Goal: Task Accomplishment & Management: Use online tool/utility

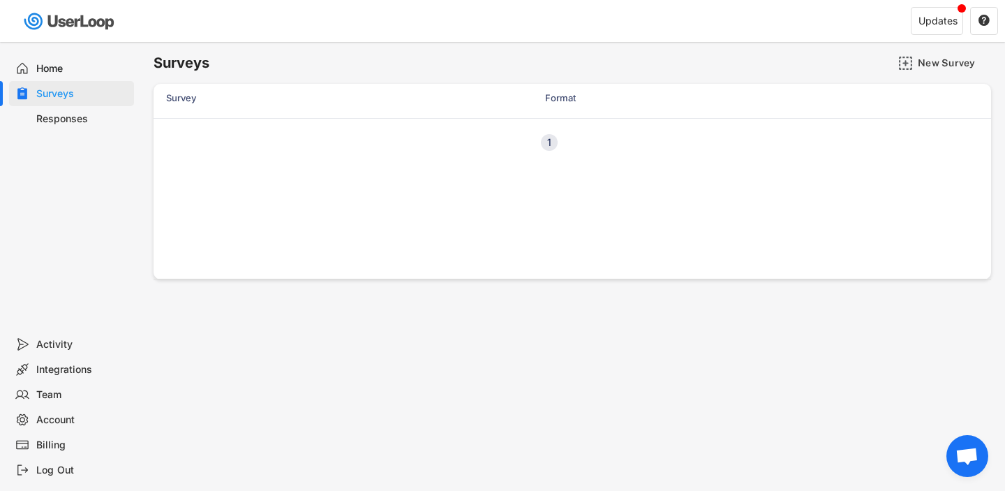
click at [56, 129] on div "Responses" at bounding box center [71, 118] width 125 height 25
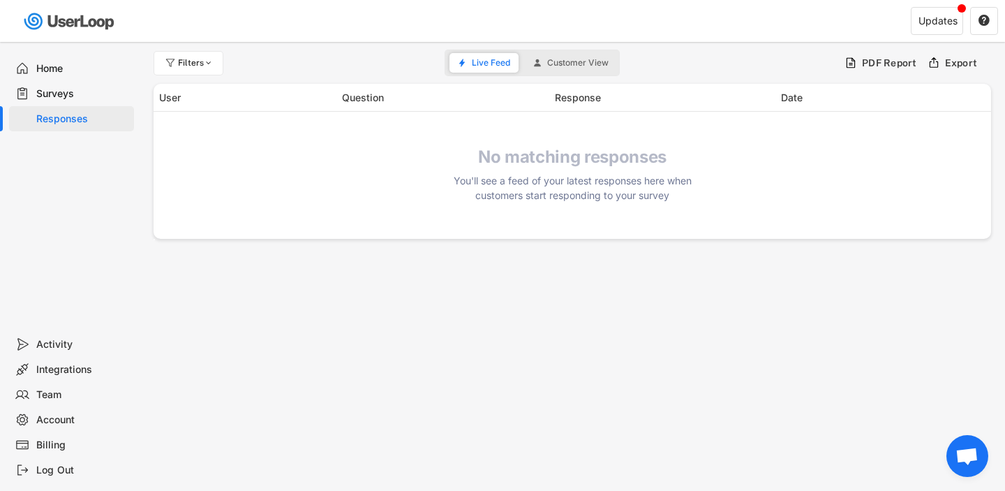
click at [55, 87] on div "Surveys" at bounding box center [82, 93] width 92 height 13
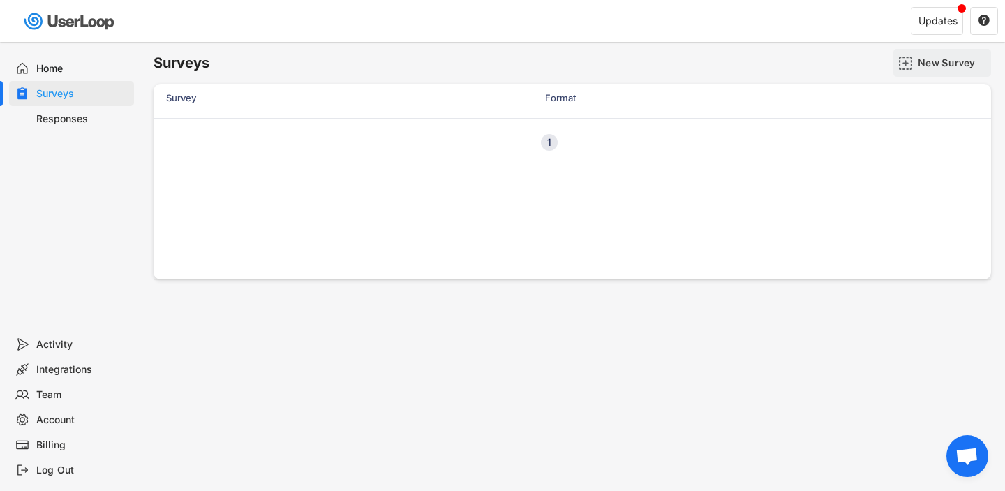
click at [939, 59] on div "New Survey" at bounding box center [953, 63] width 70 height 13
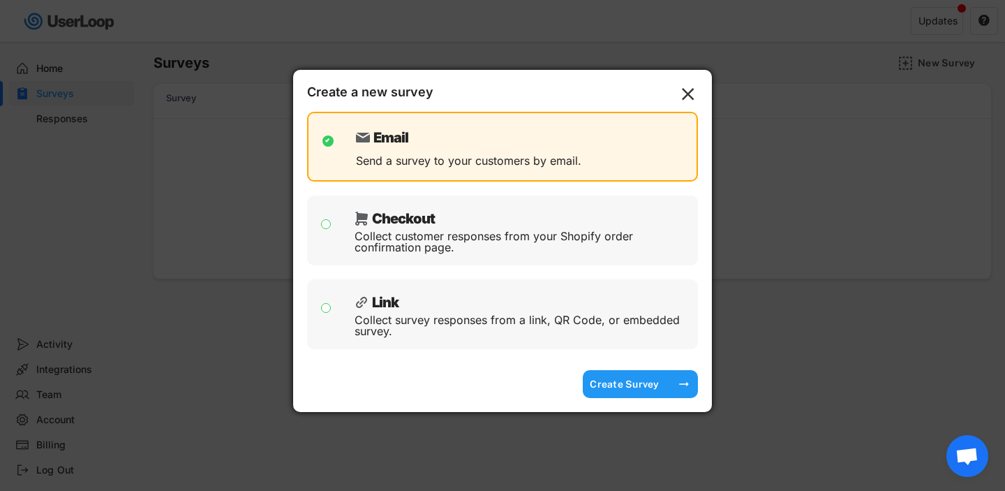
click at [621, 381] on div "Create Survey" at bounding box center [625, 384] width 70 height 13
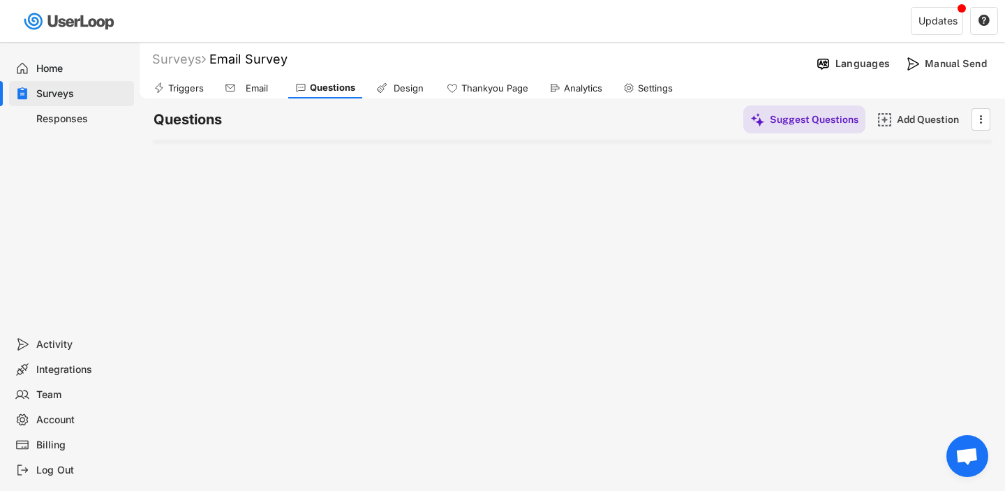
scroll to position [266, 0]
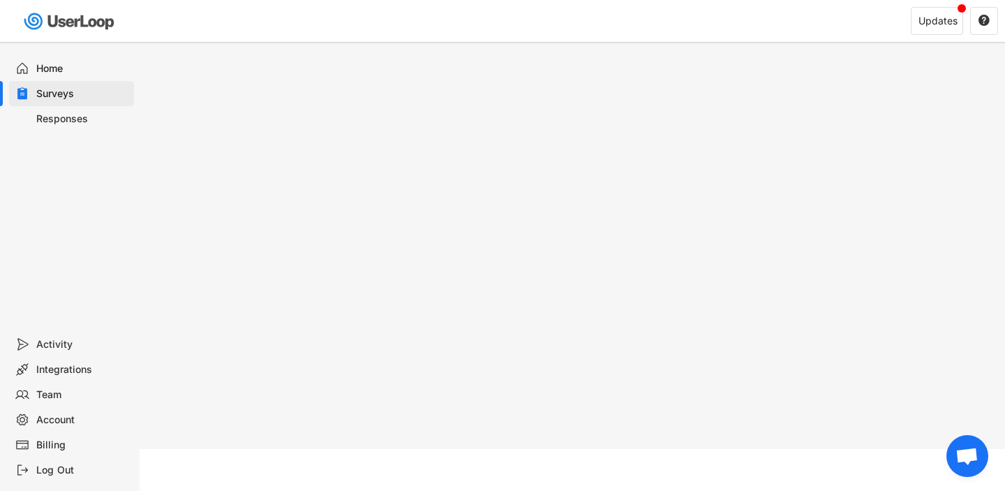
click at [64, 368] on div "Integrations" at bounding box center [82, 369] width 92 height 13
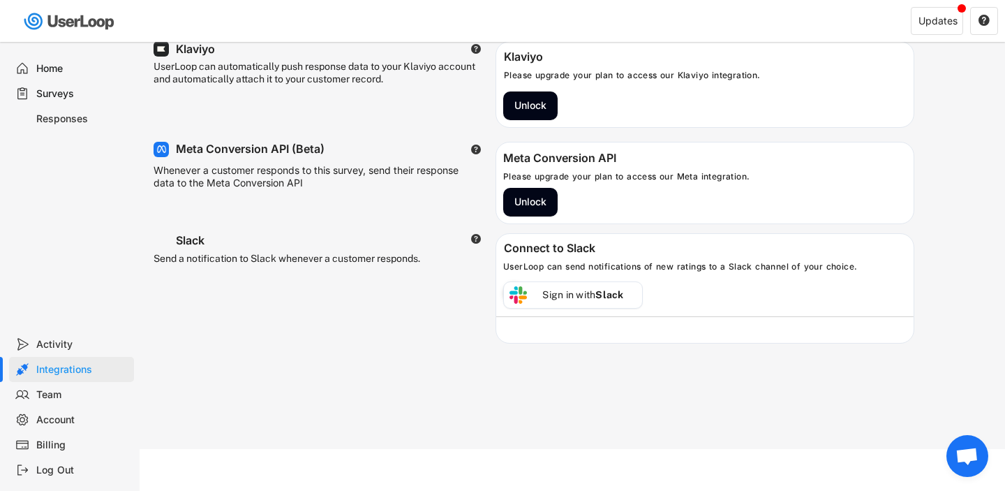
scroll to position [0, 0]
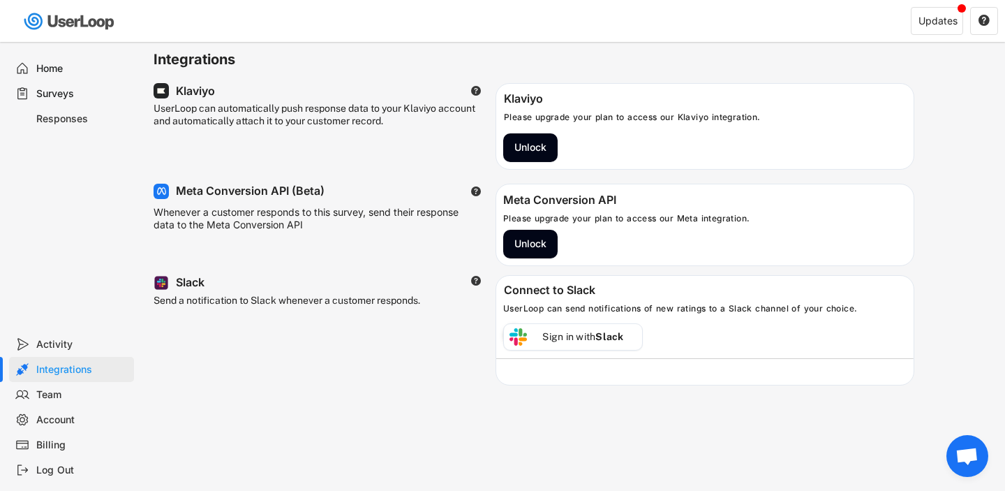
click at [82, 94] on div "Surveys" at bounding box center [82, 93] width 92 height 13
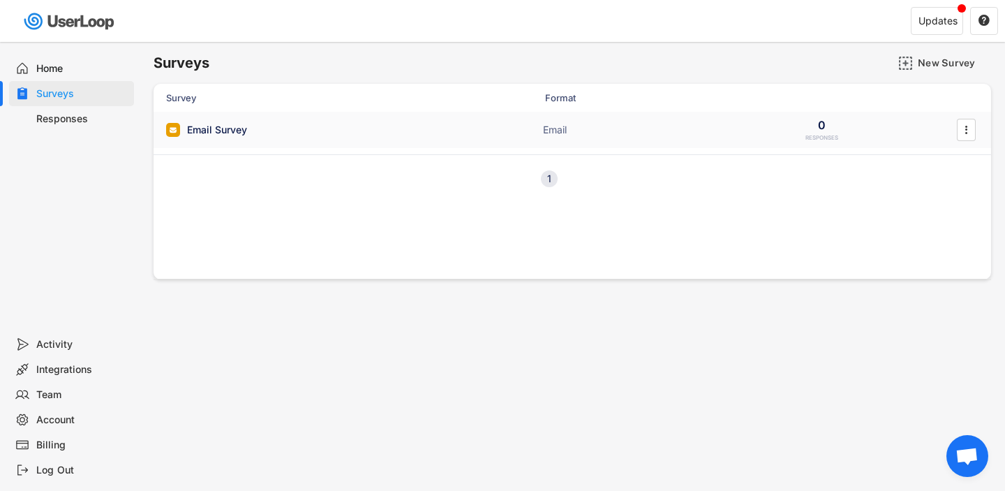
click at [357, 133] on div "Email Survey" at bounding box center [305, 130] width 279 height 14
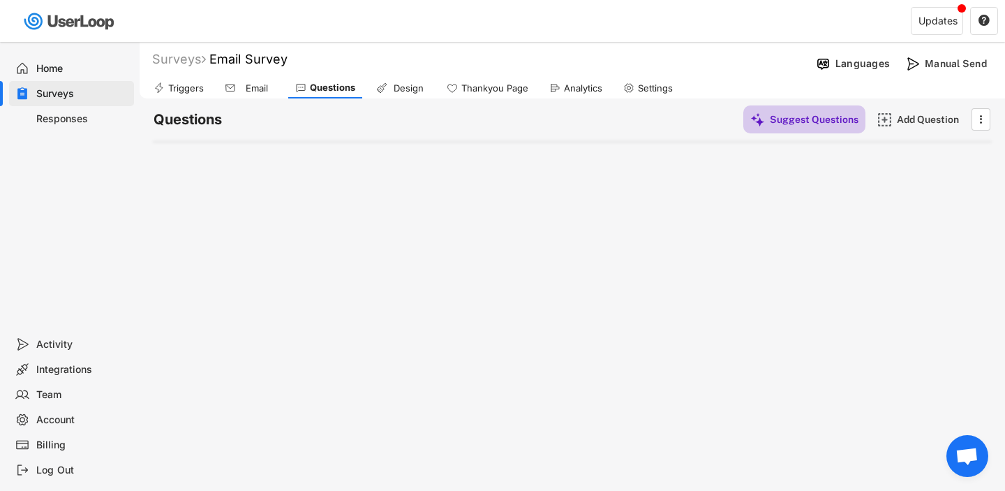
click at [790, 128] on div "Suggest Questions" at bounding box center [814, 119] width 89 height 28
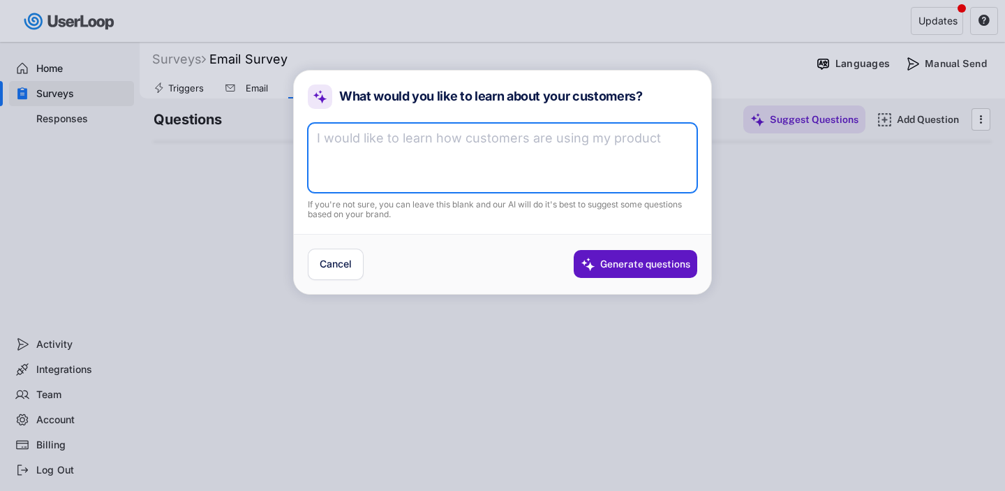
click at [519, 177] on textarea at bounding box center [502, 158] width 389 height 70
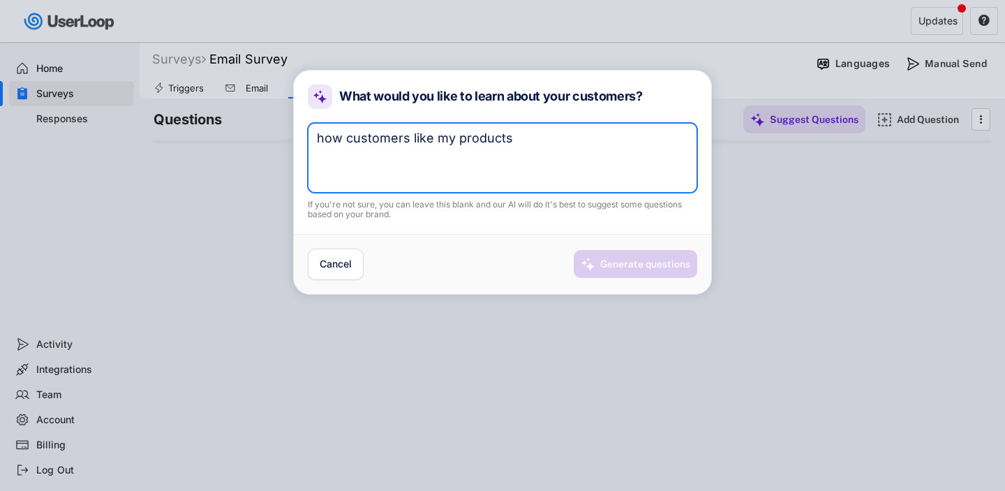
type textarea "how customers like my products"
click at [595, 271] on div "Generate questions" at bounding box center [636, 264] width 124 height 28
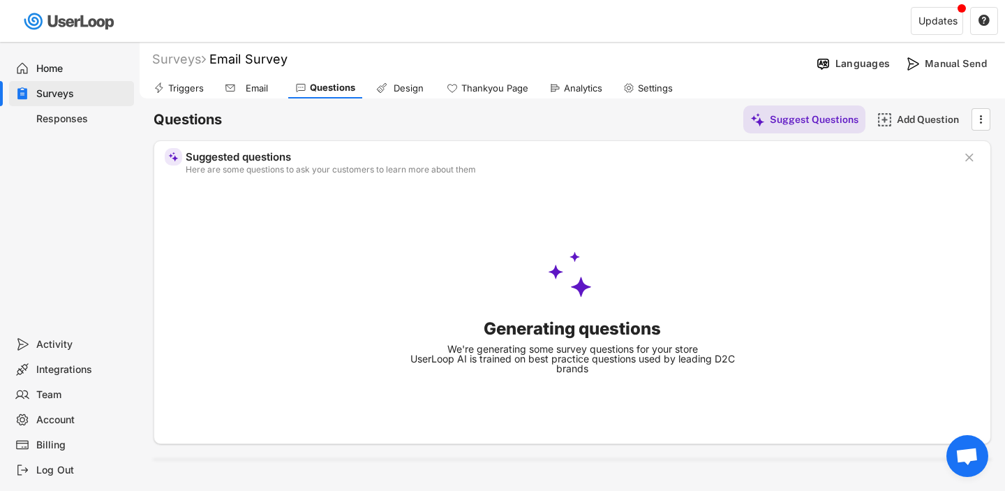
click at [190, 91] on div "Triggers" at bounding box center [186, 88] width 36 height 12
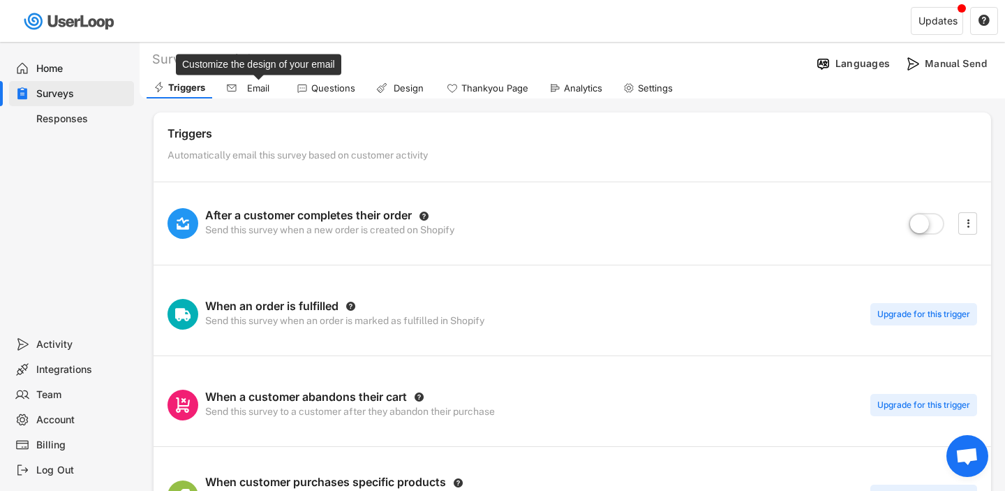
click at [266, 94] on div "Email" at bounding box center [251, 87] width 64 height 21
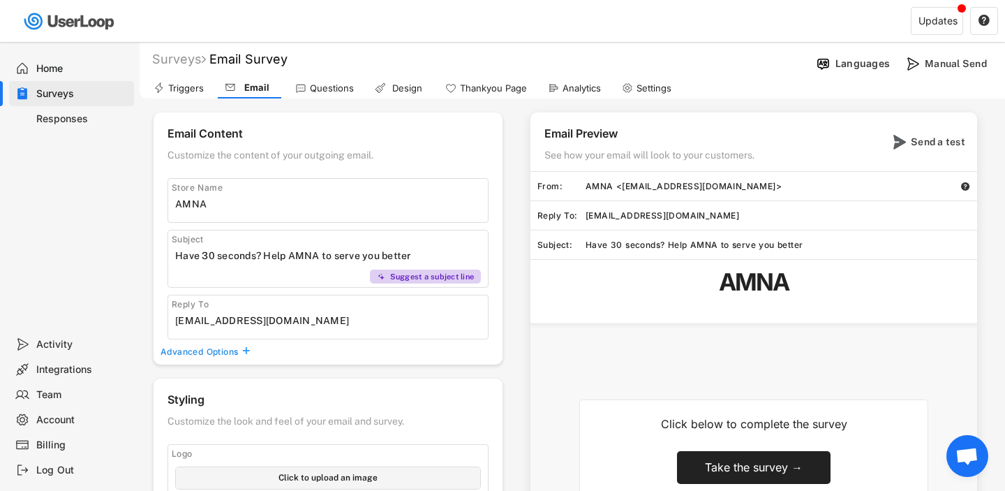
click at [319, 100] on div "Surveys Email Survey Languages Manual Send Triggers Email Questions Design Than…" at bounding box center [572, 391] width 865 height 698
click at [310, 85] on div "Questions" at bounding box center [332, 88] width 44 height 12
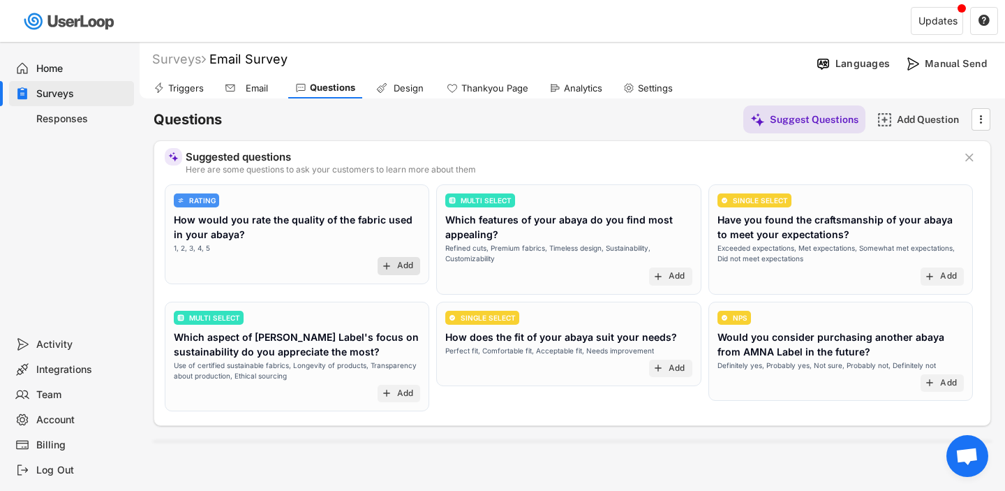
click at [389, 260] on text "add" at bounding box center [386, 265] width 11 height 11
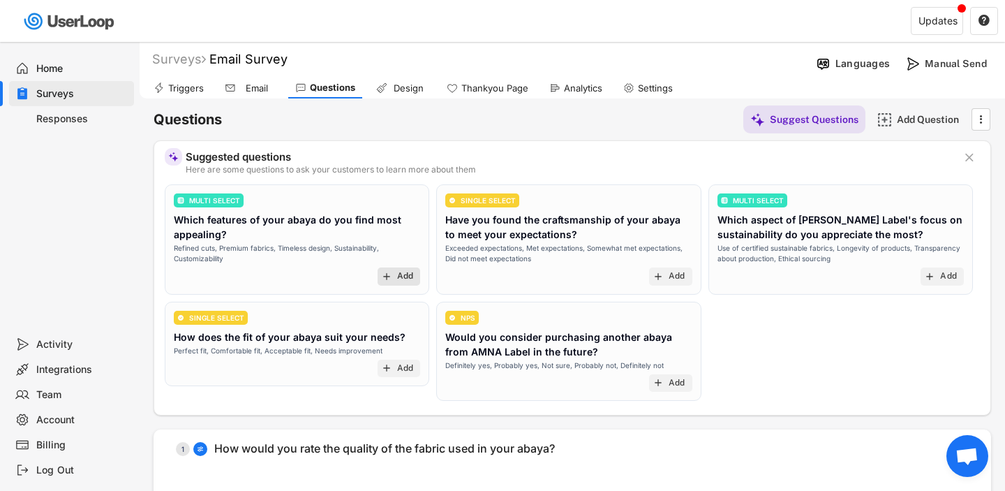
click at [400, 278] on div "Add" at bounding box center [405, 276] width 17 height 11
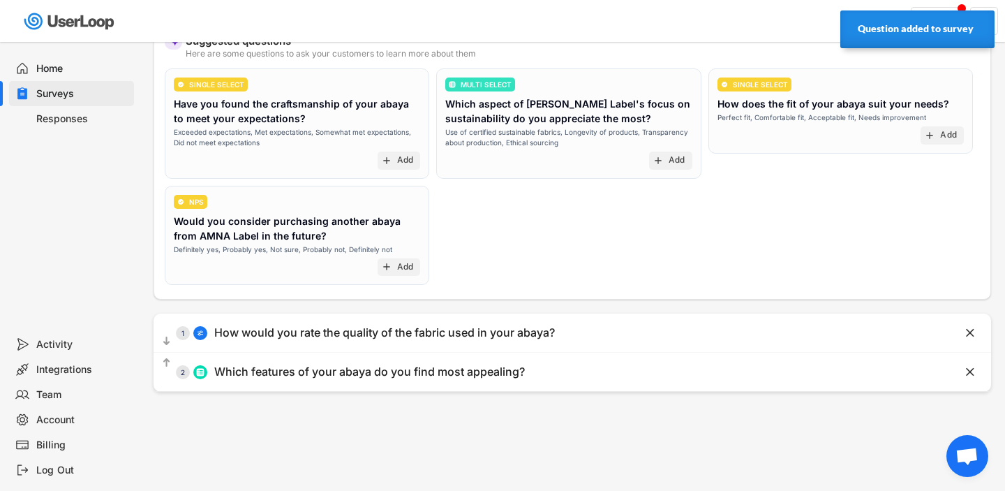
scroll to position [130, 0]
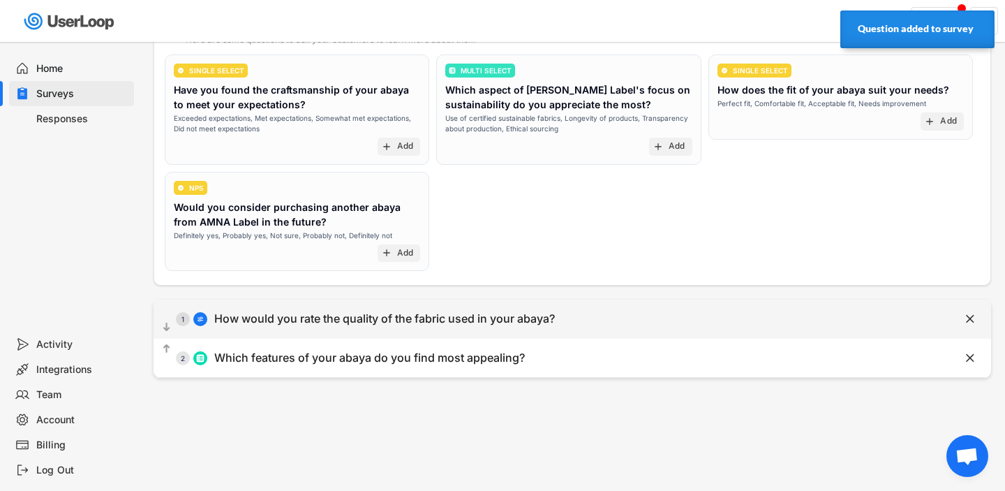
click at [449, 337] on div "  1 How would you rate the quality of the fabric used in your abaya? " at bounding box center [572, 318] width 837 height 38
select select ""1_5""
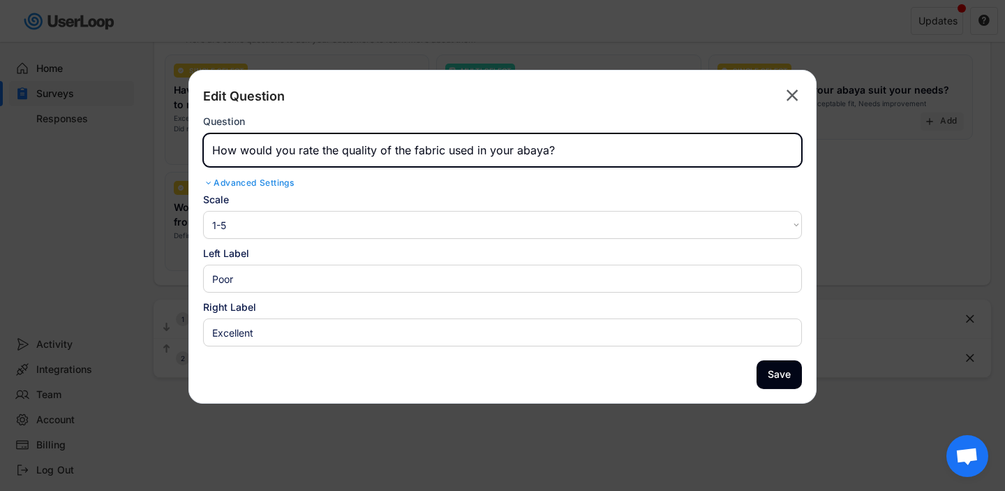
drag, startPoint x: 393, startPoint y: 150, endPoint x: 490, endPoint y: 151, distance: 97.0
click at [490, 151] on input "input" at bounding box center [502, 149] width 599 height 33
type input "How would you rate the quality of your abaya?"
click at [791, 371] on button "Save" at bounding box center [779, 374] width 45 height 29
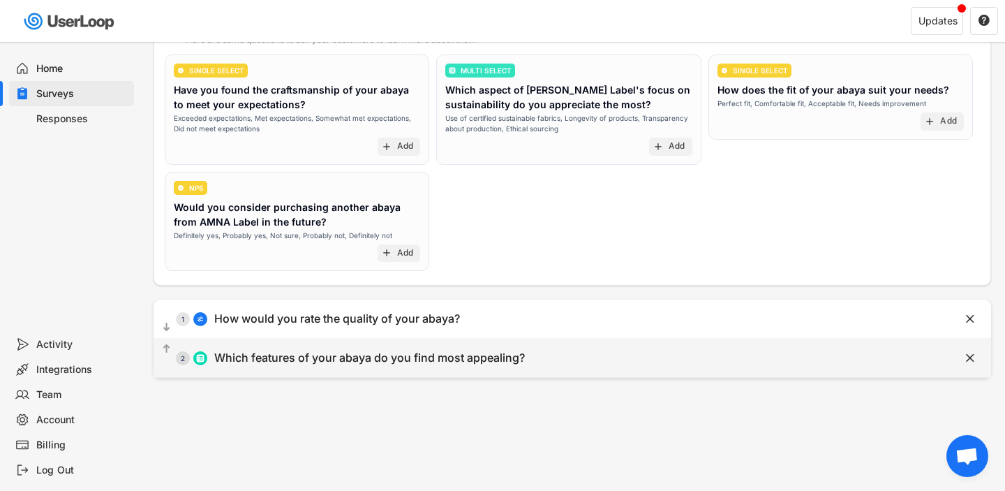
click at [464, 363] on div "Which features of your abaya do you find most appealing?" at bounding box center [369, 357] width 311 height 15
type input "Which features of your abaya do you find most appealing?"
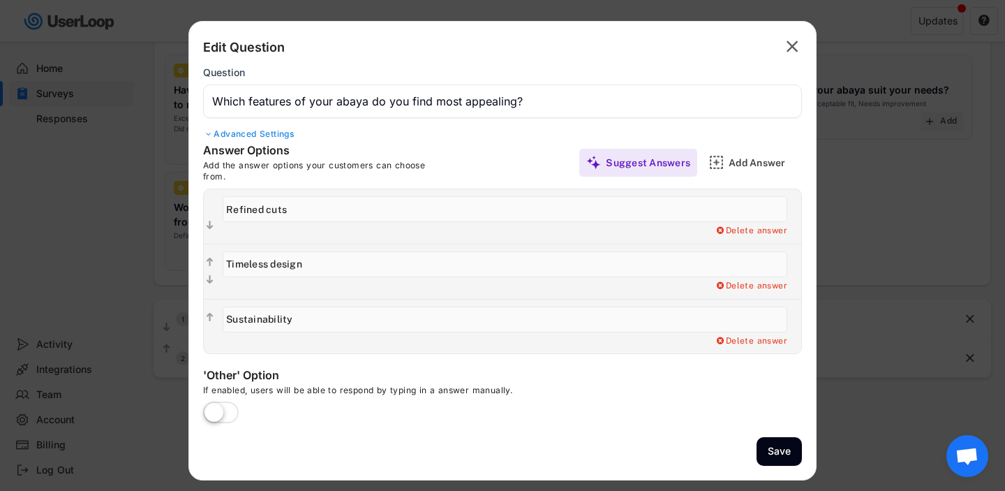
drag, startPoint x: 276, startPoint y: 265, endPoint x: 204, endPoint y: 265, distance: 71.9
click at [204, 265] on div "  Delete answer" at bounding box center [502, 271] width 597 height 55
type input "Design"
click at [251, 318] on input "input" at bounding box center [505, 319] width 565 height 26
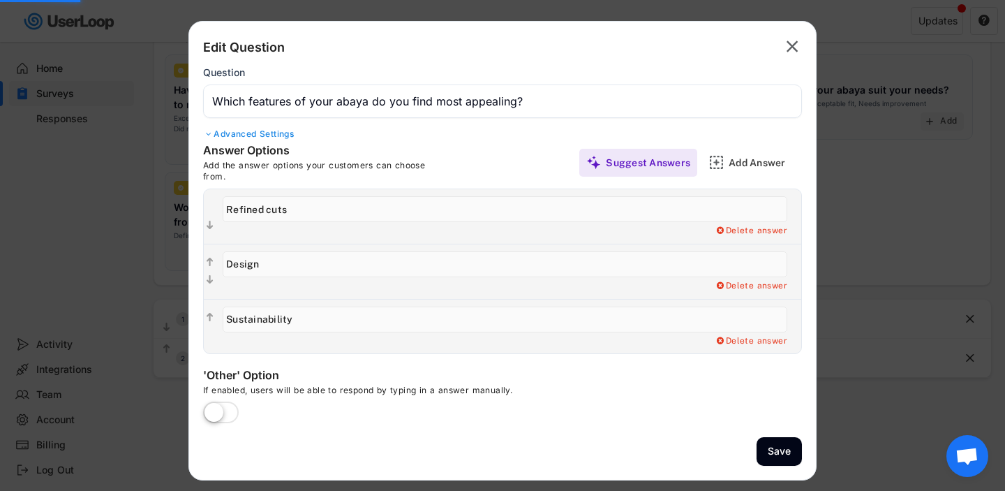
click at [251, 318] on input "input" at bounding box center [505, 319] width 565 height 26
type input "Fit"
click at [262, 211] on input "input" at bounding box center [505, 209] width 565 height 26
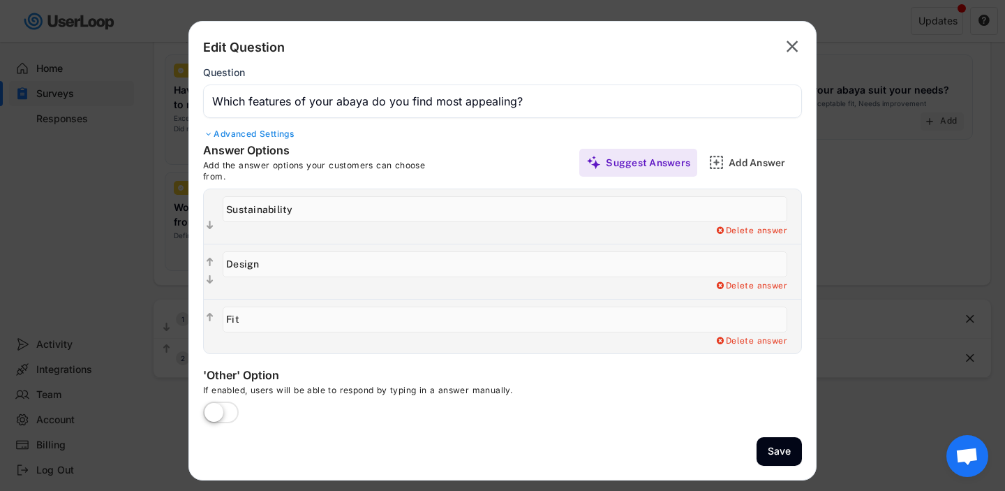
type input "Sustainability"
click at [729, 160] on div "Add Answer" at bounding box center [764, 162] width 70 height 13
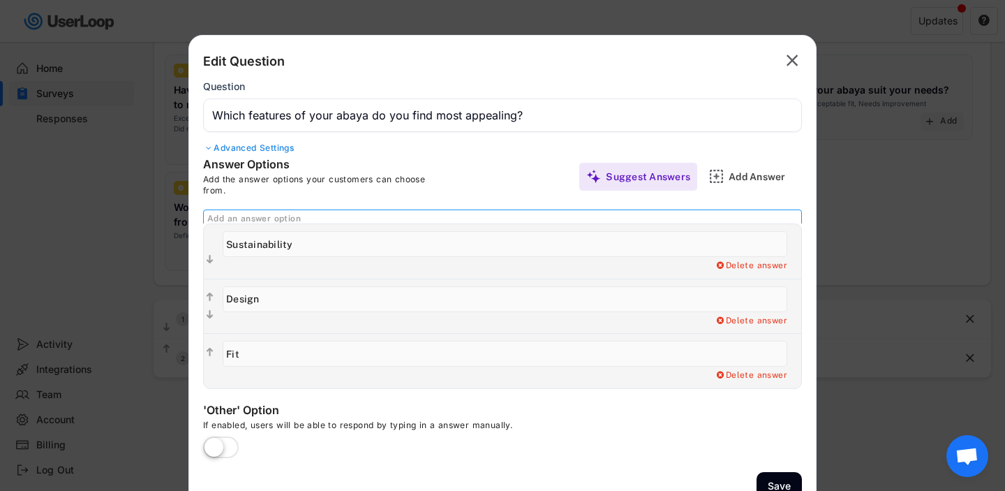
scroll to position [0, 0]
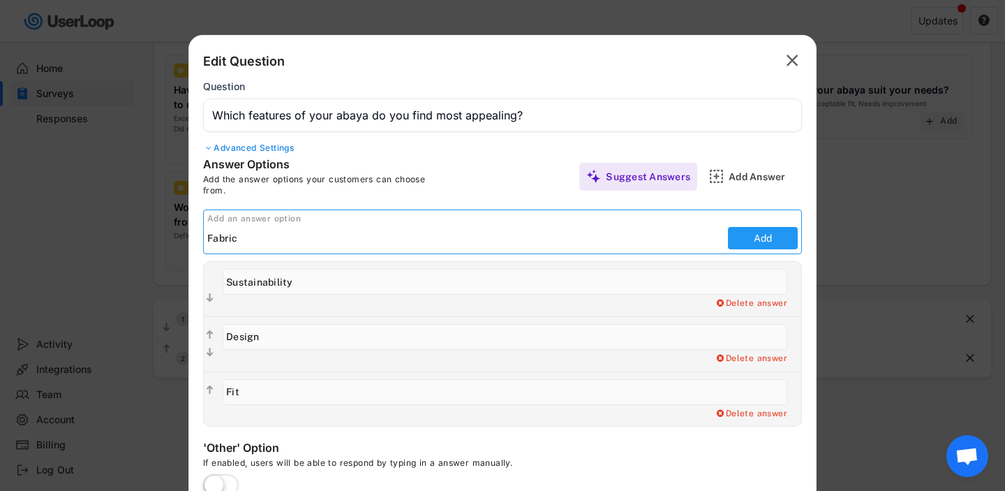
type input "Fabric"
click at [766, 239] on button "Add" at bounding box center [763, 238] width 70 height 22
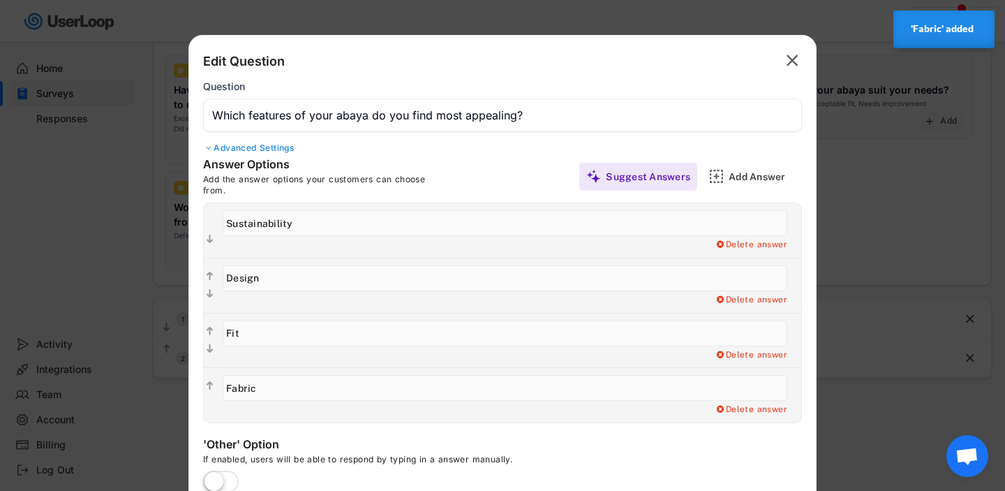
scroll to position [150, 0]
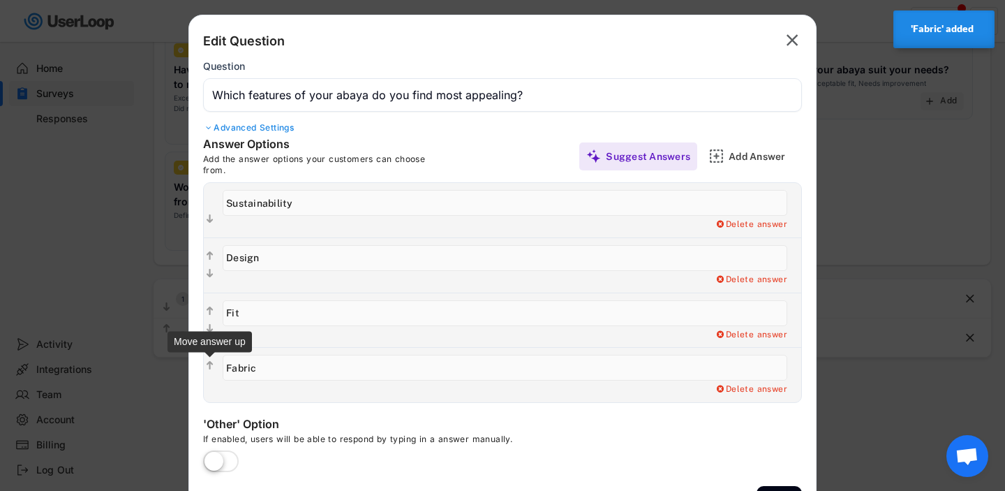
click at [208, 367] on text "" at bounding box center [210, 366] width 7 height 12
type input "Fabric"
type input "Fit"
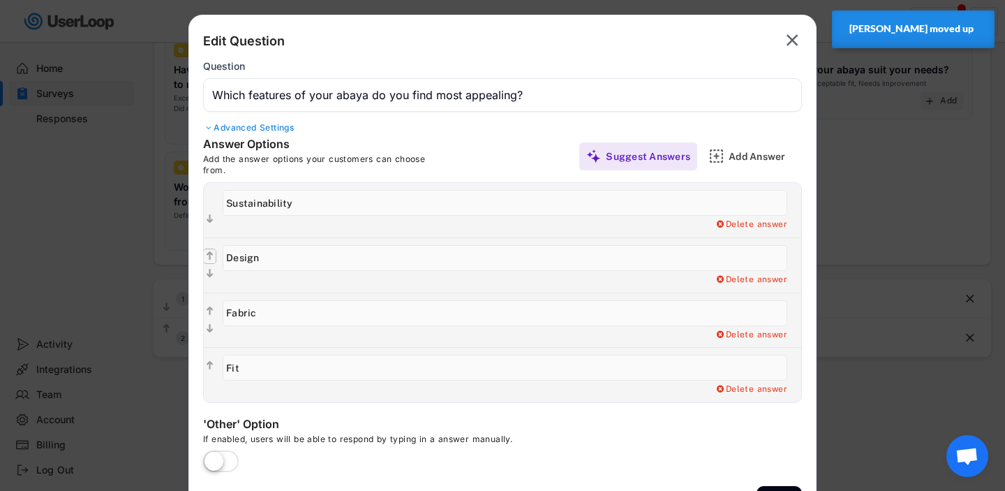
click at [211, 253] on text "" at bounding box center [210, 256] width 7 height 12
type input "Design"
type input "Sustainability"
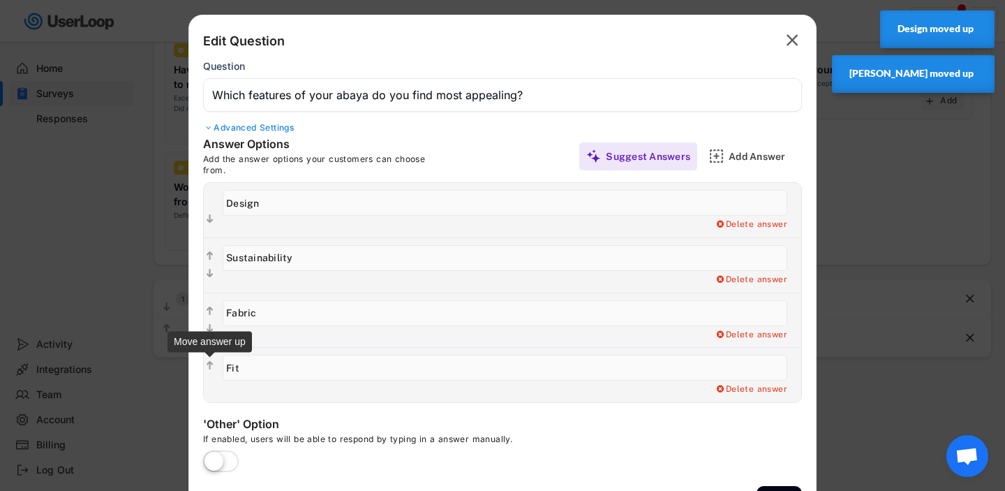
click at [209, 367] on text "" at bounding box center [210, 366] width 7 height 12
type input "Fit"
type input "Fabric"
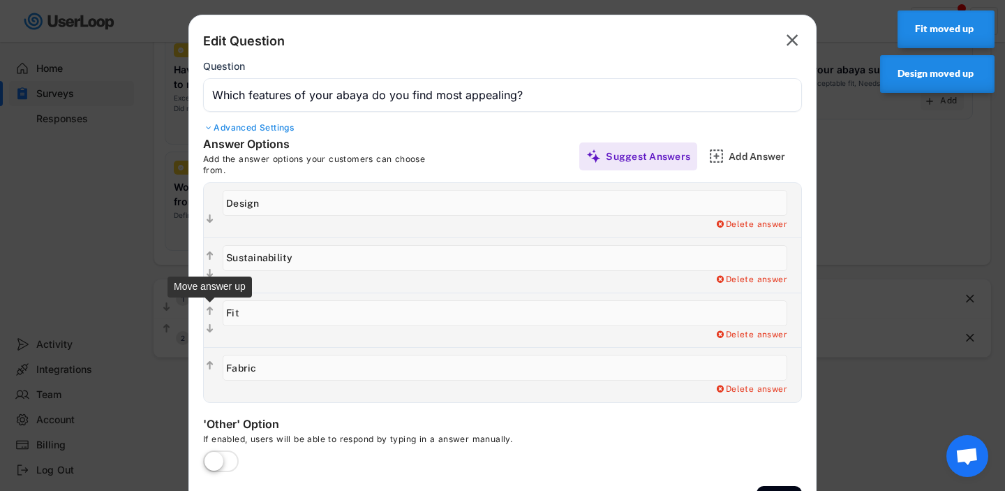
click at [209, 310] on text "" at bounding box center [210, 311] width 7 height 12
type input "Fit"
click at [745, 142] on div "Answer Options Add the answer options your customers can choose from. Suggest A…" at bounding box center [502, 156] width 599 height 38
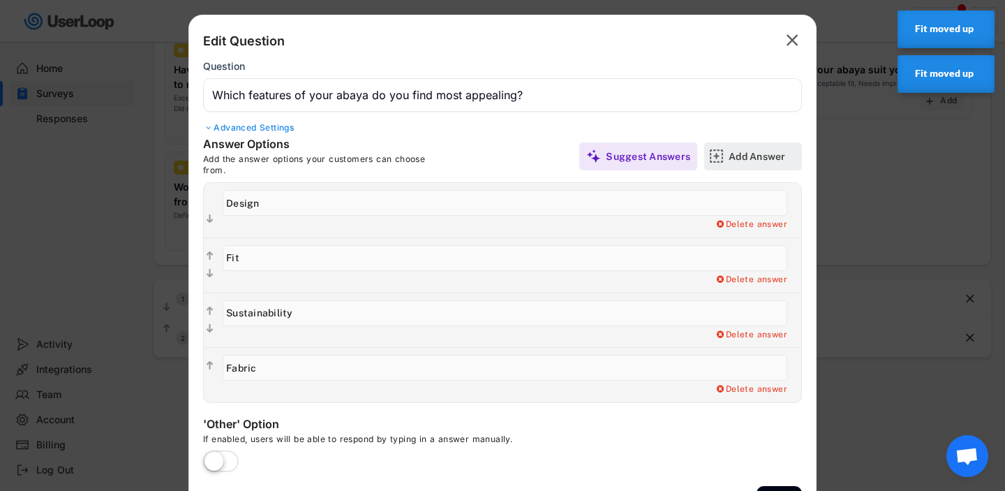
click at [747, 154] on div "Add Answer" at bounding box center [764, 156] width 70 height 13
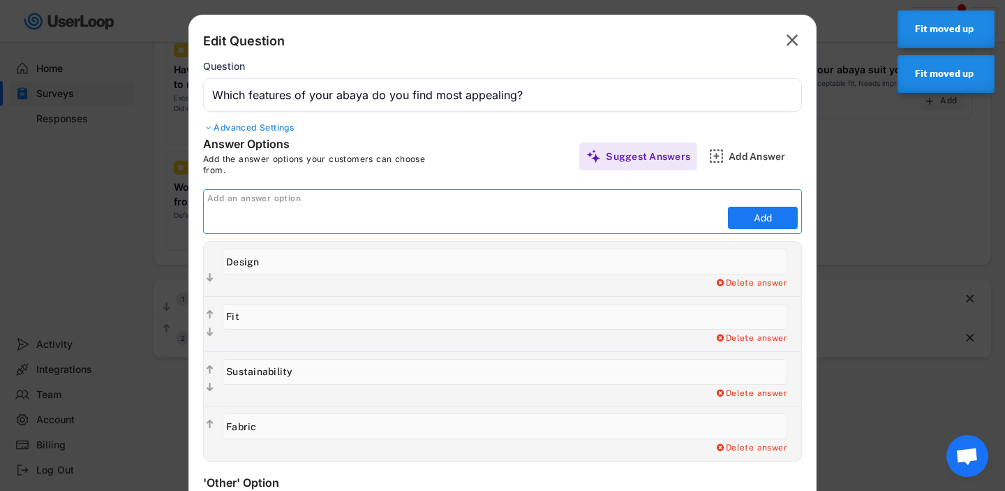
click at [683, 204] on div "Add an answer option" at bounding box center [504, 198] width 594 height 11
click at [662, 200] on div "Add an answer option" at bounding box center [504, 198] width 594 height 11
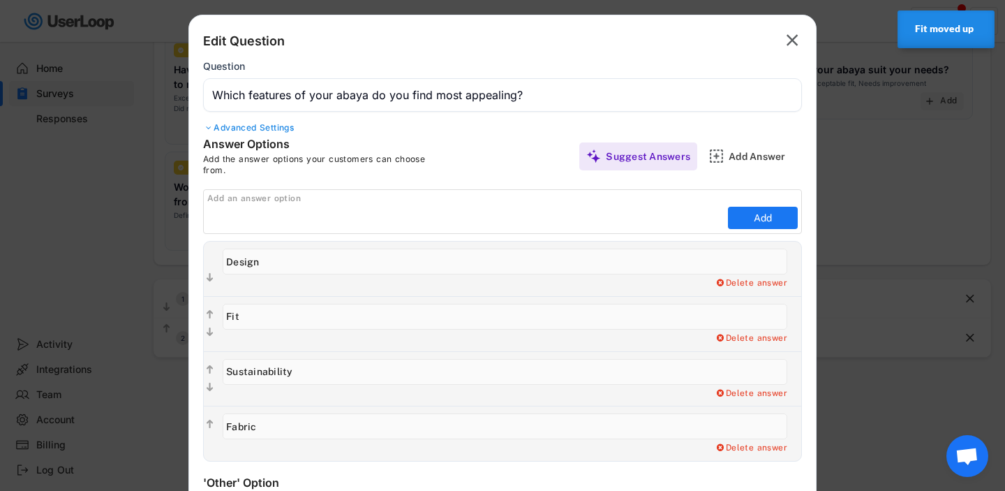
click at [295, 200] on div "Add an answer option" at bounding box center [504, 198] width 594 height 11
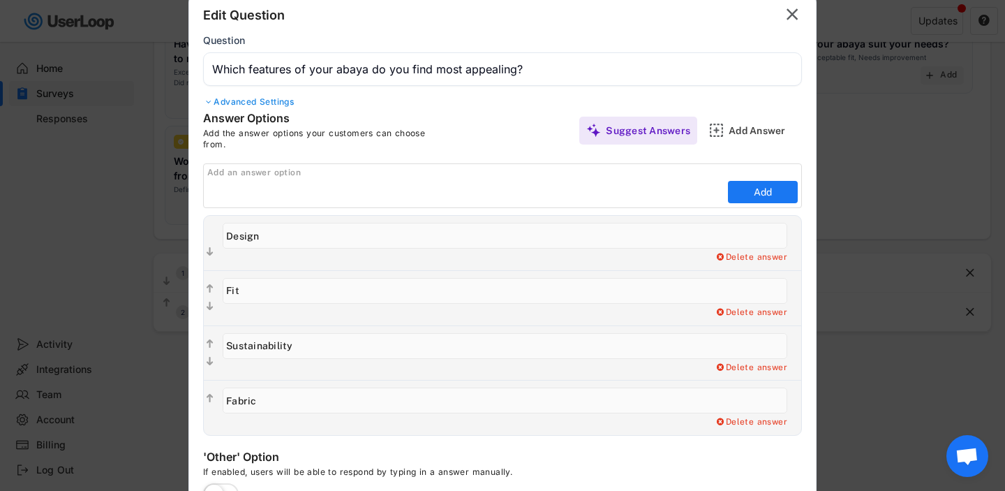
click at [290, 178] on div "Add an answer option" at bounding box center [504, 172] width 594 height 11
click at [271, 171] on div "Add an answer option" at bounding box center [504, 172] width 594 height 11
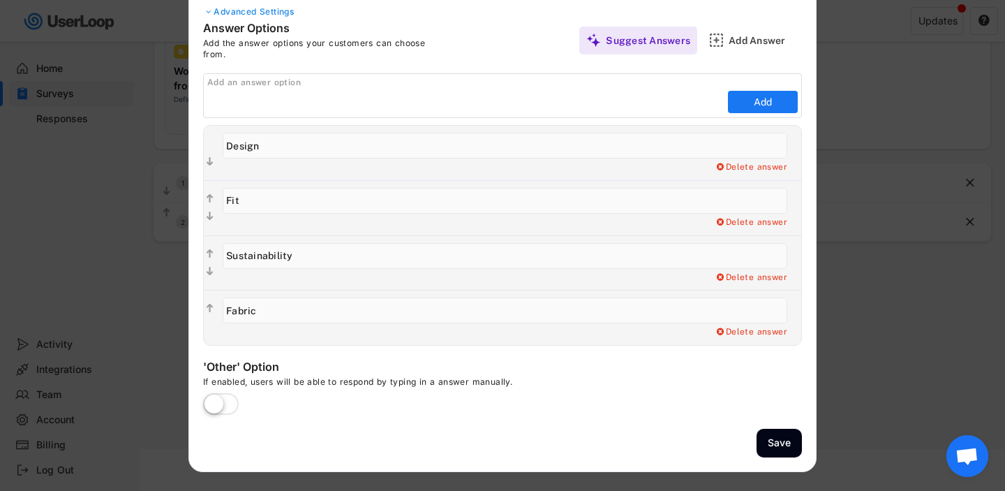
click at [271, 254] on input "input" at bounding box center [505, 256] width 565 height 26
click at [205, 308] on icon "" at bounding box center [210, 308] width 12 height 14
type input "Fabric"
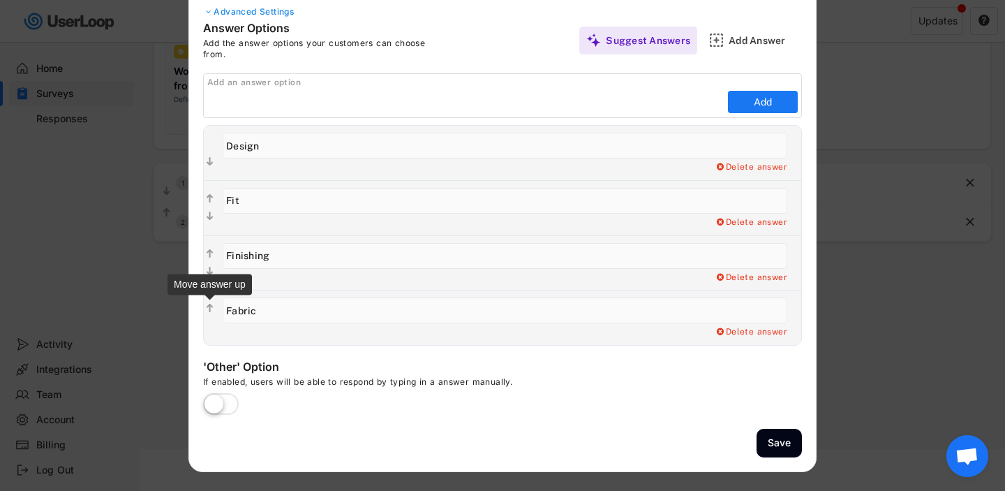
type input "Finishing"
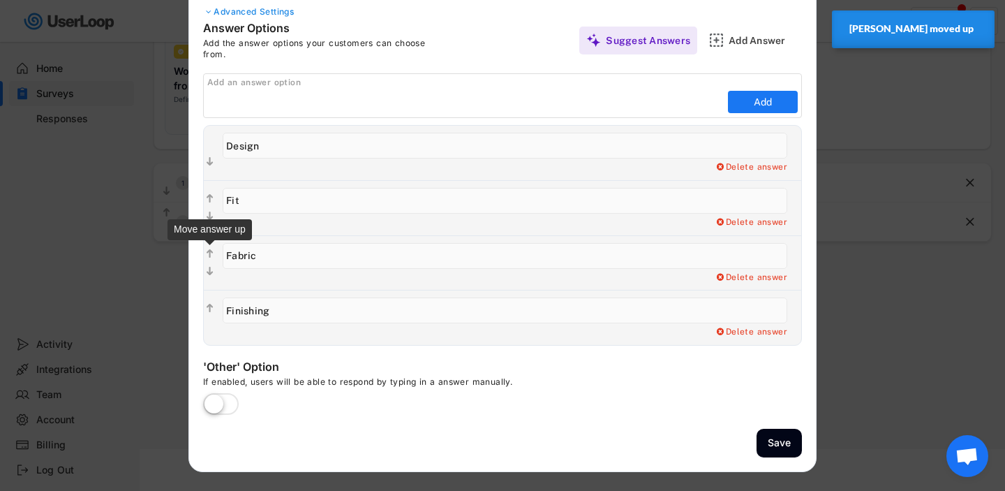
click at [210, 252] on text "" at bounding box center [210, 254] width 7 height 12
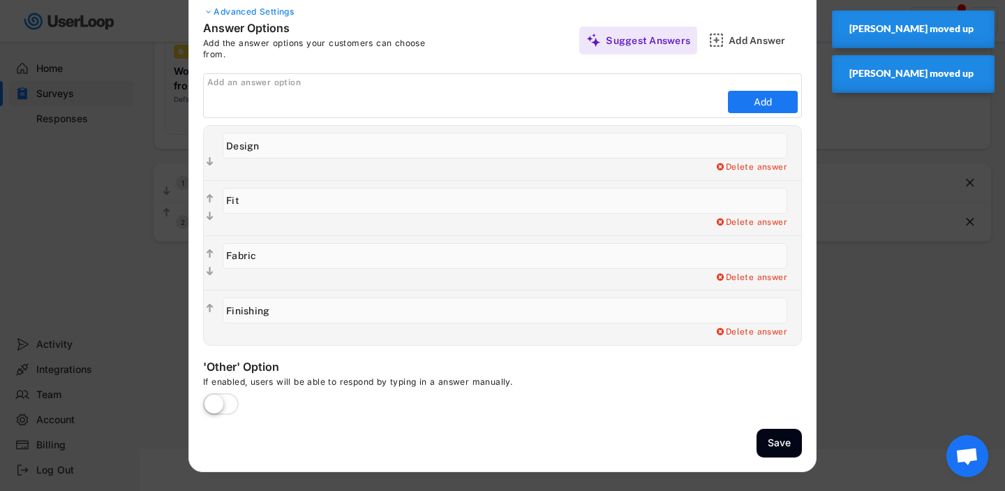
type input "Fabric"
type input "Fit"
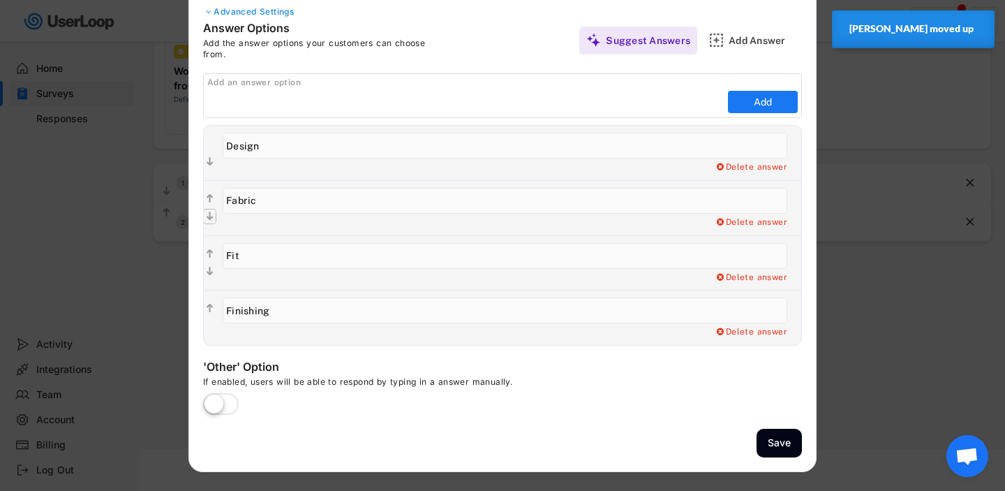
click at [207, 220] on text "" at bounding box center [210, 216] width 7 height 12
type input "Fit"
type input "Fabric"
click at [237, 405] on label at bounding box center [221, 404] width 43 height 31
click at [0, 0] on input "checkbox" at bounding box center [0, 0] width 0 height 0
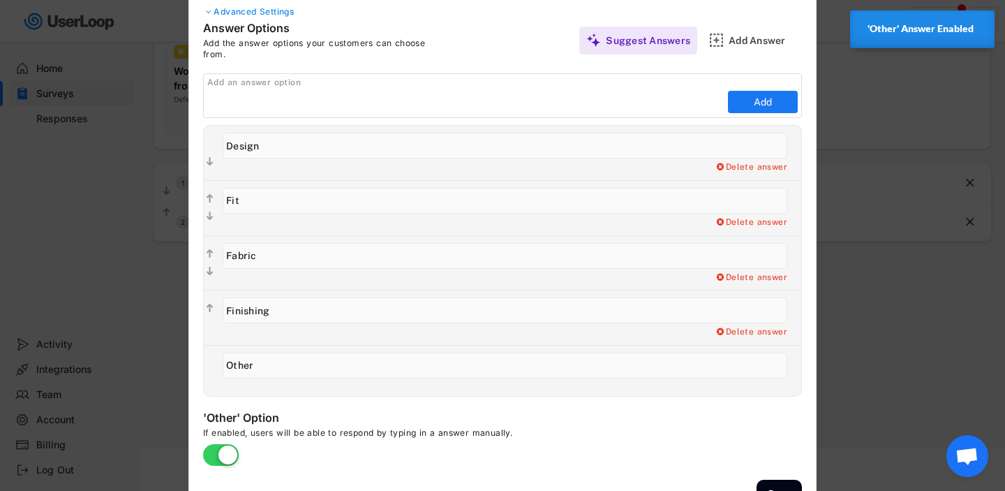
scroll to position [297, 0]
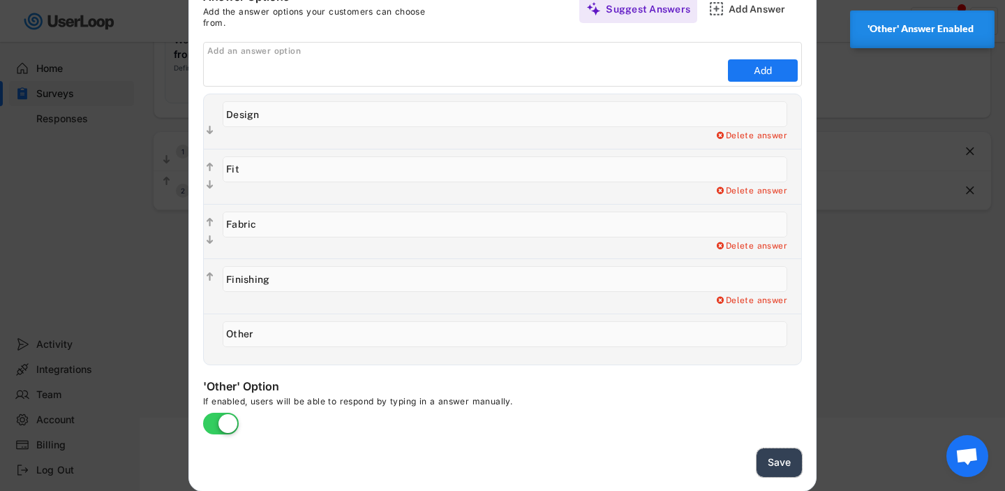
click at [790, 457] on button "Save" at bounding box center [779, 462] width 45 height 29
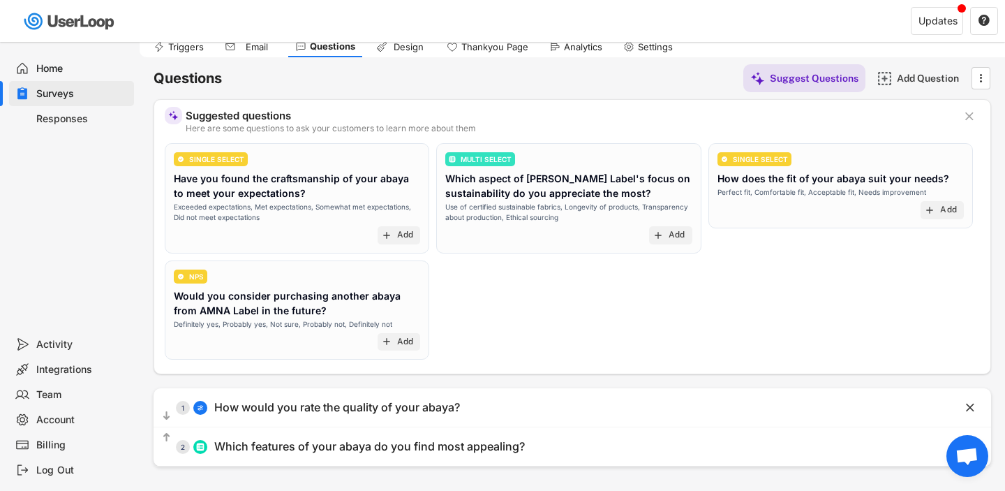
scroll to position [0, 0]
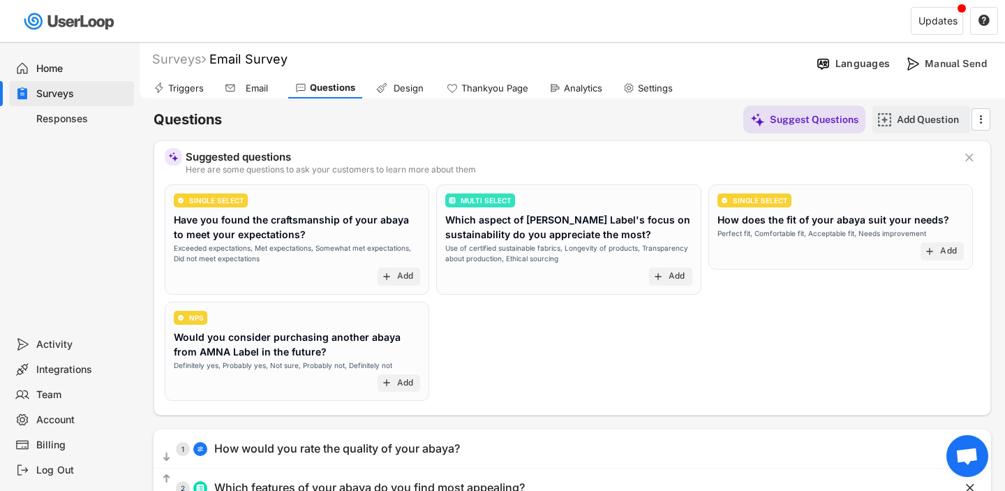
click at [930, 126] on div "Add Question" at bounding box center [932, 119] width 70 height 28
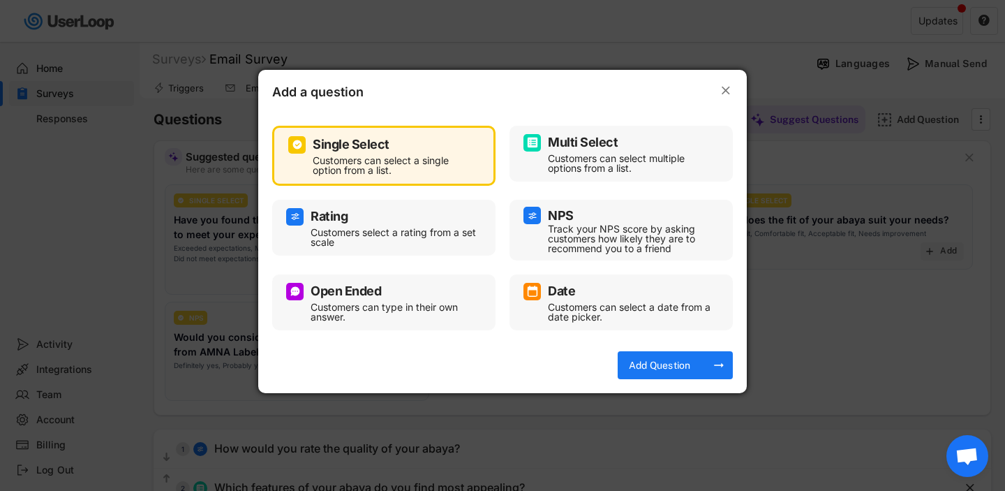
click at [396, 283] on div "Open Ended" at bounding box center [383, 291] width 195 height 17
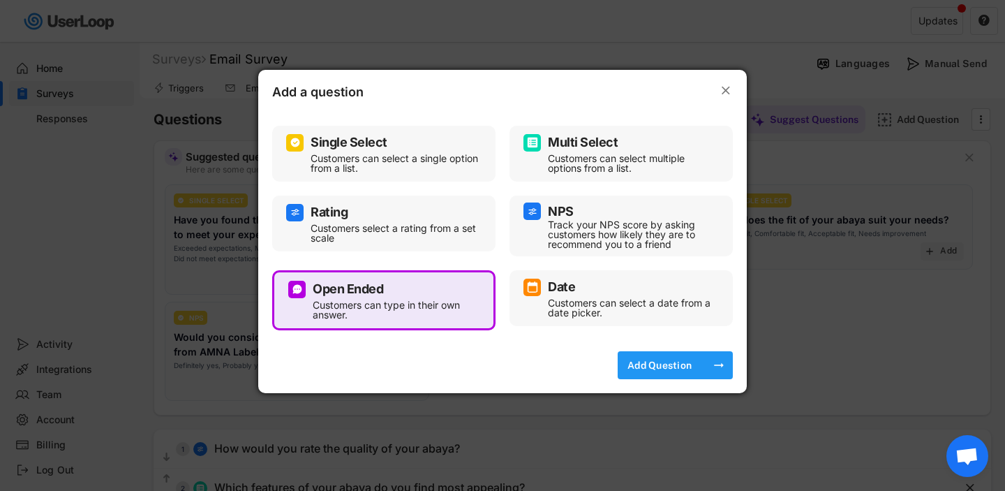
click at [680, 366] on div "Add Question" at bounding box center [660, 365] width 70 height 13
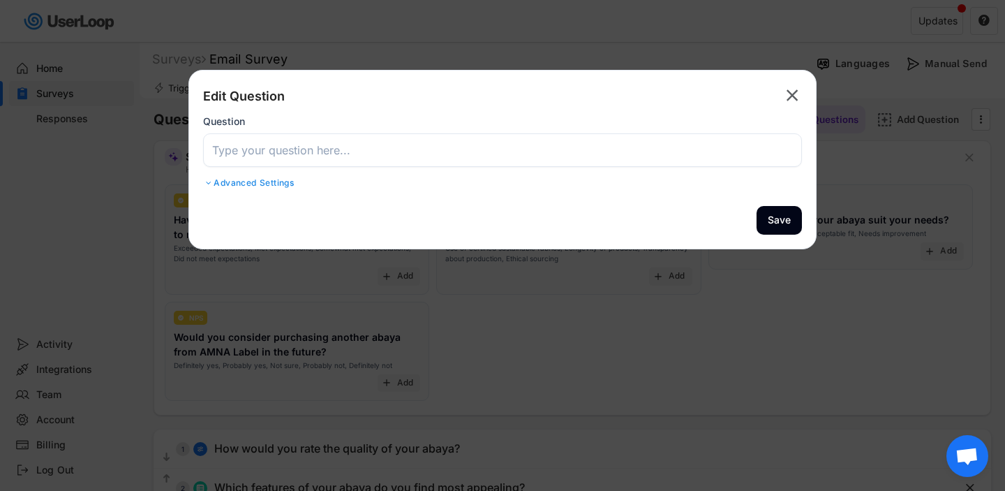
click at [465, 154] on input "input" at bounding box center [502, 149] width 599 height 33
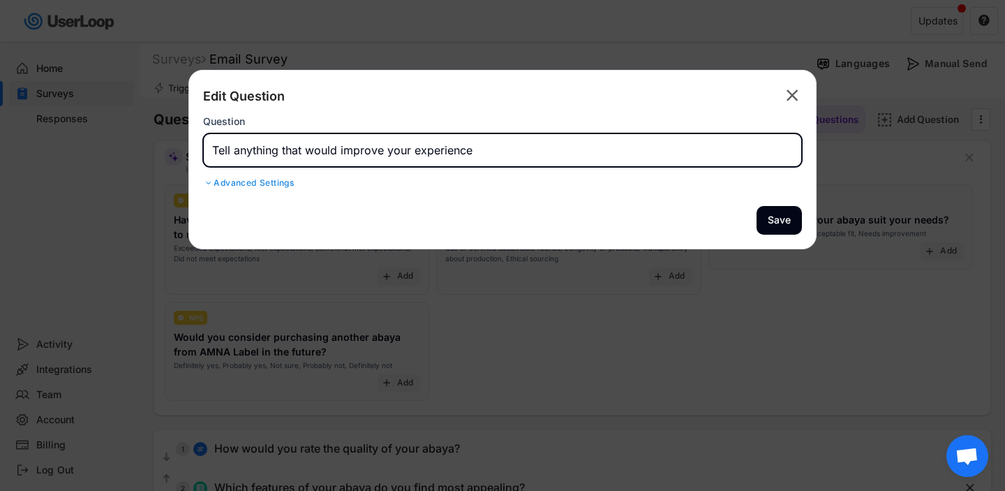
click at [403, 156] on input "input" at bounding box center [502, 149] width 599 height 33
click at [614, 154] on input "input" at bounding box center [502, 149] width 599 height 33
drag, startPoint x: 303, startPoint y: 153, endPoint x: 205, endPoint y: 151, distance: 97.7
click at [205, 151] on input "input" at bounding box center [502, 149] width 599 height 33
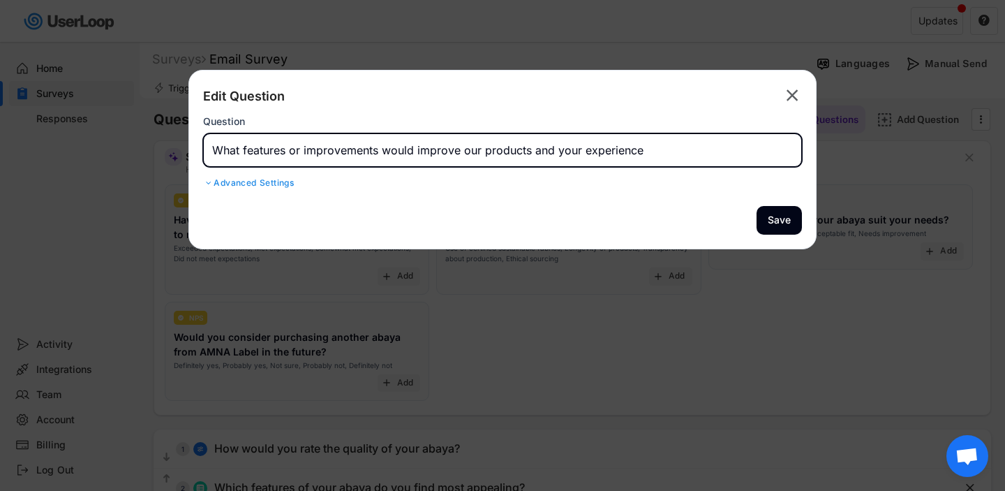
drag, startPoint x: 416, startPoint y: 155, endPoint x: 706, endPoint y: 158, distance: 289.6
click at [706, 158] on input "input" at bounding box center [502, 149] width 599 height 33
click at [268, 182] on div "Advanced Settings" at bounding box center [502, 182] width 599 height 11
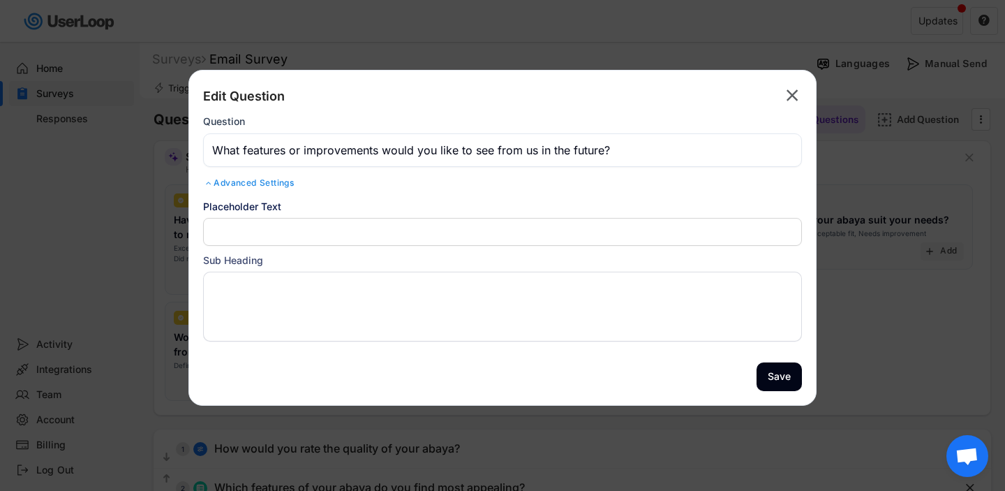
click at [359, 149] on input "input" at bounding box center [502, 149] width 599 height 33
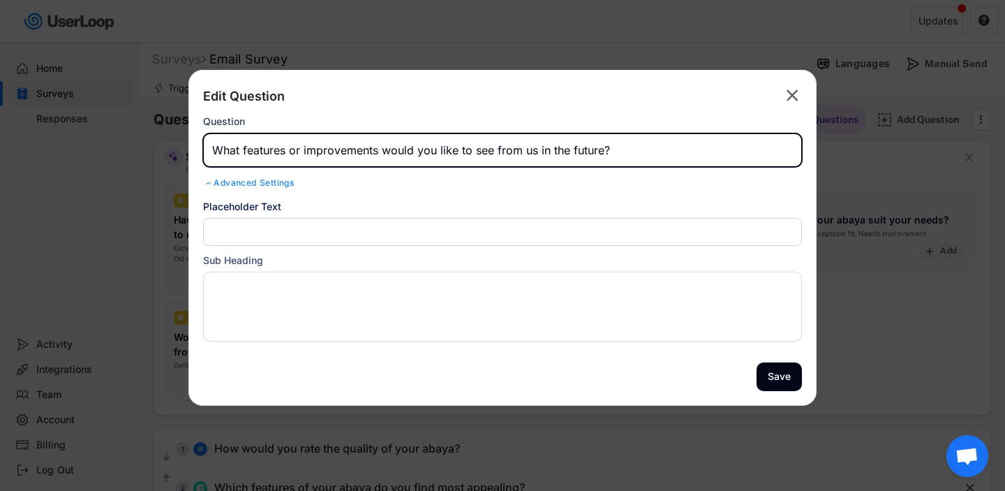
click at [359, 149] on input "input" at bounding box center [502, 149] width 599 height 33
drag, startPoint x: 463, startPoint y: 150, endPoint x: 535, endPoint y: 151, distance: 72.6
click at [535, 151] on input "input" at bounding box center [502, 149] width 599 height 33
click at [481, 150] on input "input" at bounding box center [502, 149] width 599 height 33
click at [479, 151] on input "input" at bounding box center [502, 149] width 599 height 33
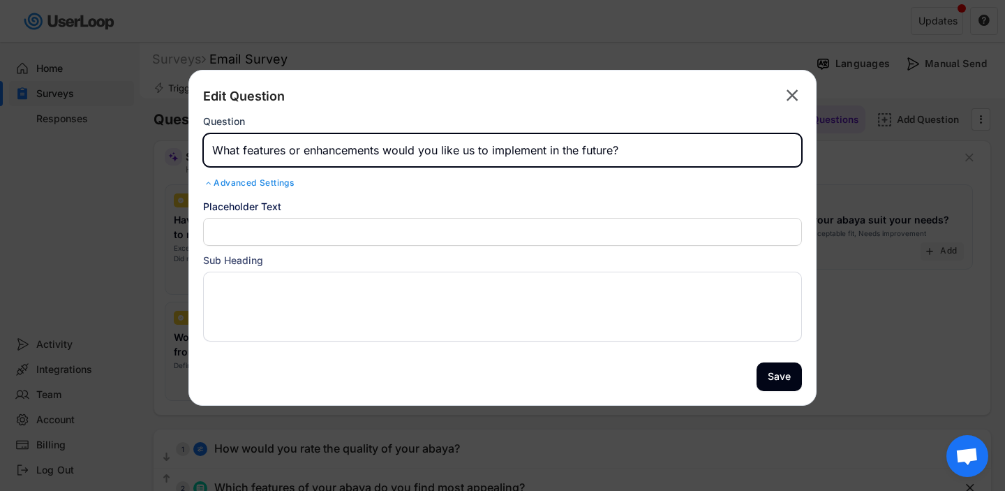
drag, startPoint x: 491, startPoint y: 151, endPoint x: 546, endPoint y: 153, distance: 54.5
click at [546, 153] on input "input" at bounding box center [502, 149] width 599 height 33
type input "What features or enhancements would you like us to see from us in the future?"
click at [780, 382] on button "Save" at bounding box center [779, 376] width 45 height 29
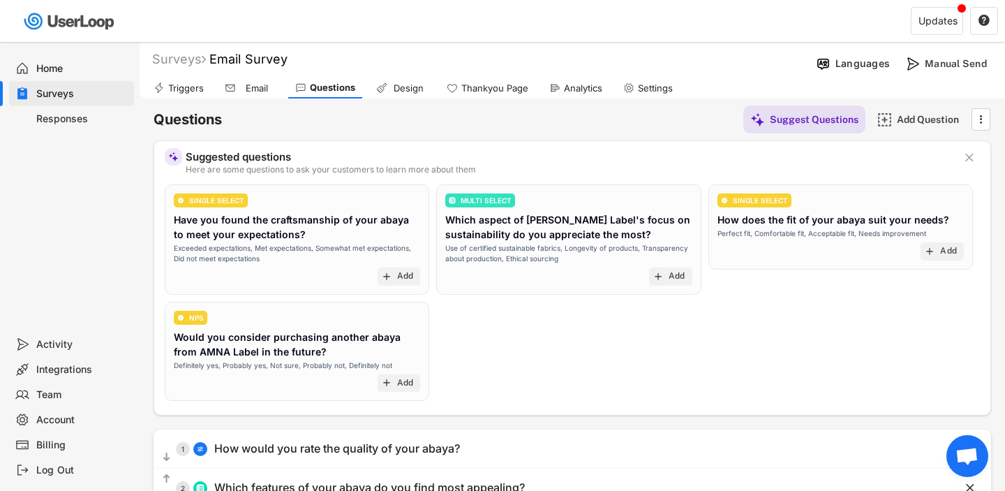
click at [246, 94] on div "Email" at bounding box center [250, 87] width 64 height 21
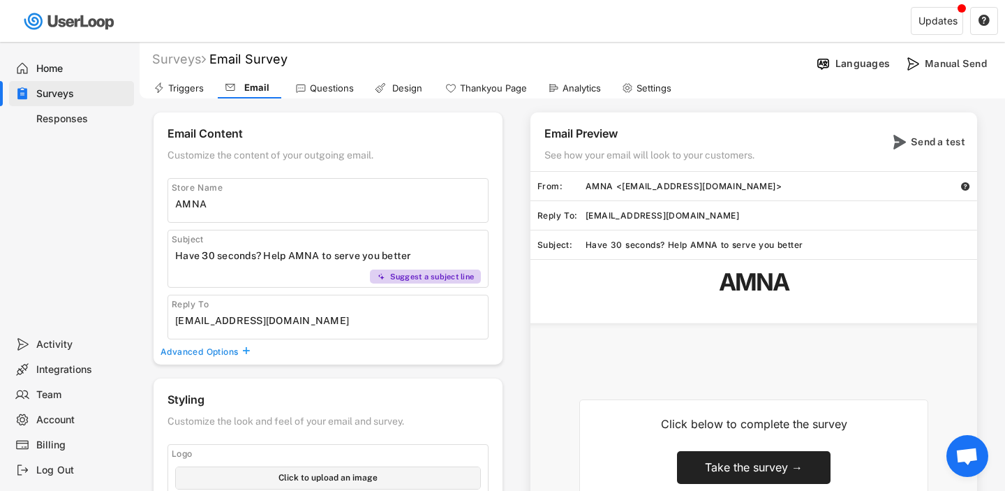
click at [274, 261] on input "input" at bounding box center [331, 255] width 313 height 21
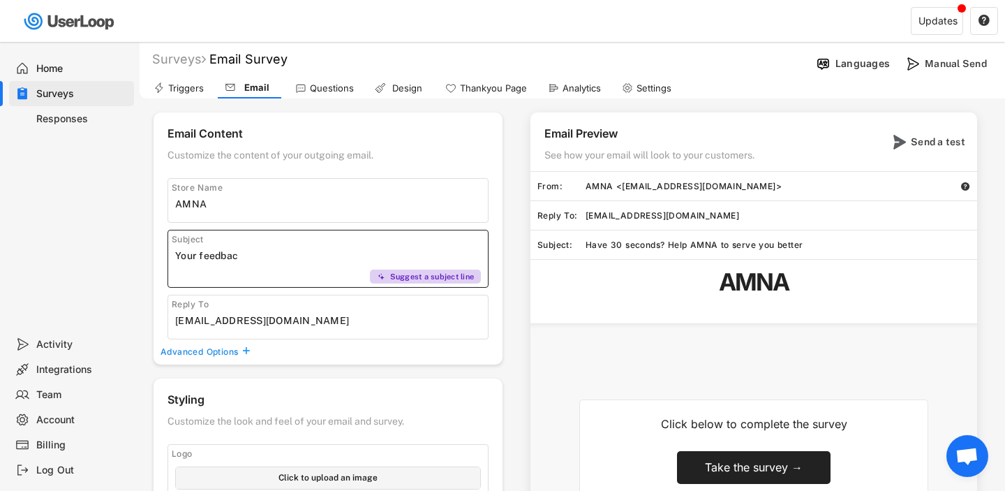
click at [191, 255] on input "input" at bounding box center [331, 255] width 313 height 21
click at [325, 259] on input "input" at bounding box center [331, 255] width 313 height 21
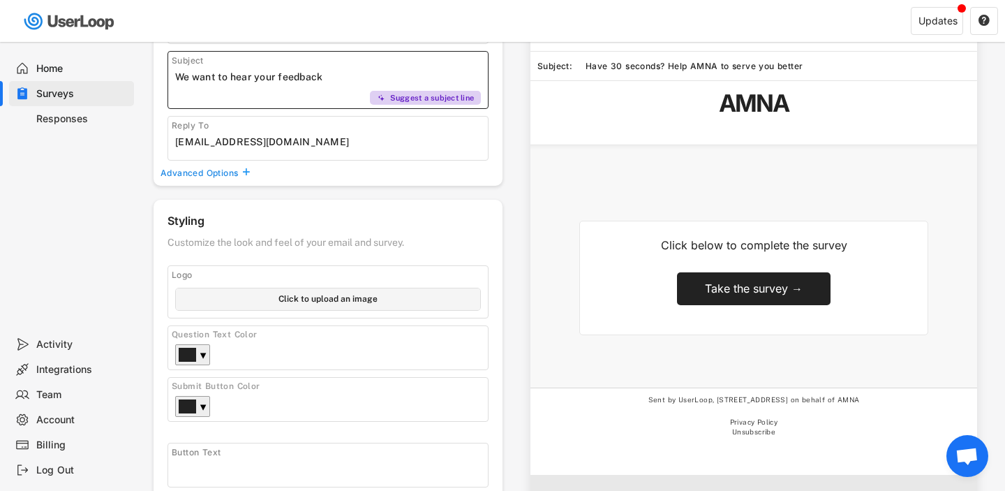
scroll to position [180, 0]
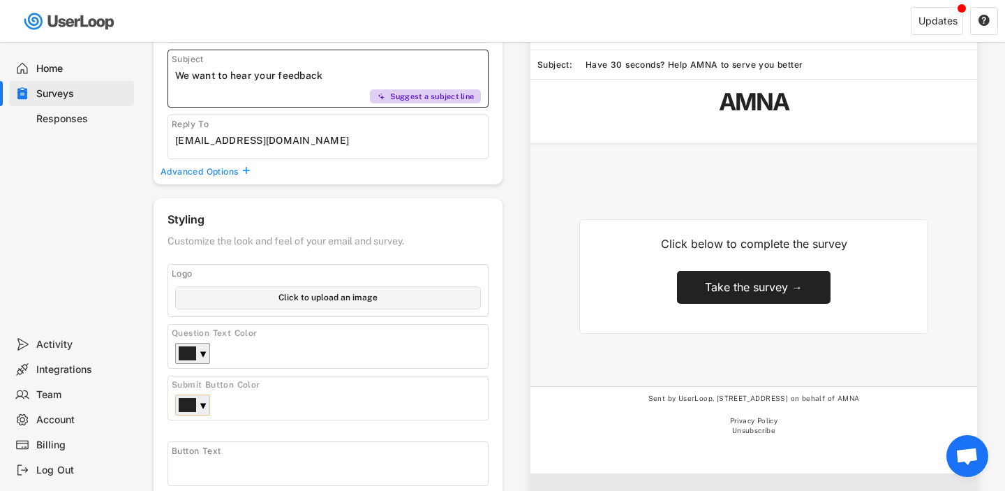
type input "We want to hear your feedback"
click at [200, 403] on div "▼" at bounding box center [203, 406] width 7 height 14
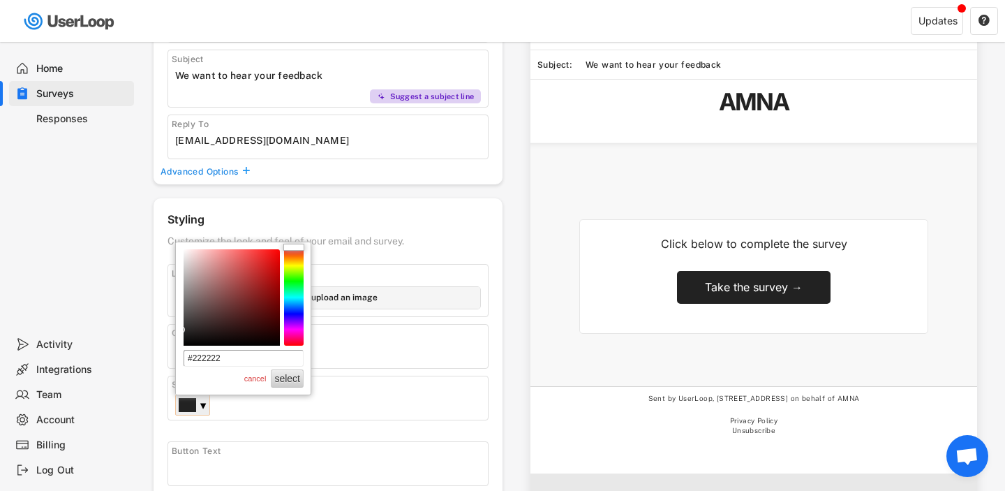
scroll to position [291, 0]
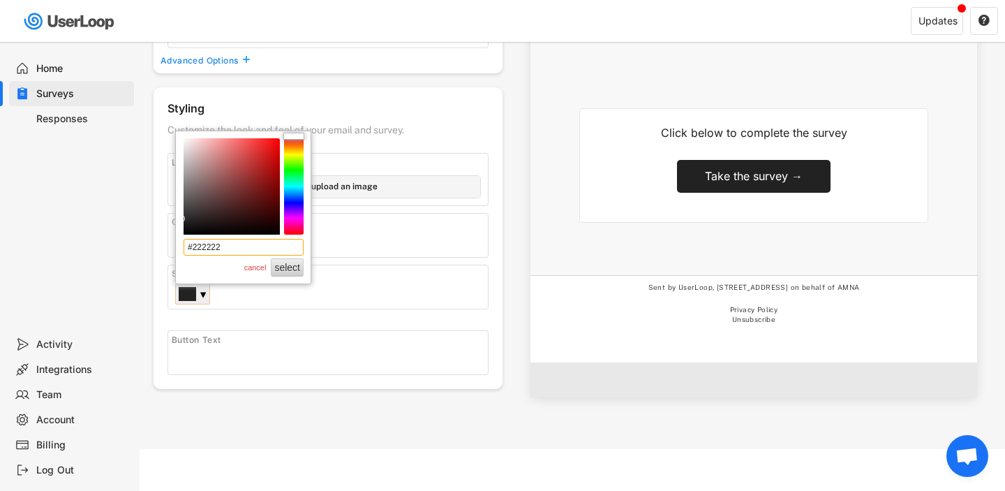
click at [218, 246] on input "#222222" at bounding box center [244, 247] width 120 height 17
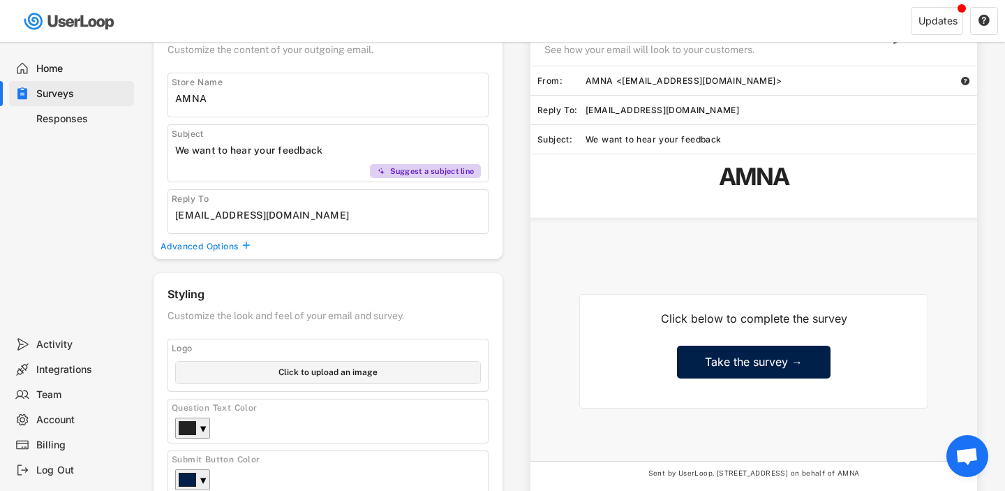
scroll to position [0, 0]
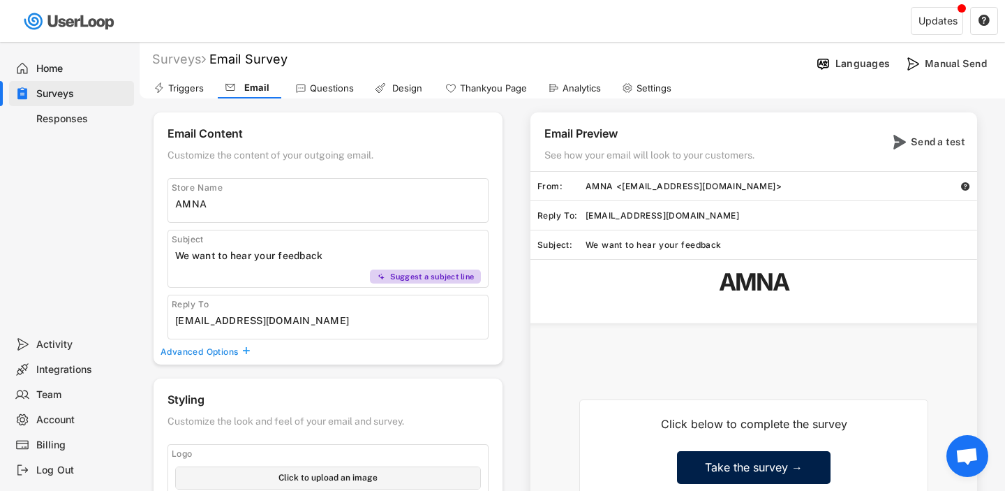
click at [319, 91] on div "Questions" at bounding box center [332, 88] width 44 height 12
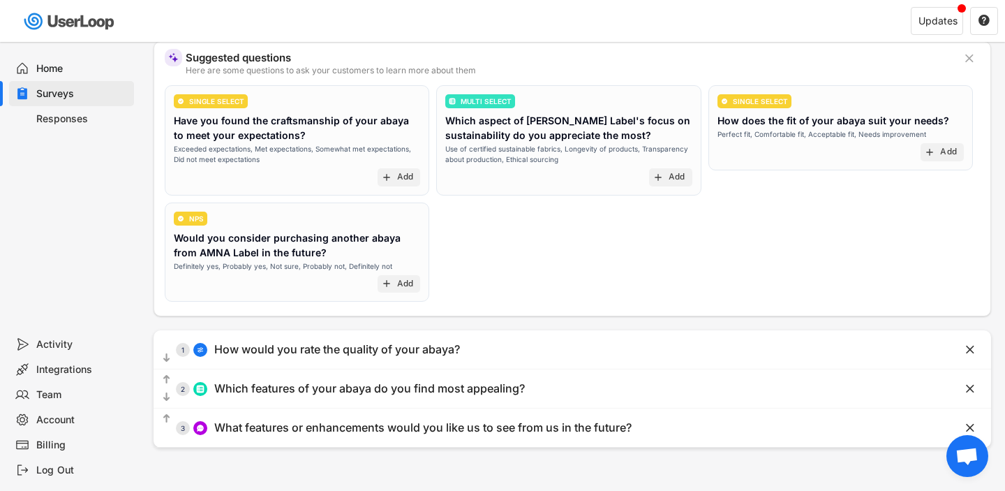
scroll to position [112, 0]
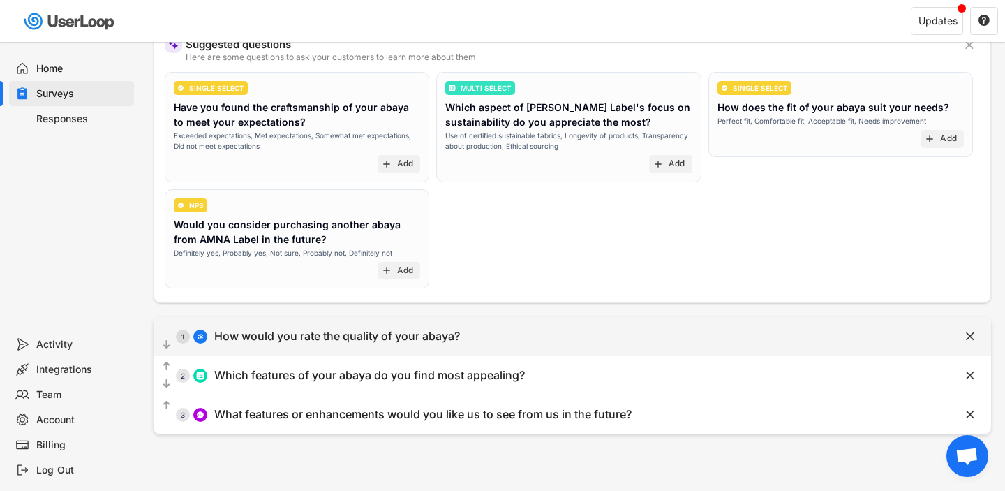
click at [261, 329] on div "How would you rate the quality of your abaya?" at bounding box center [337, 336] width 246 height 15
select select ""1_5""
type input "Poor"
type input "Excellent"
type input "How would you rate the quality of your abaya?"
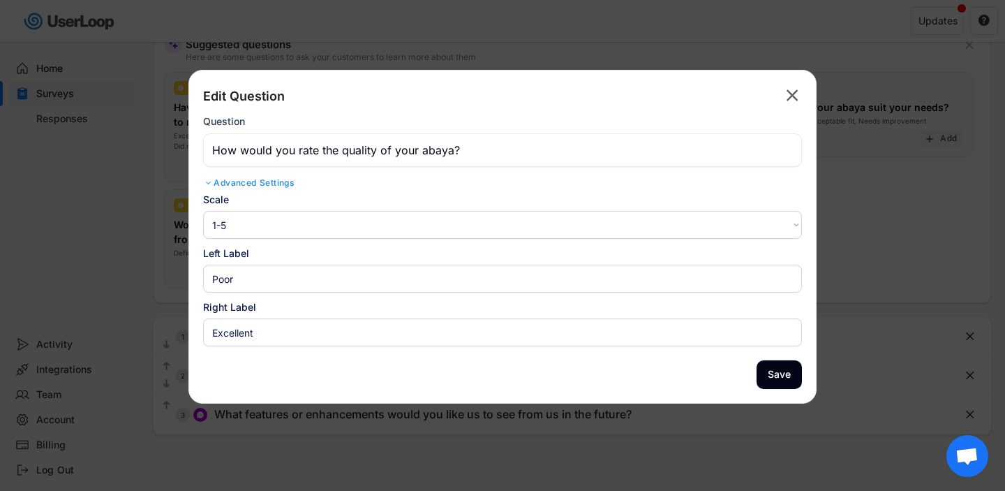
click at [789, 86] on text "" at bounding box center [793, 95] width 12 height 20
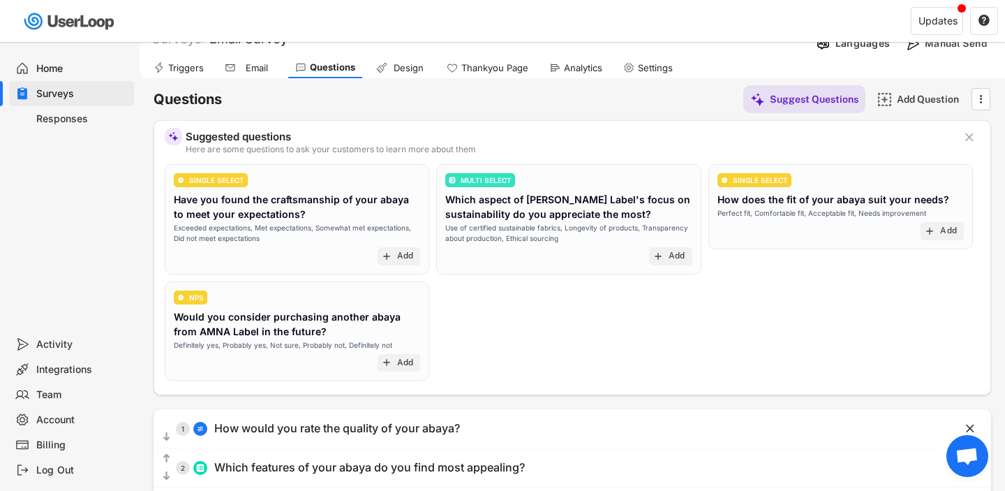
scroll to position [0, 0]
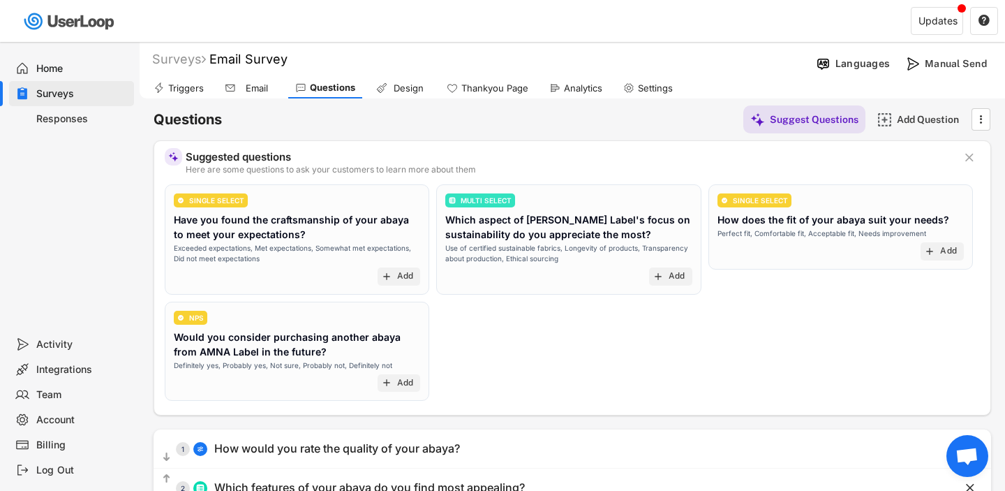
click at [244, 86] on div "Email" at bounding box center [256, 88] width 35 height 12
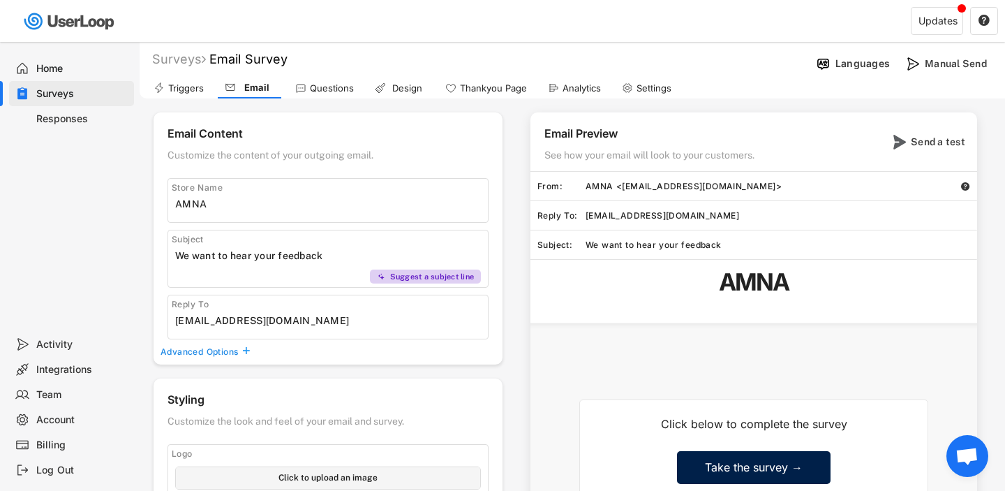
click at [789, 425] on div "Click below to complete the survey" at bounding box center [754, 424] width 250 height 15
click at [230, 351] on div "Advanced Options" at bounding box center [201, 351] width 80 height 11
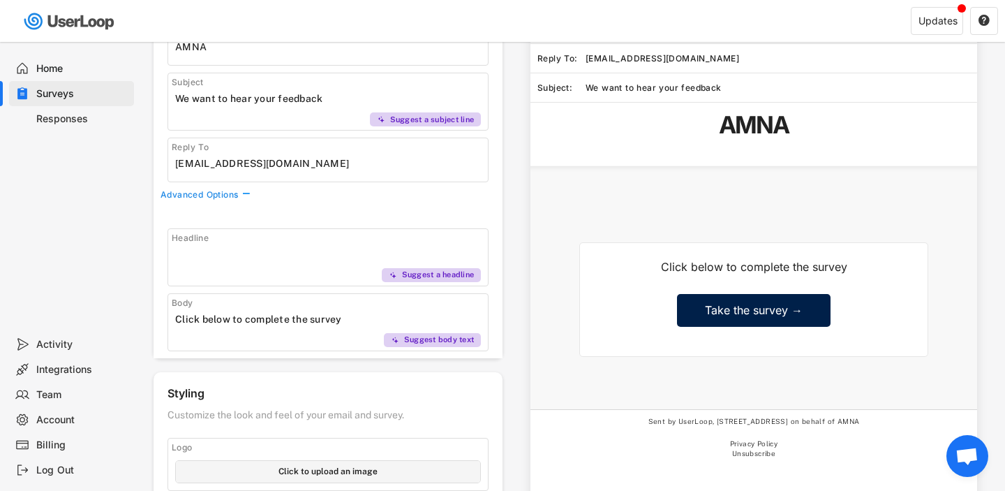
scroll to position [181, 0]
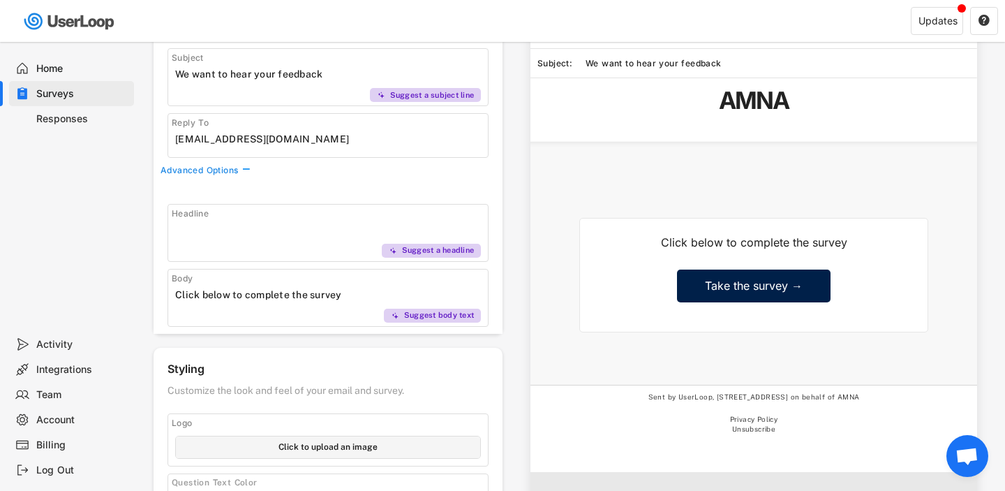
click at [281, 228] on input "input" at bounding box center [331, 229] width 313 height 21
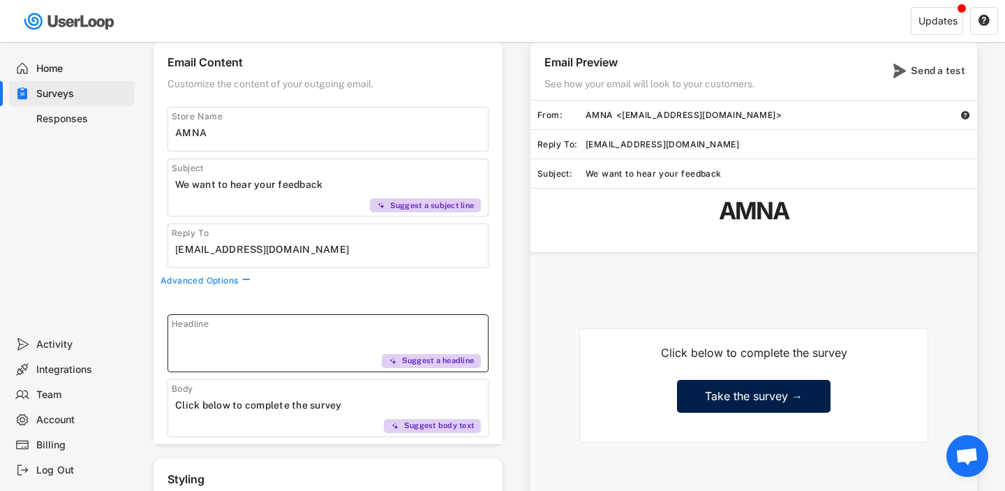
scroll to position [72, 0]
click at [261, 337] on input "input" at bounding box center [331, 339] width 313 height 21
type input "Your feedback helps"
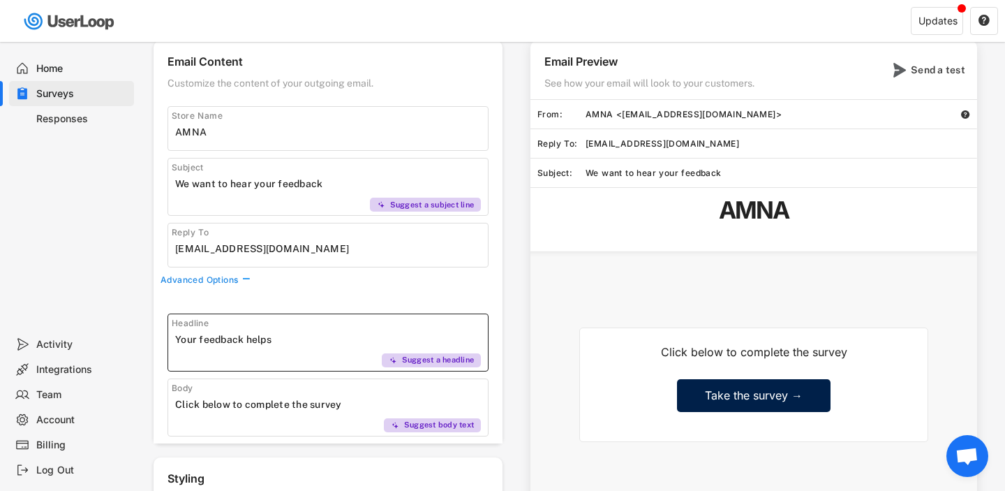
click at [266, 406] on input "input" at bounding box center [331, 404] width 313 height 21
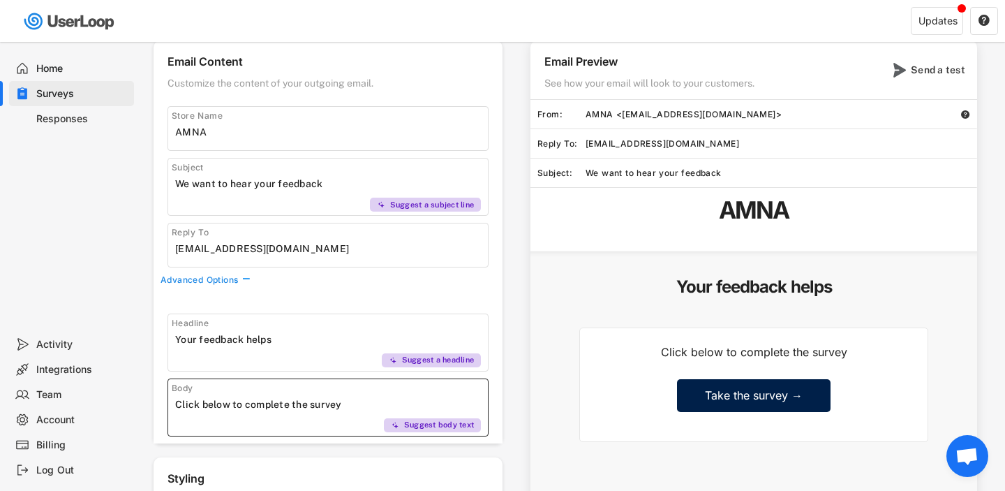
click at [266, 406] on input "input" at bounding box center [331, 404] width 313 height 21
paste input "Your feedback helps"
type input "Your feedback helps us create the perfect pieces for you to wear now and foreve…"
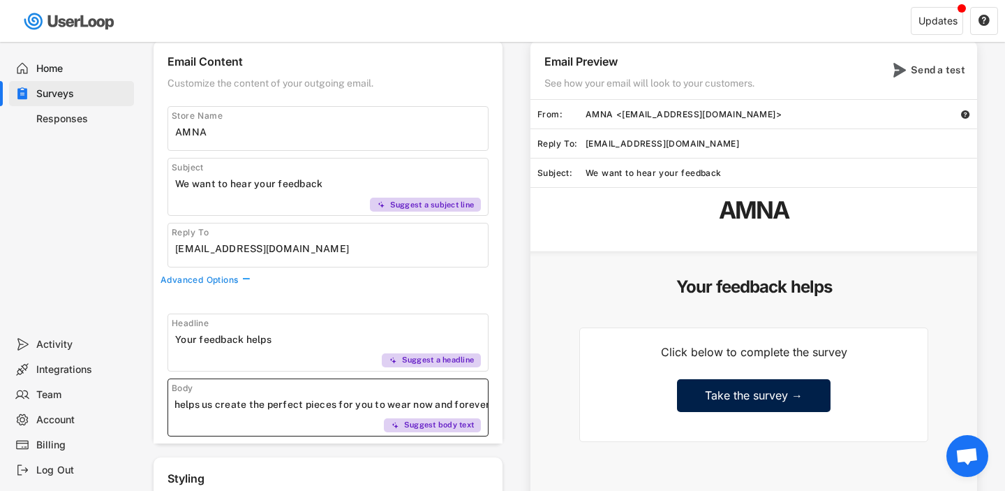
click at [267, 336] on input "input" at bounding box center [331, 339] width 313 height 21
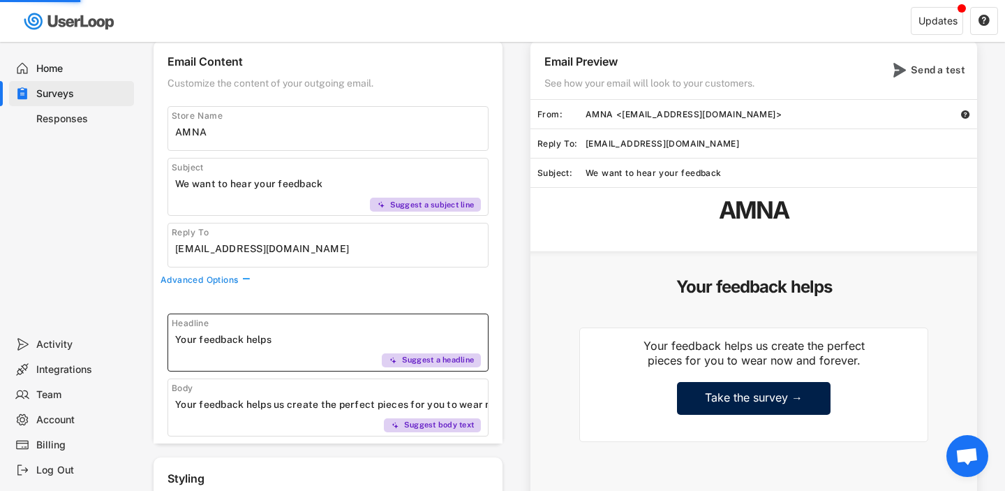
click at [267, 336] on input "input" at bounding box center [331, 339] width 313 height 21
click at [396, 360] on div "Suggest a headline" at bounding box center [432, 360] width 100 height 14
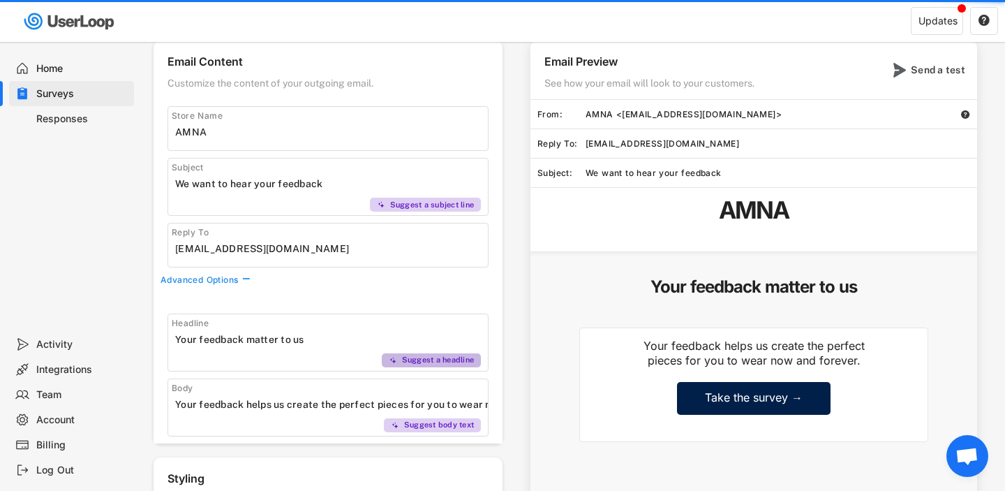
type input "🌟 Love your [PERSON_NAME]? Share your thoughts in our quick Email Survey & help…"
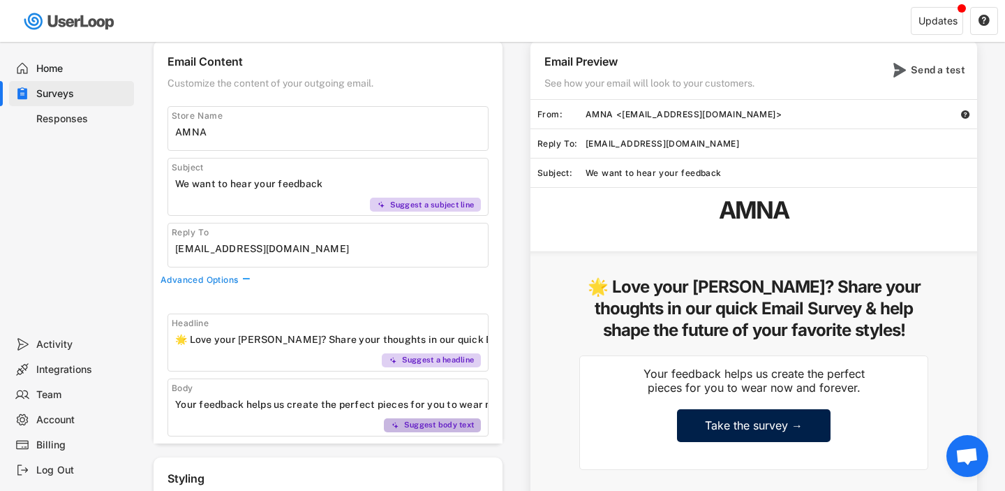
click at [428, 424] on div "Suggest body text" at bounding box center [439, 424] width 70 height 10
type input "Share your feedback with us now."
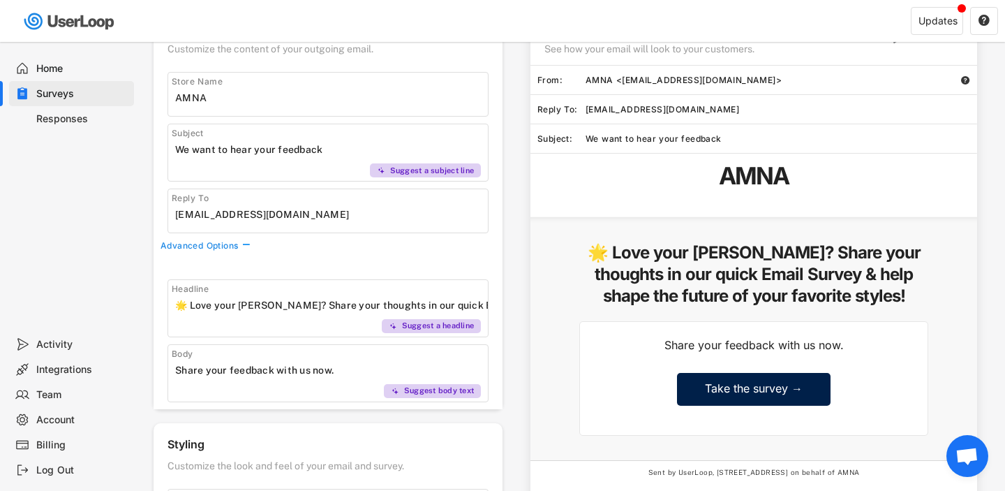
scroll to position [105, 0]
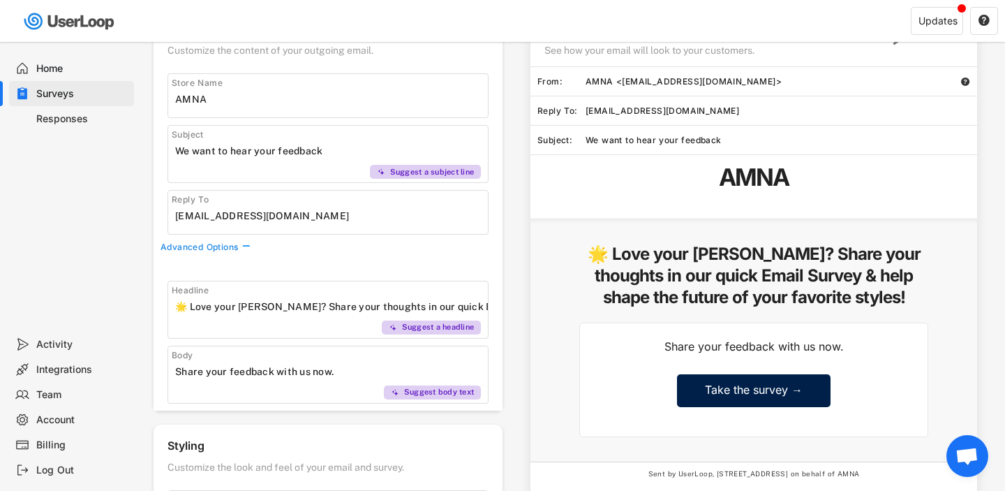
click at [391, 299] on input "input" at bounding box center [331, 306] width 313 height 21
type input "Your feedback helps us create the perfect pieces for you to wear now and foreve…"
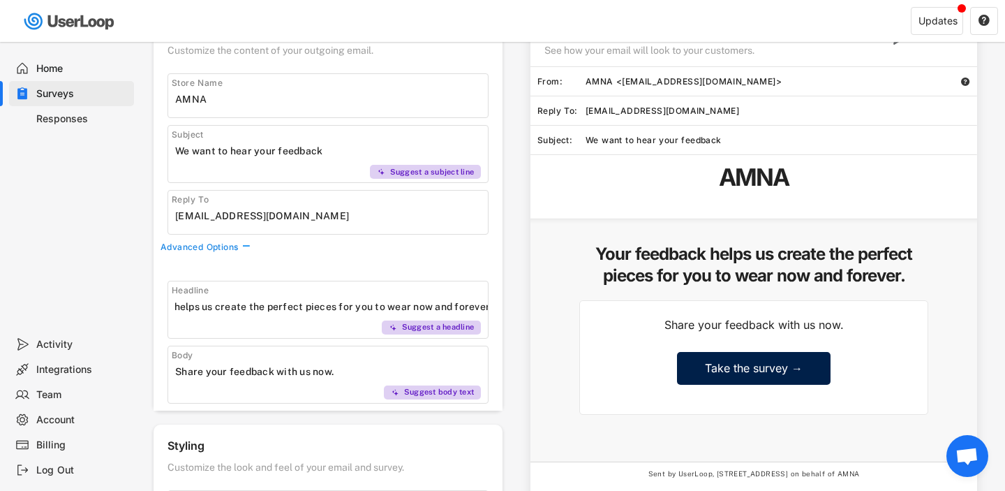
scroll to position [0, 0]
click at [443, 272] on div "Headline Suggest a headline Body Suggest body text" at bounding box center [328, 335] width 349 height 151
click at [216, 368] on input "input" at bounding box center [331, 371] width 313 height 21
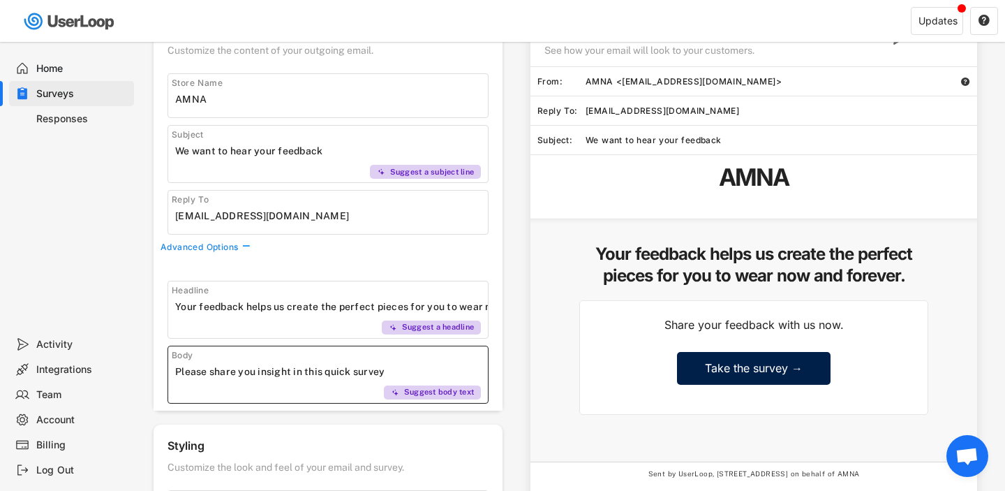
click at [350, 372] on input "input" at bounding box center [331, 371] width 313 height 21
click at [503, 329] on div "Email Preview See how your email will look to your customers. Send a test From:…" at bounding box center [746, 296] width 489 height 576
drag, startPoint x: 299, startPoint y: 375, endPoint x: 292, endPoint y: 375, distance: 7.0
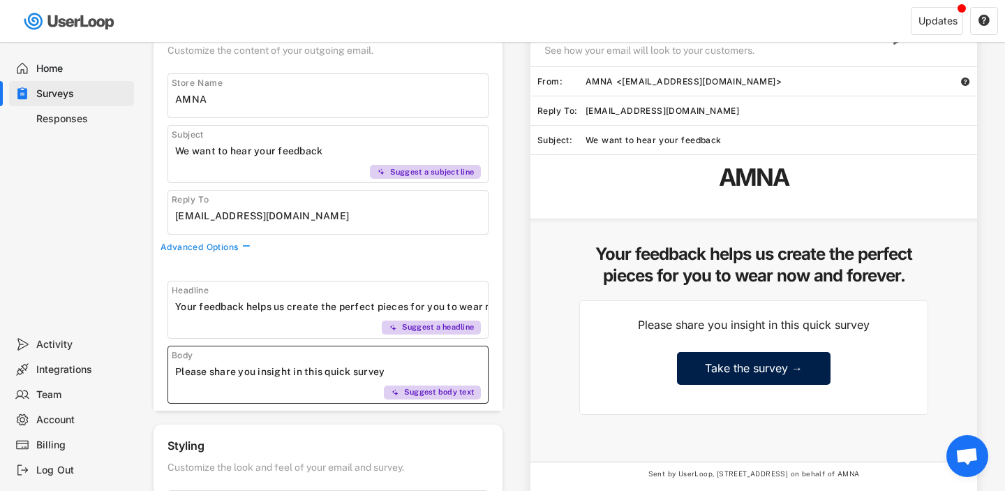
click at [292, 375] on input "input" at bounding box center [331, 371] width 313 height 21
click at [320, 415] on div "Email Content Customize the content of your outgoing email. Store Name Subject …" at bounding box center [328, 367] width 349 height 718
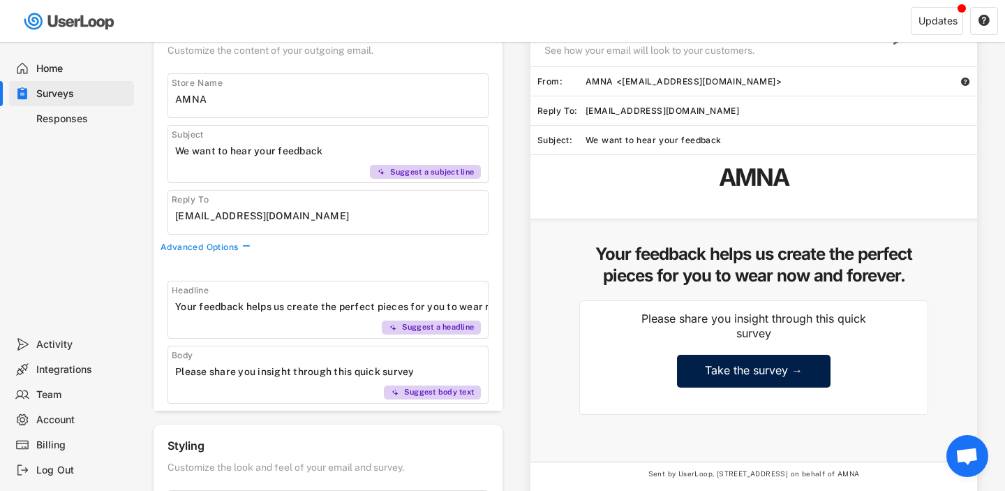
click at [454, 368] on input "input" at bounding box center [331, 371] width 313 height 21
click at [211, 374] on input "input" at bounding box center [331, 371] width 313 height 21
drag, startPoint x: 362, startPoint y: 373, endPoint x: 484, endPoint y: 371, distance: 122.2
click at [484, 371] on input "input" at bounding box center [331, 371] width 313 height 21
drag, startPoint x: 484, startPoint y: 371, endPoint x: 357, endPoint y: 370, distance: 127.0
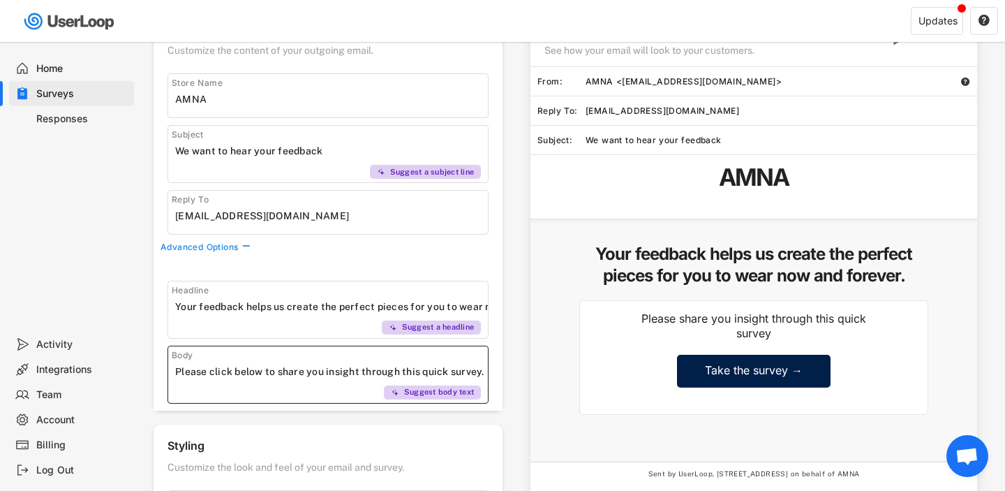
click at [357, 370] on input "input" at bounding box center [331, 371] width 313 height 21
click at [507, 419] on div "Email Preview See how your email will look to your customers. Send a test From:…" at bounding box center [746, 296] width 489 height 576
drag, startPoint x: 278, startPoint y: 375, endPoint x: 440, endPoint y: 373, distance: 161.2
click at [440, 373] on input "input" at bounding box center [331, 371] width 313 height 21
drag, startPoint x: 281, startPoint y: 372, endPoint x: 172, endPoint y: 369, distance: 109.6
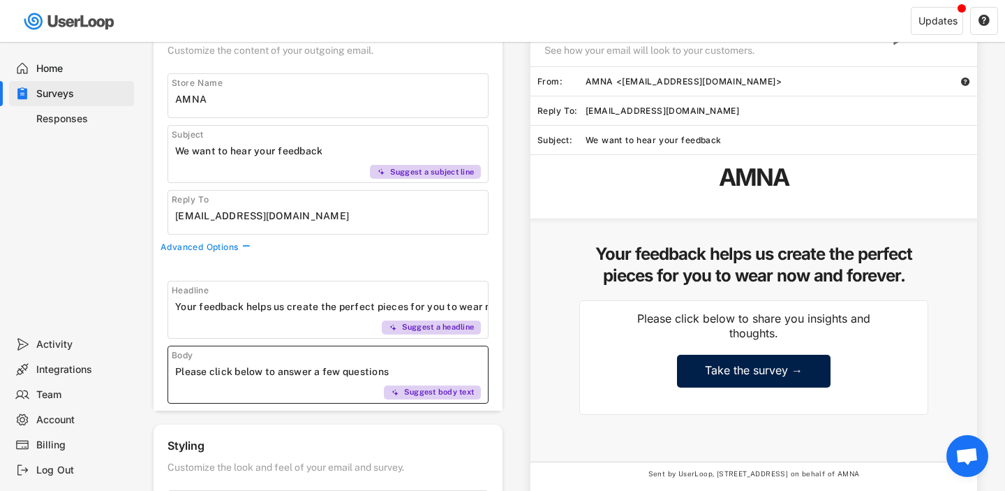
click at [172, 369] on div "Body Suggest body text" at bounding box center [327, 374] width 321 height 58
click at [310, 371] on input "input" at bounding box center [331, 371] width 313 height 21
click at [230, 370] on input "input" at bounding box center [331, 371] width 313 height 21
click at [221, 371] on input "input" at bounding box center [331, 371] width 313 height 21
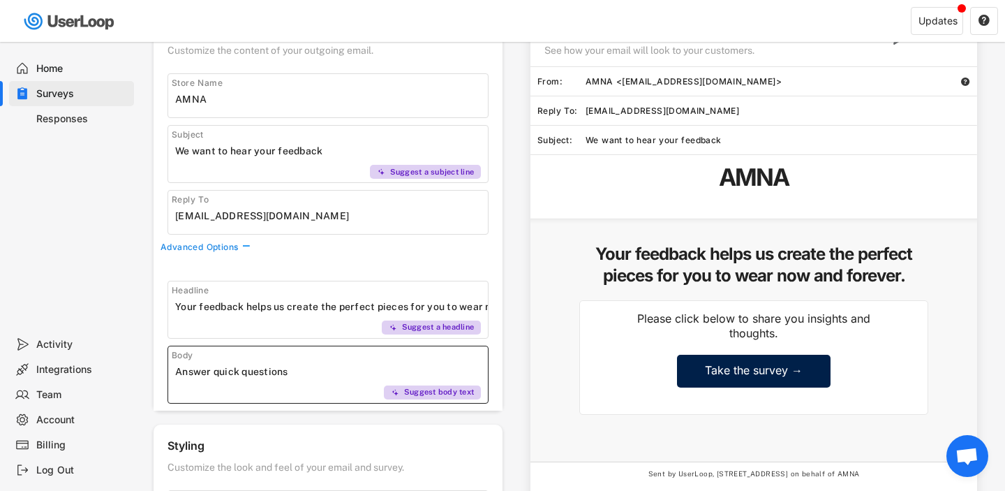
click at [301, 385] on div "Body Suggest body text" at bounding box center [327, 374] width 321 height 58
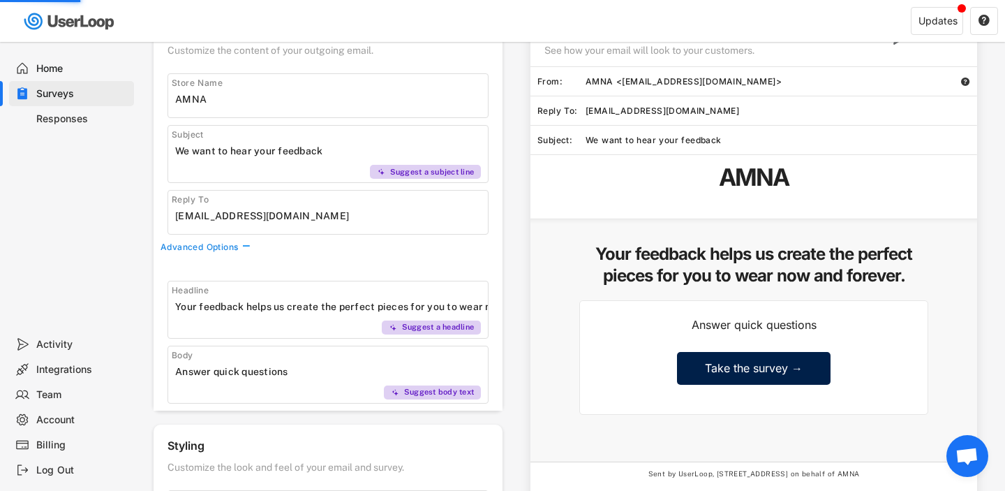
click at [311, 375] on input "input" at bounding box center [331, 371] width 313 height 21
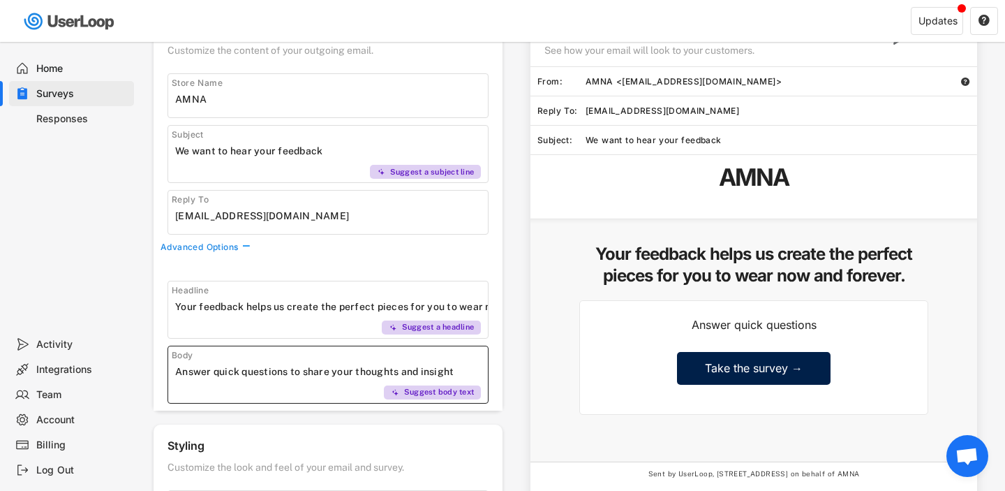
click at [288, 374] on input "input" at bounding box center [331, 371] width 313 height 21
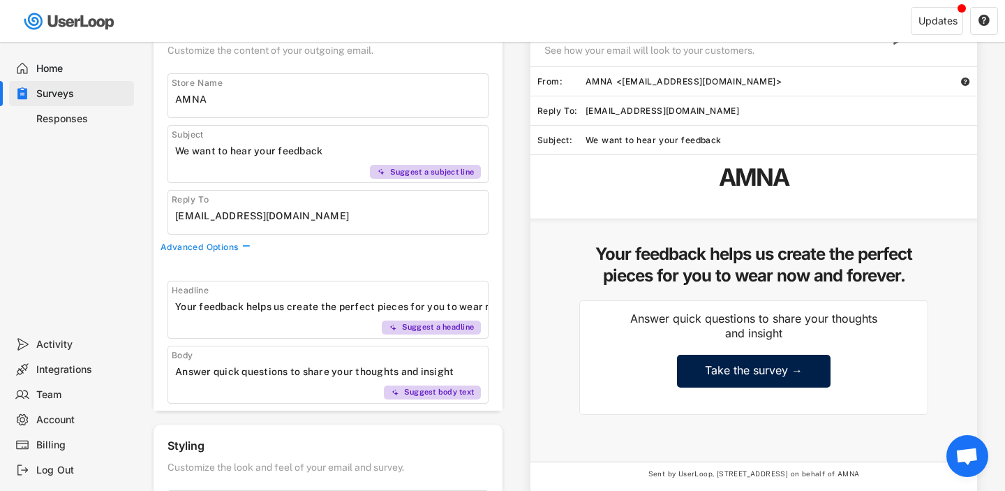
click at [355, 360] on div "Body" at bounding box center [273, 355] width 202 height 11
click at [359, 366] on input "input" at bounding box center [331, 371] width 313 height 21
paste input "Share your thoughts and insights by answering these quick questions"
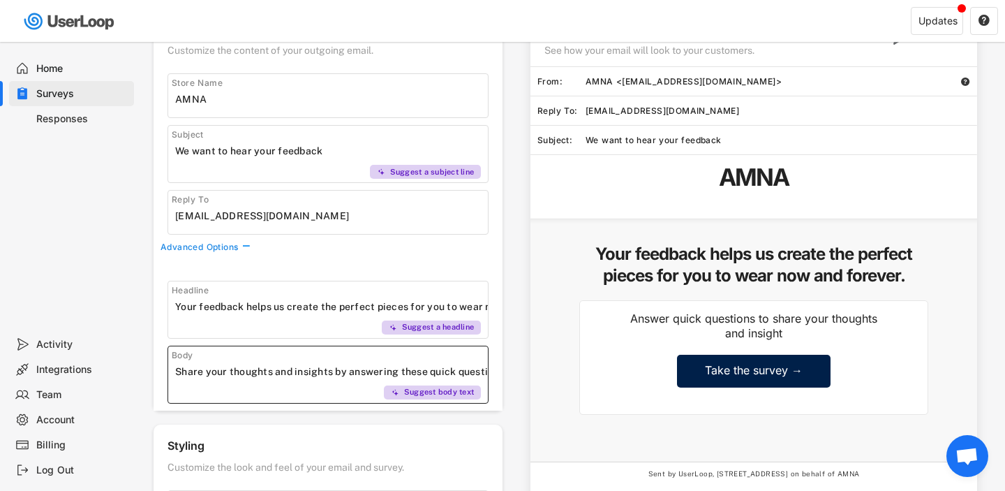
scroll to position [0, 14]
drag, startPoint x: 260, startPoint y: 373, endPoint x: 319, endPoint y: 375, distance: 59.4
click at [319, 375] on input "input" at bounding box center [331, 371] width 313 height 21
click at [338, 410] on div "Email Content Customize the content of your outgoing email. Store Name Subject …" at bounding box center [328, 367] width 349 height 718
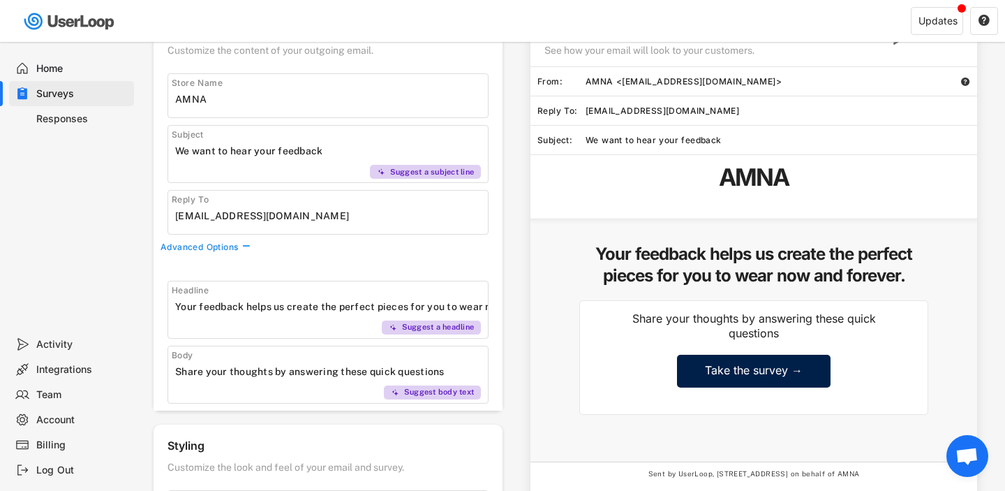
click at [459, 368] on input "input" at bounding box center [331, 371] width 313 height 21
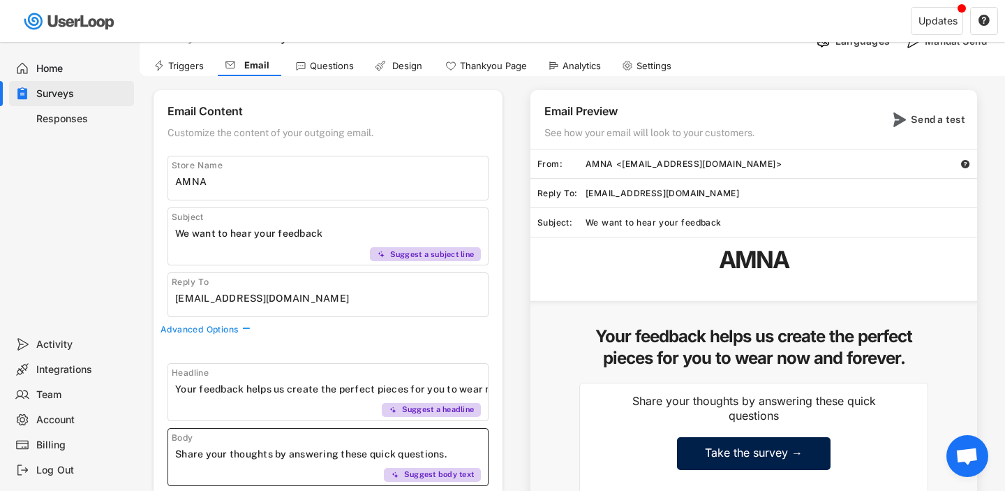
scroll to position [43, 0]
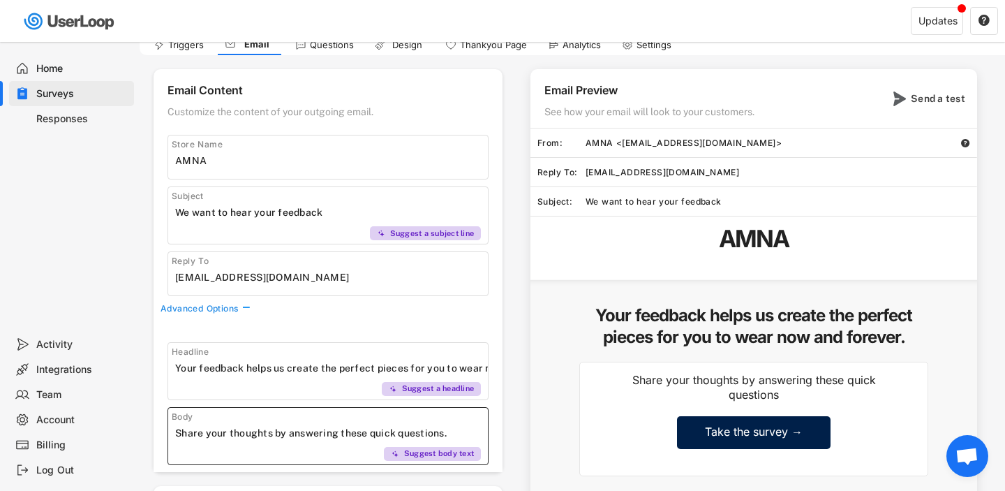
type input "Share your thoughts by answering these quick questions."
click at [304, 209] on input "input" at bounding box center [331, 212] width 313 height 21
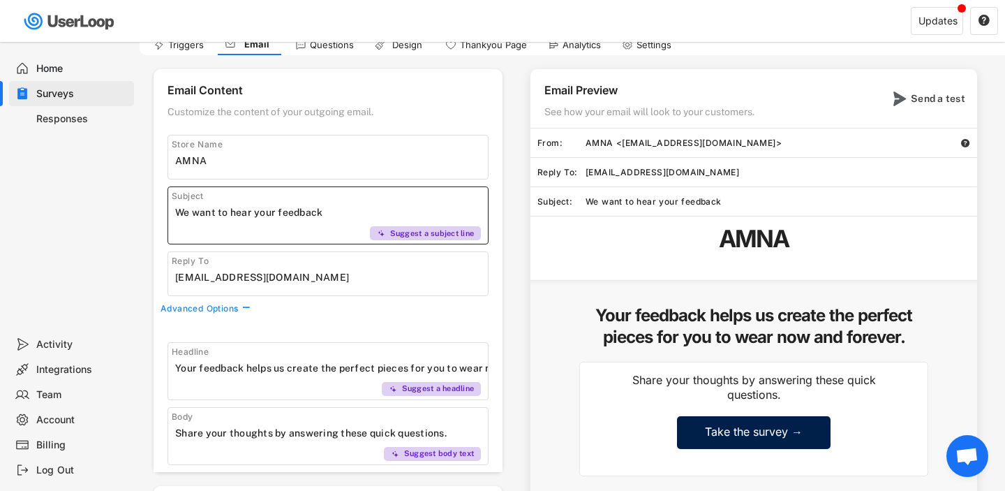
click at [304, 209] on input "input" at bounding box center [331, 212] width 313 height 21
click at [317, 249] on div "Email Content Customize the content of your outgoing email. Store Name Subject …" at bounding box center [328, 270] width 349 height 403
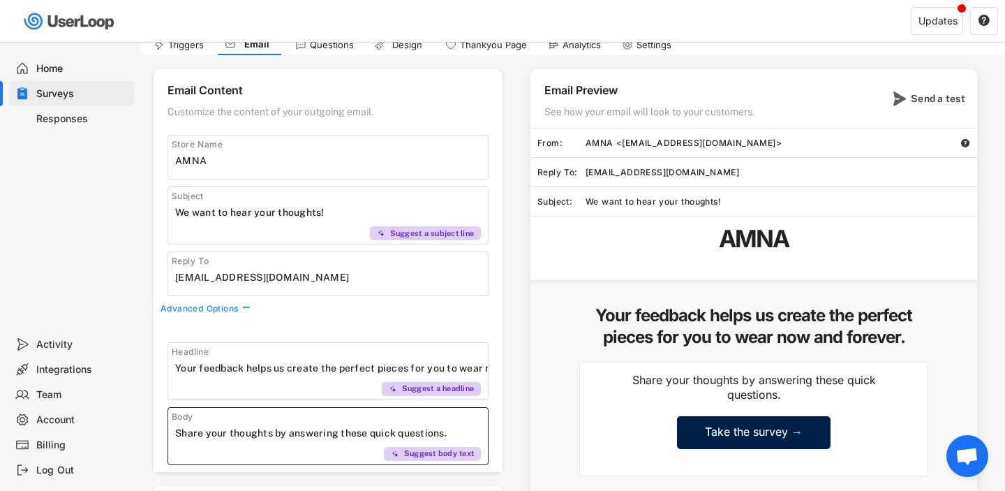
drag, startPoint x: 274, startPoint y: 431, endPoint x: 468, endPoint y: 430, distance: 193.3
click at [468, 430] on input "input" at bounding box center [331, 432] width 313 height 21
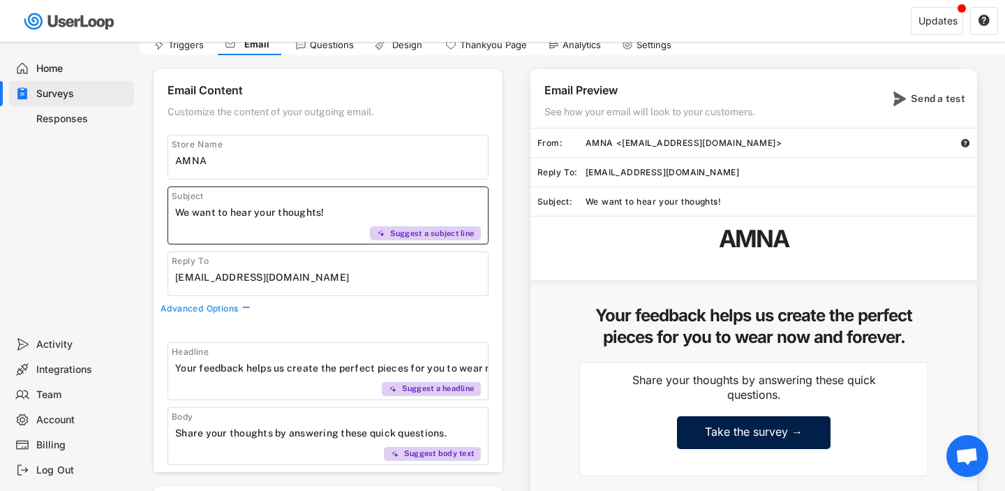
click at [394, 213] on input "input" at bounding box center [331, 212] width 313 height 21
paste input "by answering these quick questions."
click at [321, 218] on input "input" at bounding box center [331, 212] width 313 height 21
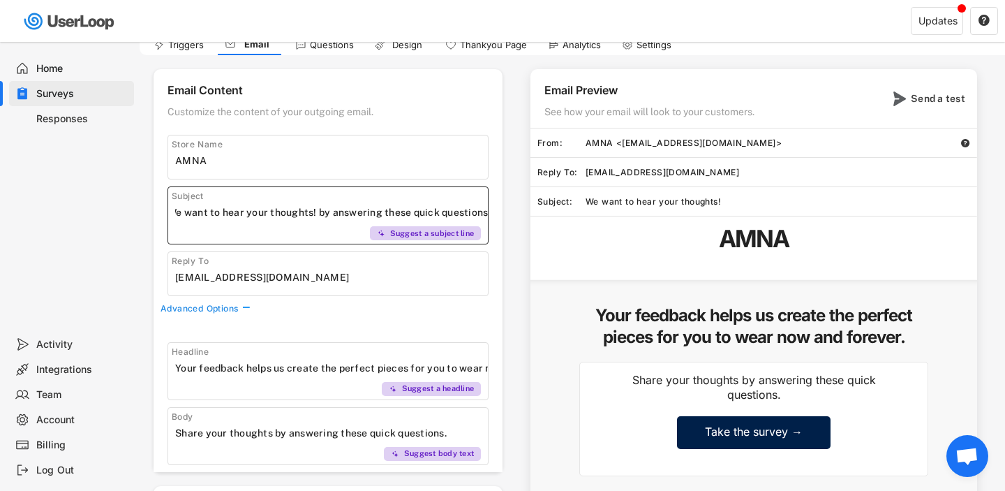
click at [321, 218] on input "input" at bounding box center [331, 212] width 313 height 21
click at [385, 230] on div "Suggest a subject line" at bounding box center [426, 233] width 112 height 14
click at [417, 238] on div "Suggest a subject line" at bounding box center [426, 233] width 112 height 14
drag, startPoint x: 188, startPoint y: 216, endPoint x: 175, endPoint y: 216, distance: 13.3
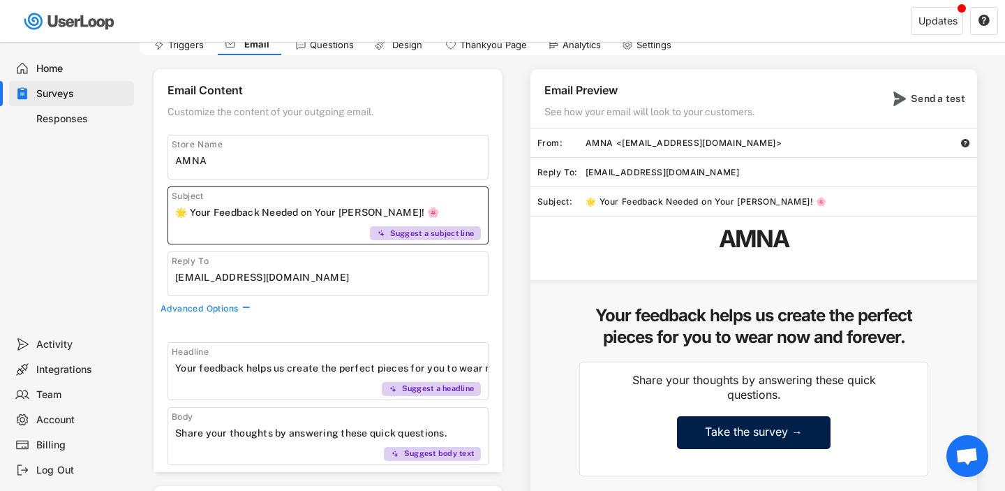
click at [175, 216] on input "input" at bounding box center [331, 212] width 313 height 21
click at [388, 234] on div "Suggest a subject line" at bounding box center [426, 233] width 112 height 14
click at [278, 214] on input "input" at bounding box center [331, 212] width 313 height 21
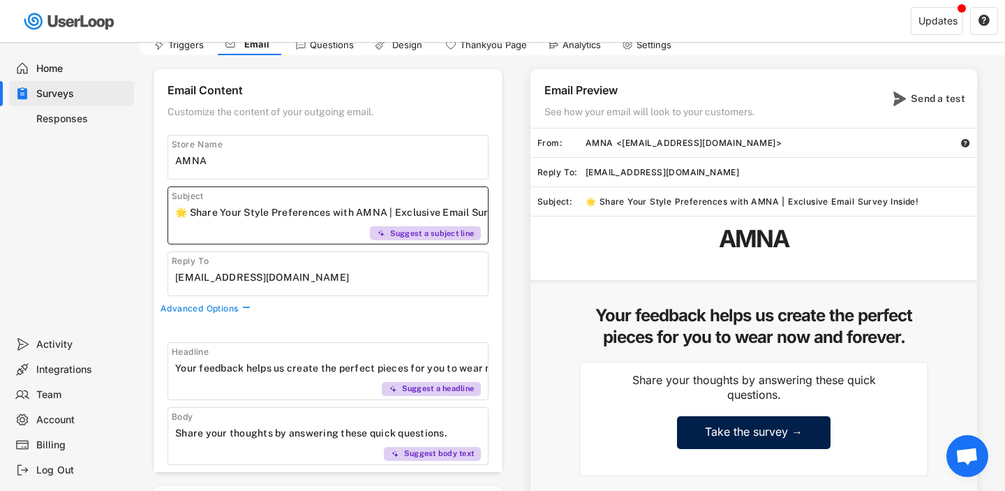
scroll to position [0, 45]
click at [308, 211] on input "input" at bounding box center [331, 212] width 313 height 21
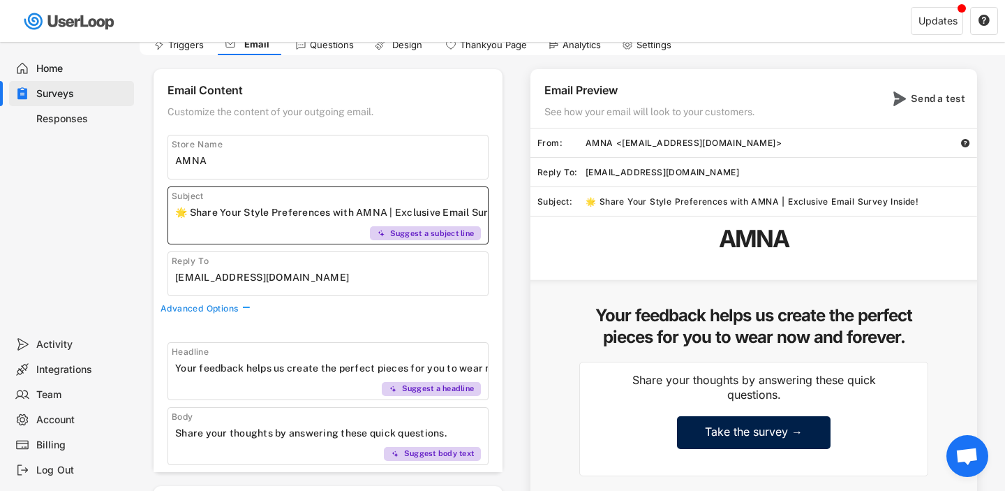
drag, startPoint x: 382, startPoint y: 214, endPoint x: 179, endPoint y: 215, distance: 203.8
click at [179, 215] on input "input" at bounding box center [331, 212] width 313 height 21
click at [472, 211] on input "input" at bounding box center [331, 212] width 313 height 21
click at [498, 290] on div "Email Content Customize the content of your outgoing email. Store Name Subject …" at bounding box center [328, 270] width 349 height 403
drag, startPoint x: 473, startPoint y: 211, endPoint x: 324, endPoint y: 207, distance: 149.4
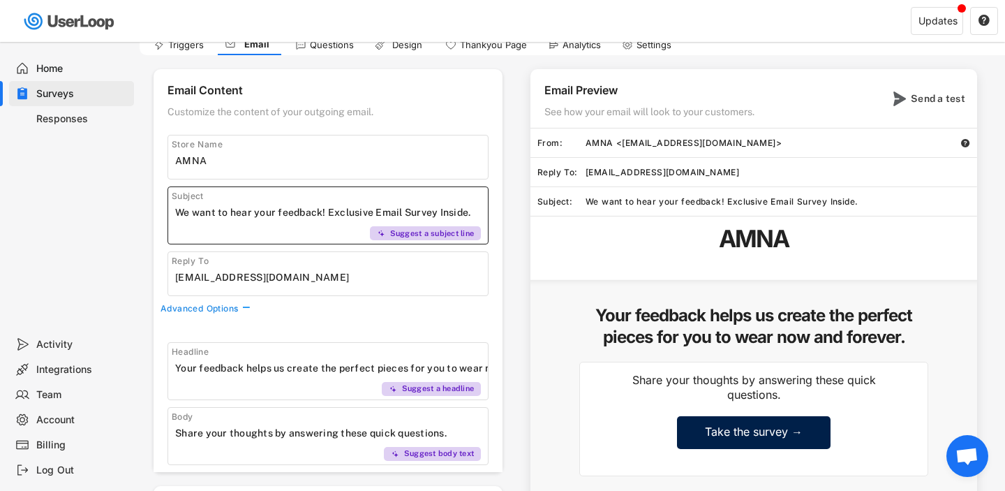
click at [324, 207] on input "input" at bounding box center [331, 212] width 313 height 21
click at [386, 248] on div "Email Content Customize the content of your outgoing email. Store Name Subject …" at bounding box center [328, 270] width 349 height 403
click at [321, 215] on input "input" at bounding box center [331, 212] width 313 height 21
click at [465, 336] on div "Headline Suggest a headline Body Suggest body text" at bounding box center [328, 396] width 349 height 151
click at [439, 211] on input "input" at bounding box center [331, 212] width 313 height 21
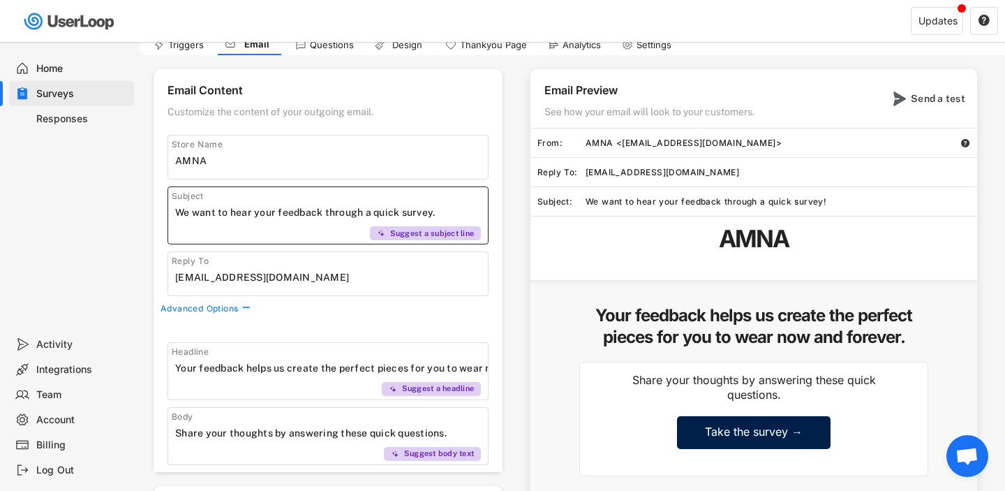
click at [492, 364] on div "Headline Suggest a headline Body Suggest body text" at bounding box center [328, 396] width 349 height 151
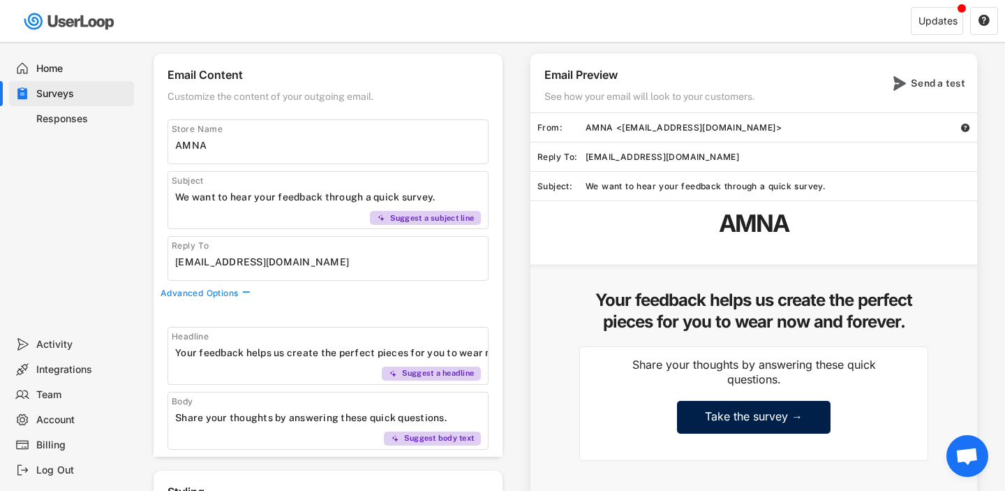
scroll to position [66, 0]
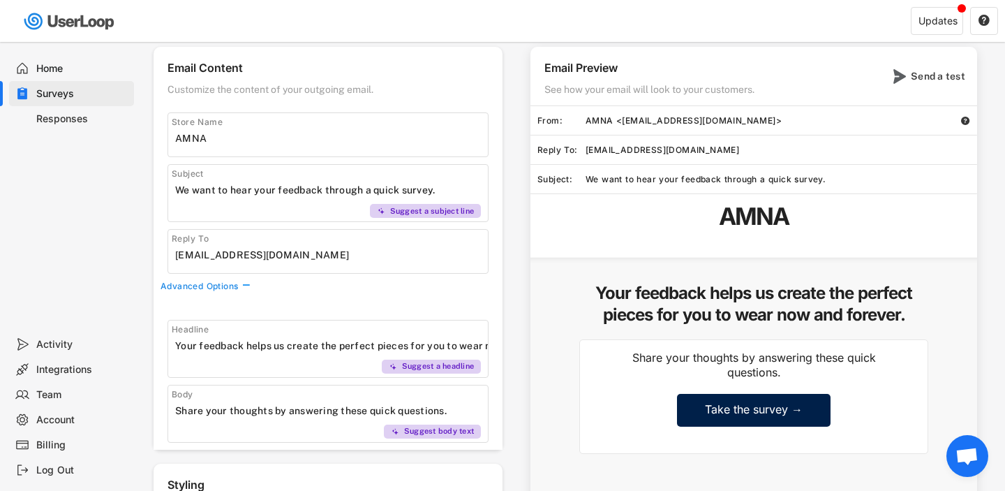
click at [275, 189] on input "input" at bounding box center [331, 189] width 313 height 21
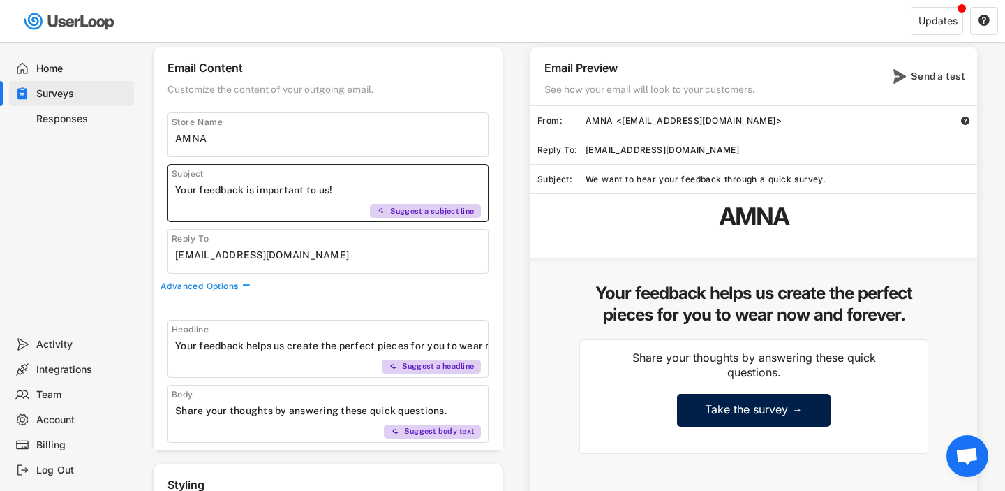
drag, startPoint x: 198, startPoint y: 188, endPoint x: 415, endPoint y: 189, distance: 216.3
click at [415, 189] on input "input" at bounding box center [331, 189] width 313 height 21
click at [337, 281] on div "Email Content Customize the content of your outgoing email. Store Name Subject …" at bounding box center [328, 248] width 349 height 403
click at [303, 194] on input "input" at bounding box center [331, 189] width 313 height 21
click at [300, 194] on input "input" at bounding box center [331, 189] width 313 height 21
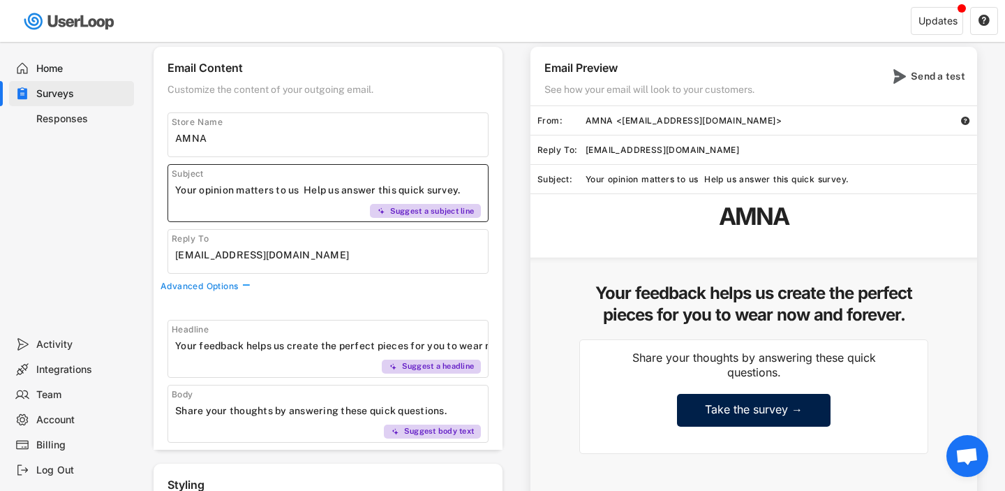
click at [305, 193] on input "input" at bounding box center [331, 189] width 313 height 21
paste input "Your opinion matters to us ❤Help us answer this quick survey."
click at [305, 193] on input "input" at bounding box center [331, 189] width 313 height 21
click at [352, 193] on input "input" at bounding box center [331, 189] width 313 height 21
click at [398, 192] on input "input" at bounding box center [331, 189] width 313 height 21
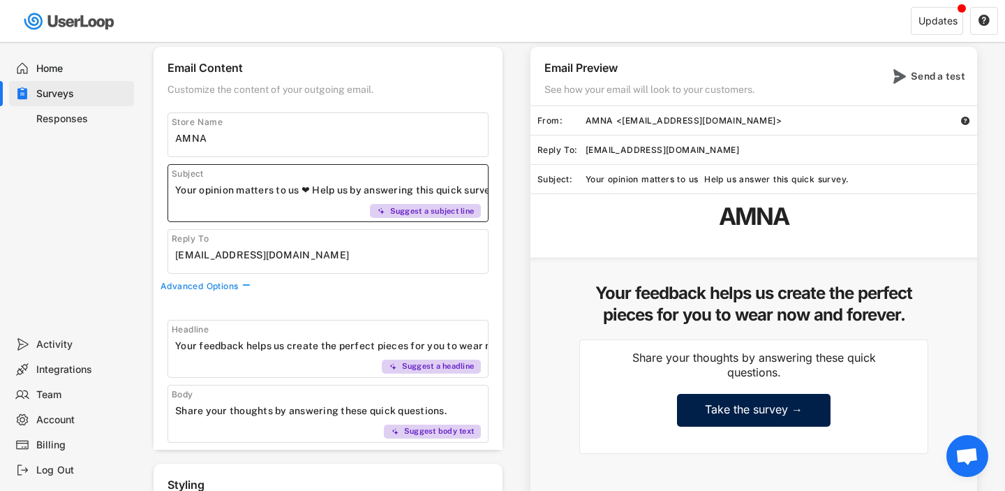
type input "Your opinion matters to us ❤ Help us by answering this quick survey."
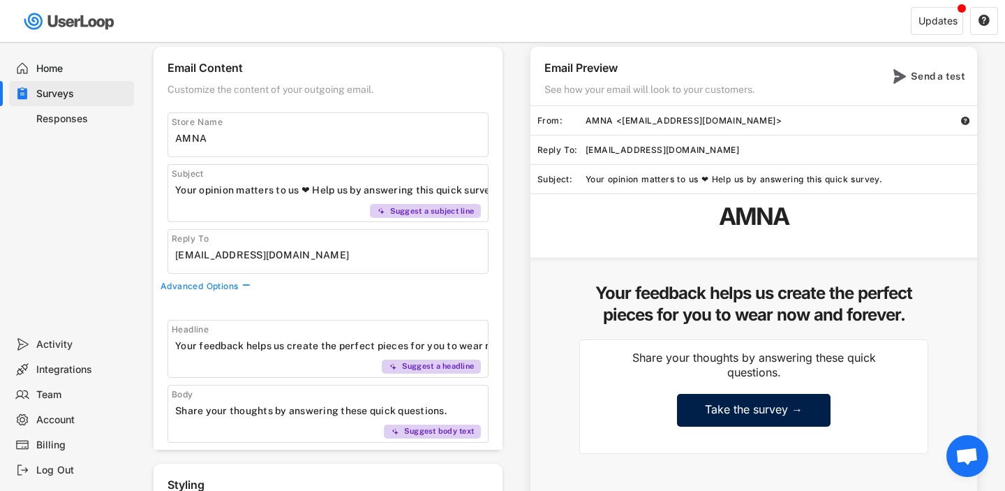
click at [491, 295] on div "Email Content Customize the content of your outgoing email. Store Name Subject …" at bounding box center [328, 248] width 349 height 403
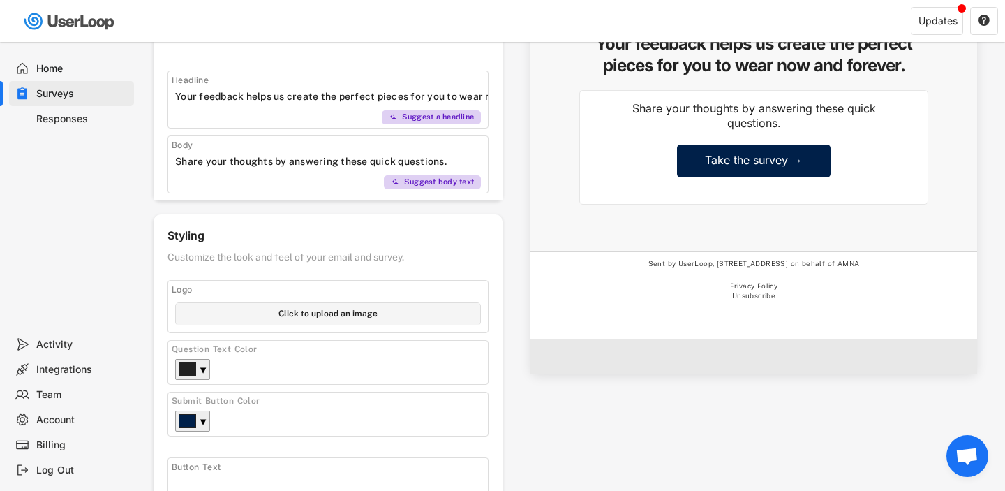
scroll to position [320, 0]
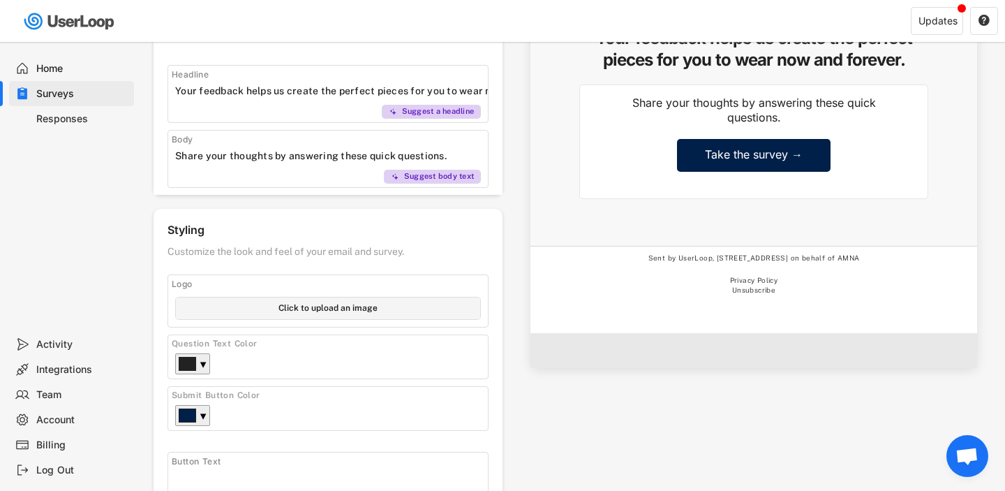
click at [341, 308] on input "file" at bounding box center [328, 308] width 304 height 22
type input "C:\fakepath\2.svg"
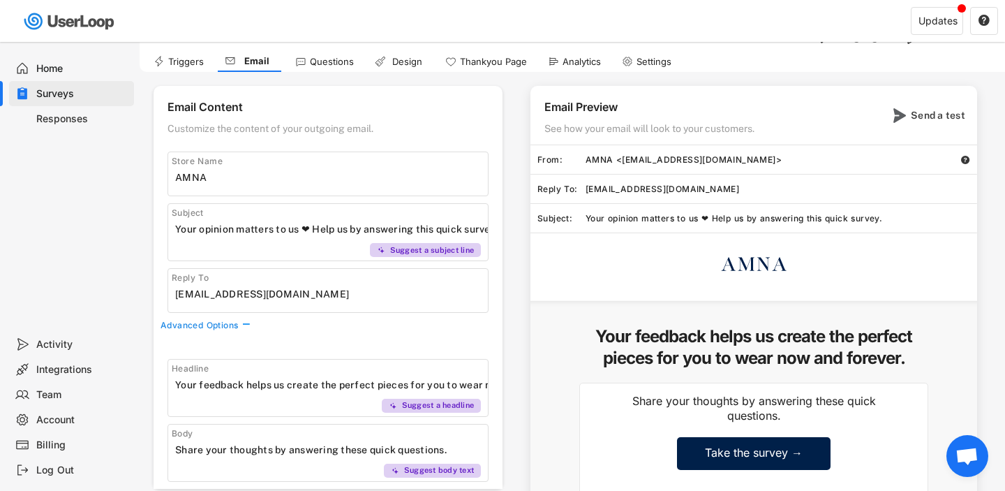
scroll to position [29, 0]
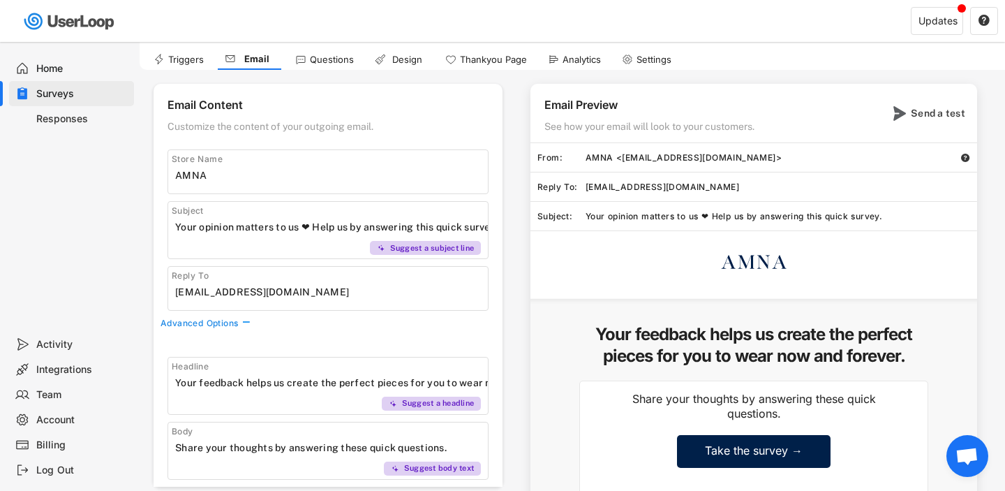
click at [327, 66] on div "Questions" at bounding box center [324, 59] width 73 height 21
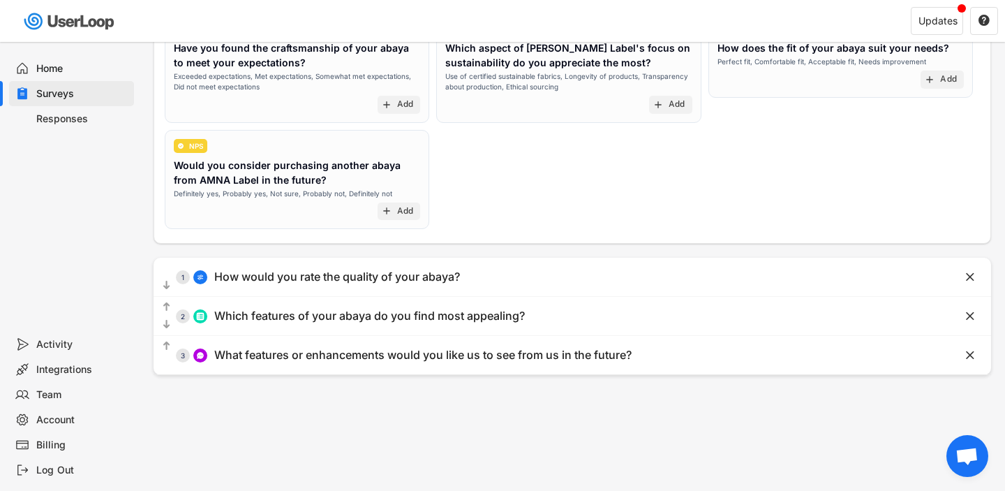
scroll to position [209, 0]
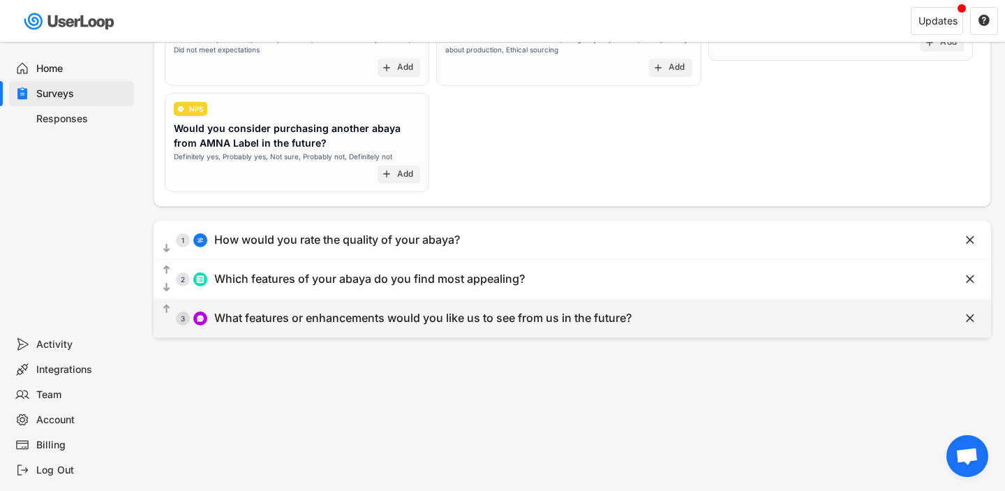
click at [643, 313] on div "  3 What features or enhancements would you like us to see from us in the fut…" at bounding box center [538, 317] width 768 height 31
type input "What features or enhancements would you like us to see from us in the future?"
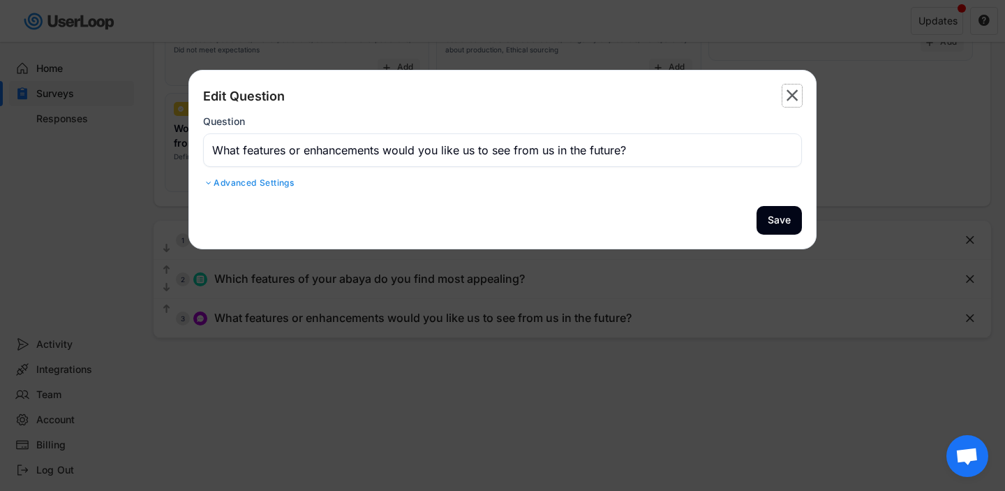
click at [791, 92] on text "" at bounding box center [793, 95] width 12 height 20
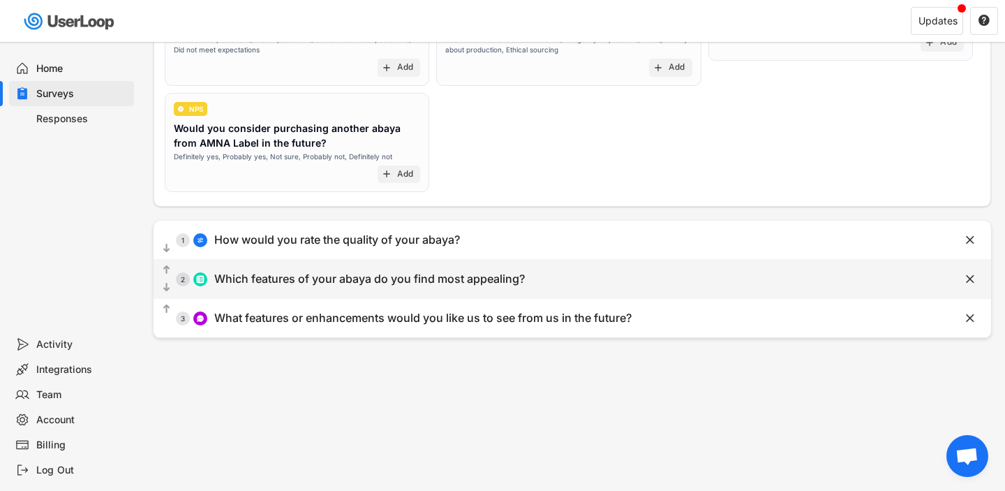
click at [342, 284] on div "Which features of your abaya do you find most appealing?" at bounding box center [369, 278] width 311 height 15
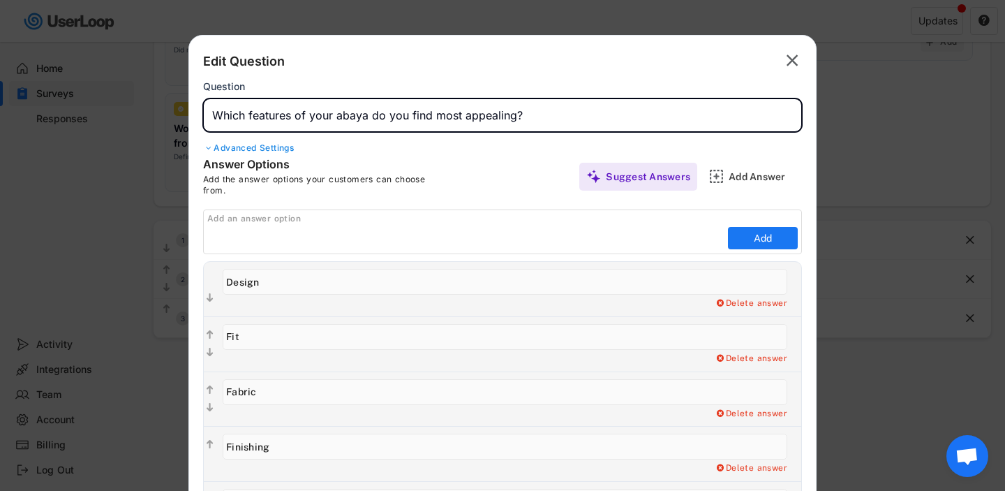
click at [274, 117] on input "input" at bounding box center [502, 114] width 599 height 33
click at [478, 156] on div "Edit Question  Question Advanced Settings" at bounding box center [502, 103] width 599 height 107
drag, startPoint x: 400, startPoint y: 118, endPoint x: 592, endPoint y: 112, distance: 192.0
click at [592, 112] on input "input" at bounding box center [502, 114] width 599 height 33
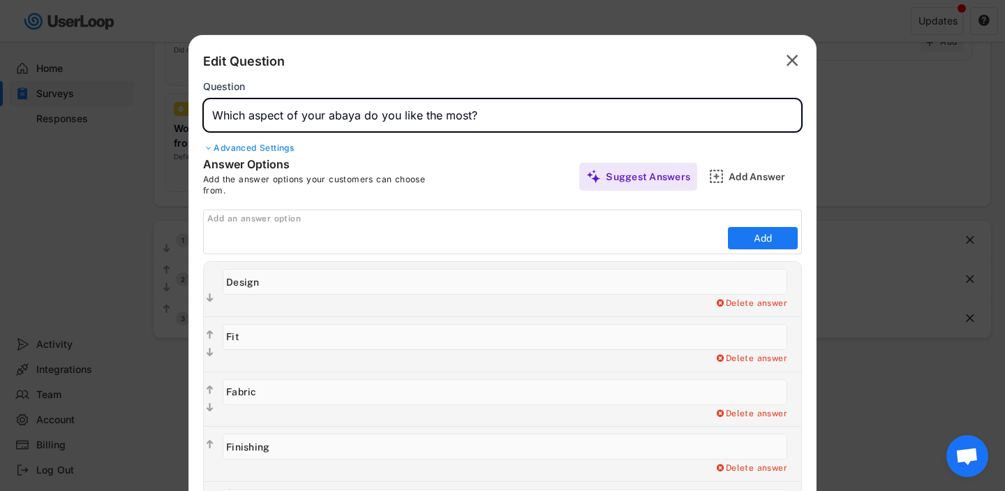
type input "Which aspect of your abaya do you like the most?"
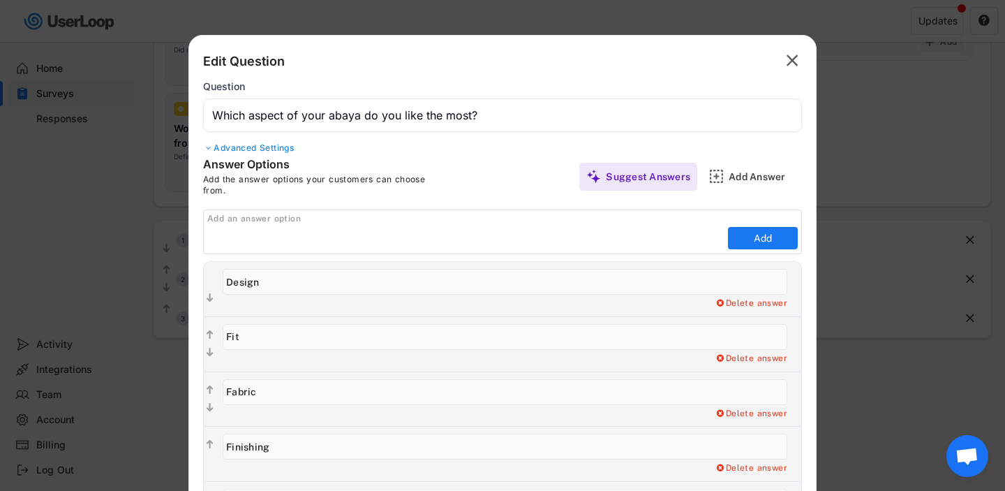
click at [521, 160] on div "Answer Options Add the answer options your customers can choose from. Suggest A…" at bounding box center [502, 176] width 599 height 38
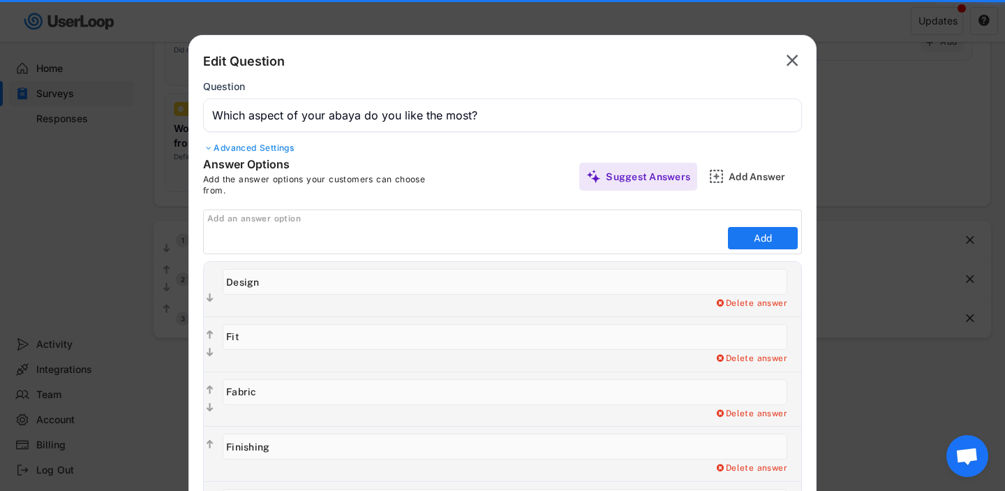
scroll to position [376, 0]
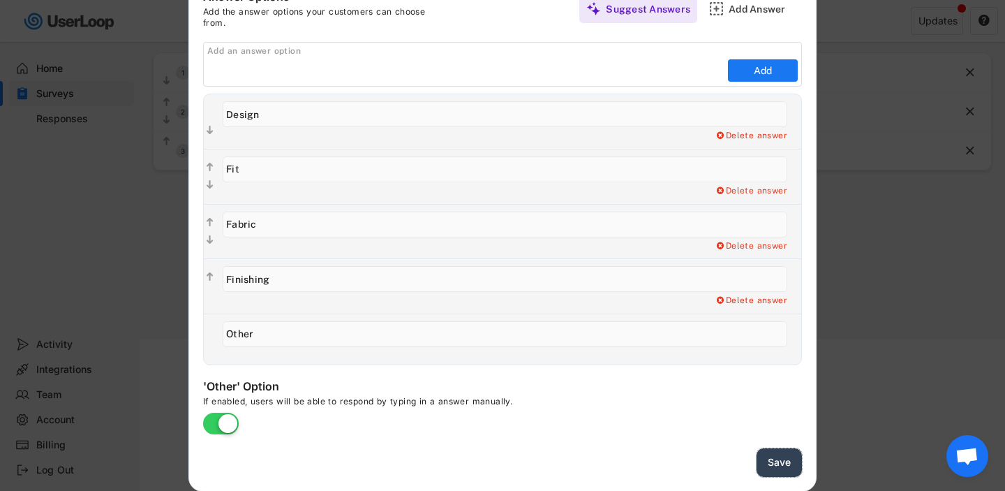
click at [759, 461] on button "Save" at bounding box center [779, 462] width 45 height 29
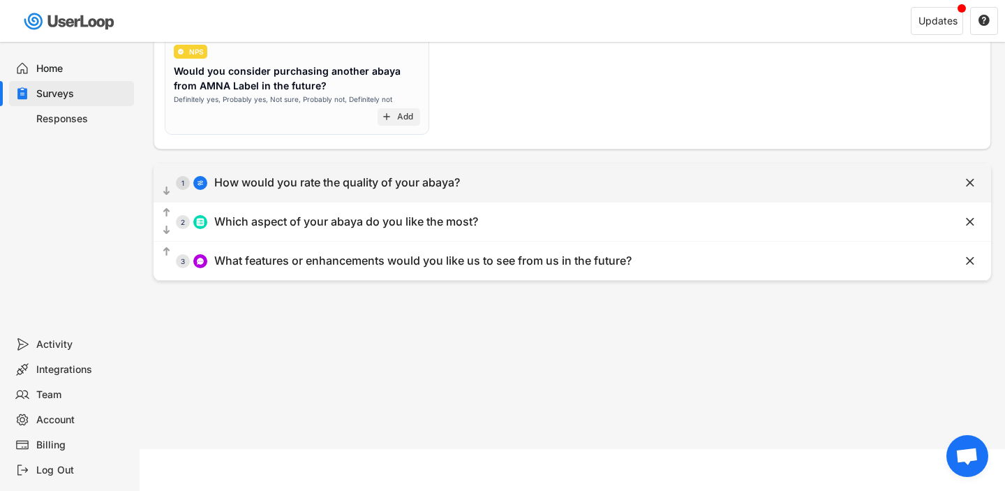
click at [467, 195] on div "  1 How would you rate the quality of your abaya?" at bounding box center [538, 182] width 768 height 31
select select ""1_5""
type input "Poor"
type input "Excellent"
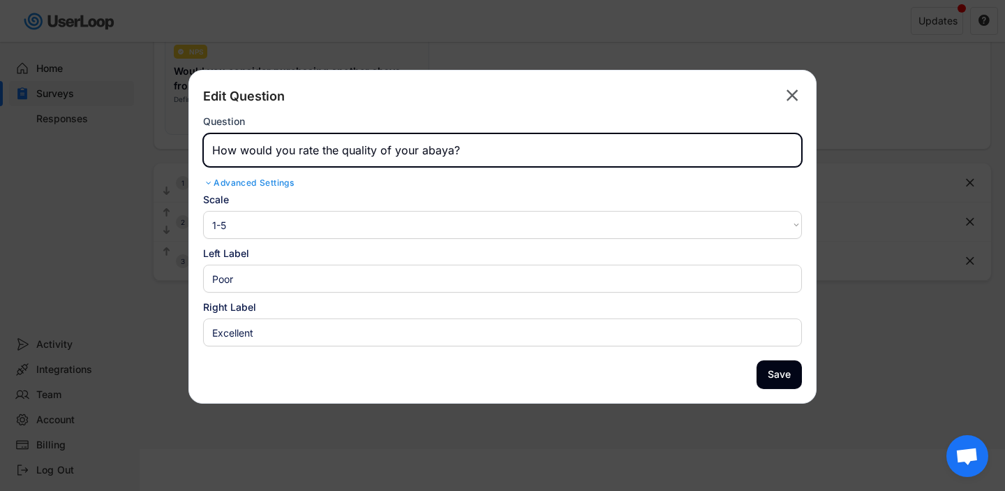
drag, startPoint x: 318, startPoint y: 154, endPoint x: 392, endPoint y: 154, distance: 74.7
click at [392, 154] on input "input" at bounding box center [502, 149] width 599 height 33
type input "How would you rate your abaya?"
click at [787, 366] on button "Save" at bounding box center [779, 374] width 45 height 29
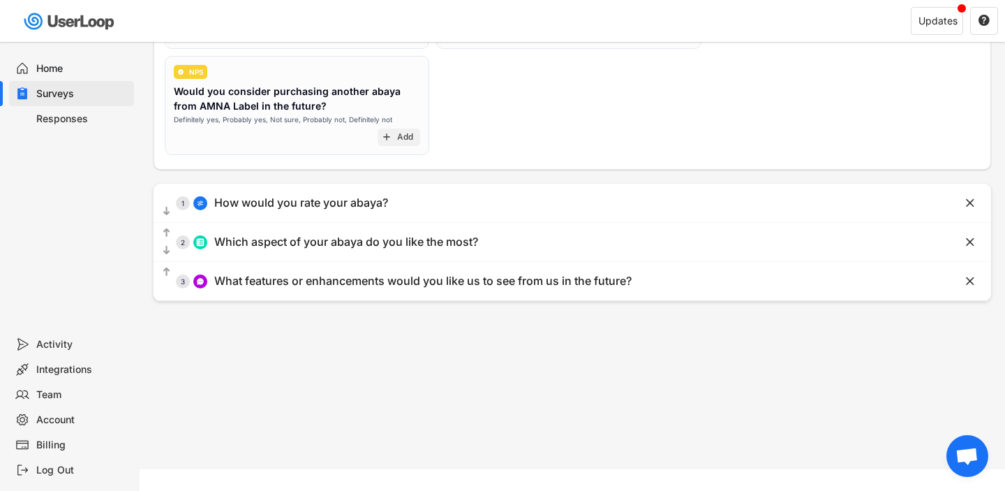
scroll to position [242, 0]
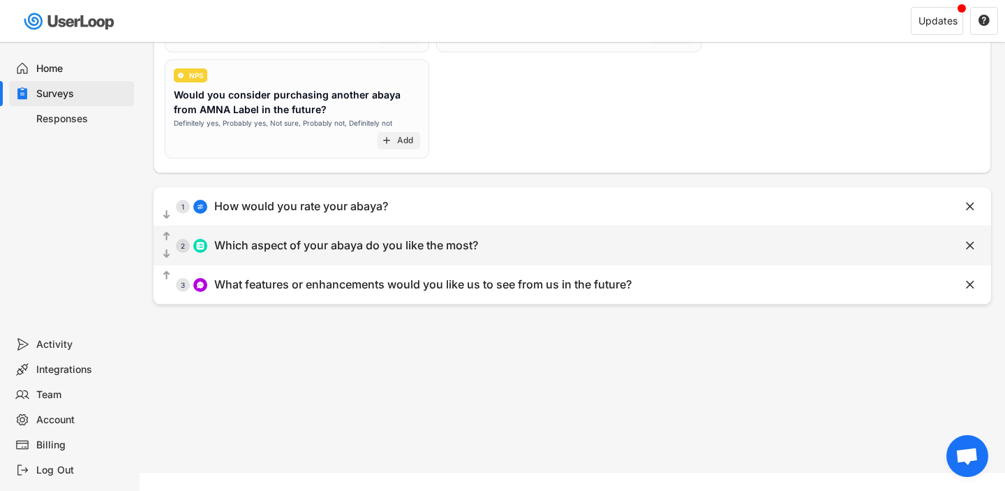
click at [570, 241] on div "  2 Which aspect of your abaya do you like the most?" at bounding box center [538, 245] width 768 height 31
type input "Which aspect of your abaya do you like the most?"
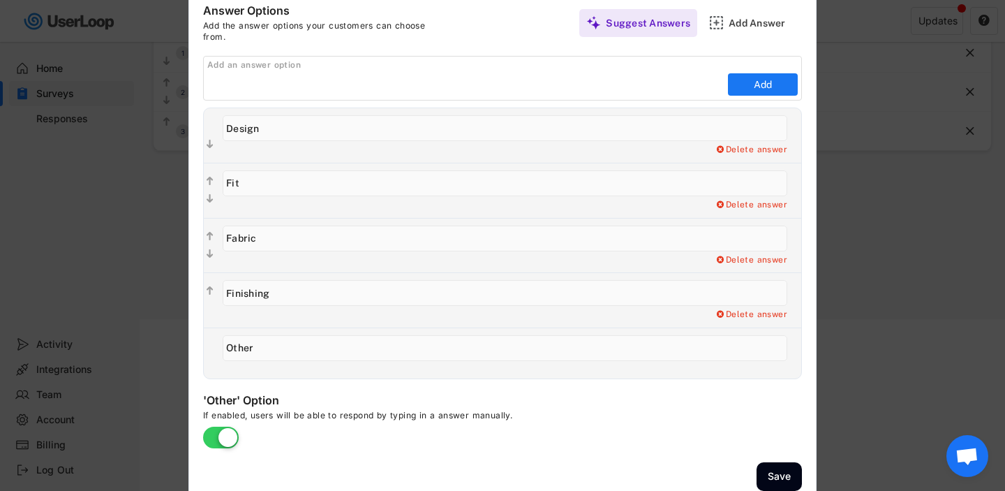
scroll to position [410, 0]
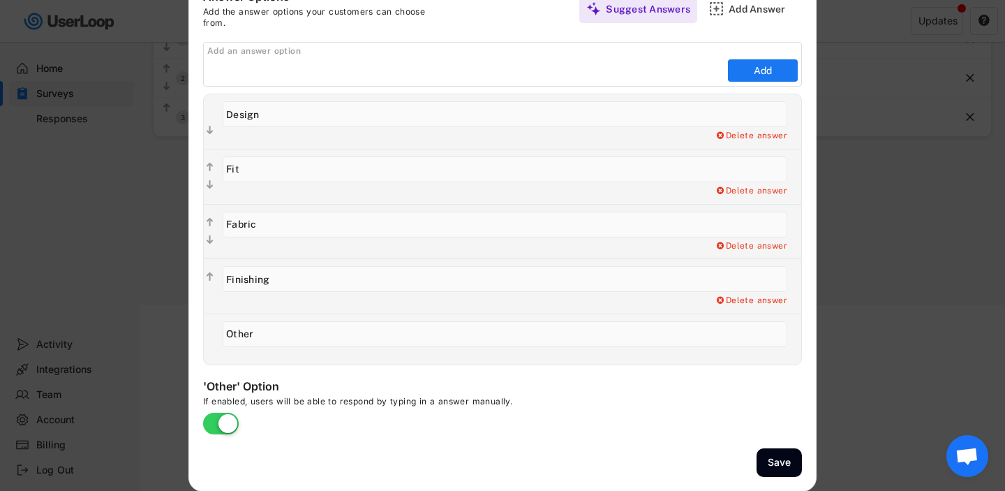
click at [916, 253] on div at bounding box center [502, 245] width 1005 height 491
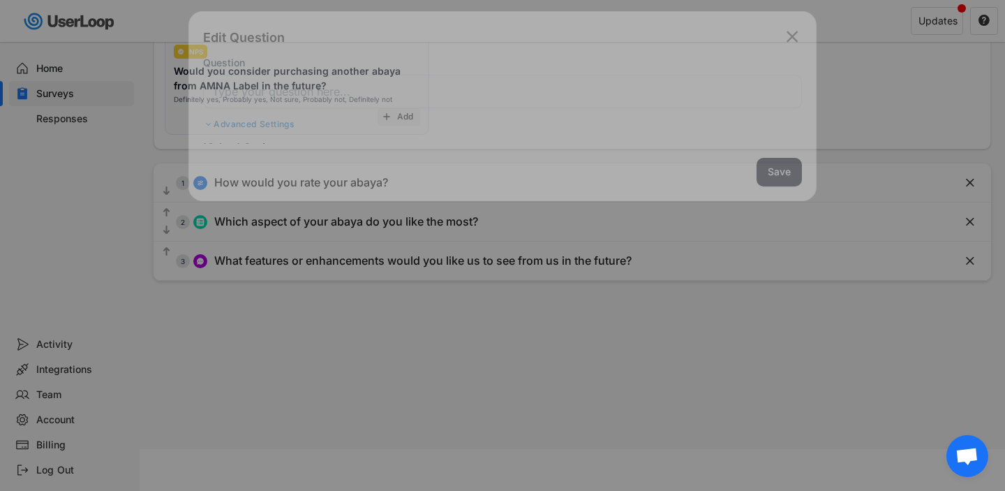
scroll to position [266, 0]
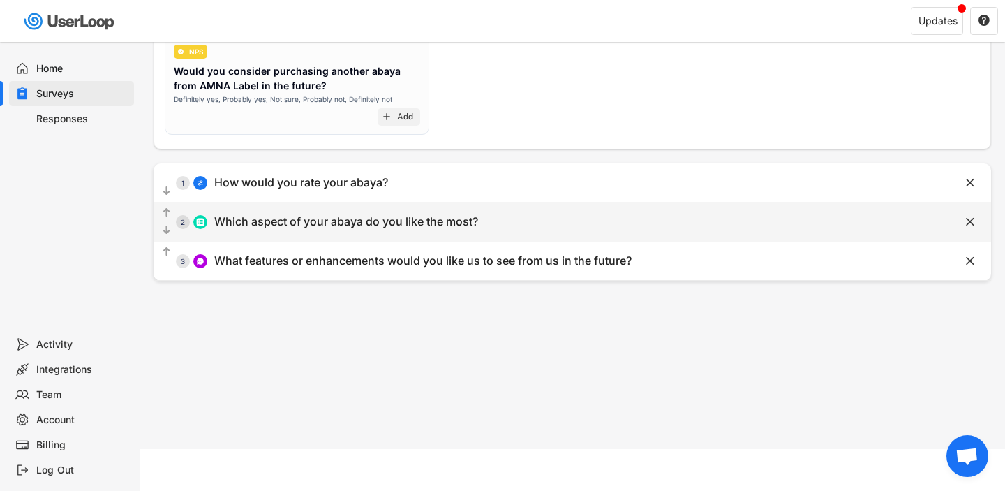
click at [569, 237] on div "  2 Which aspect of your abaya do you like the most?" at bounding box center [538, 221] width 768 height 31
type input "Which aspect of your abaya do you like the most?"
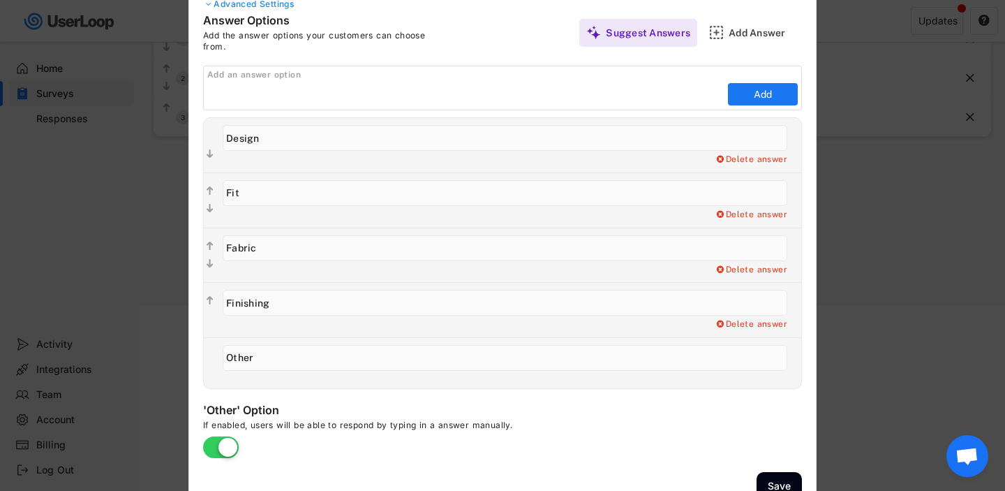
click at [859, 232] on div at bounding box center [502, 245] width 1005 height 491
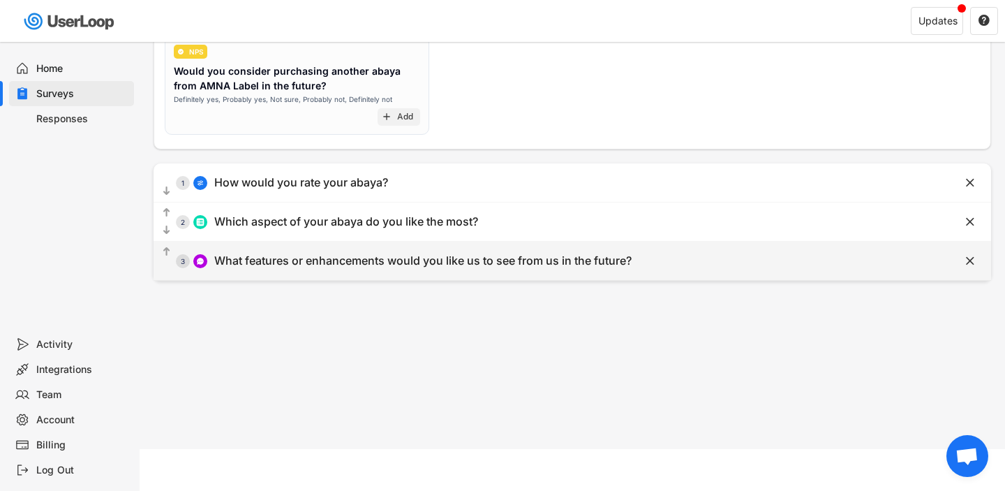
click at [512, 260] on div "What features or enhancements would you like us to see from us in the future?" at bounding box center [422, 260] width 417 height 15
type input "What features or enhancements would you like us to see from us in the future?"
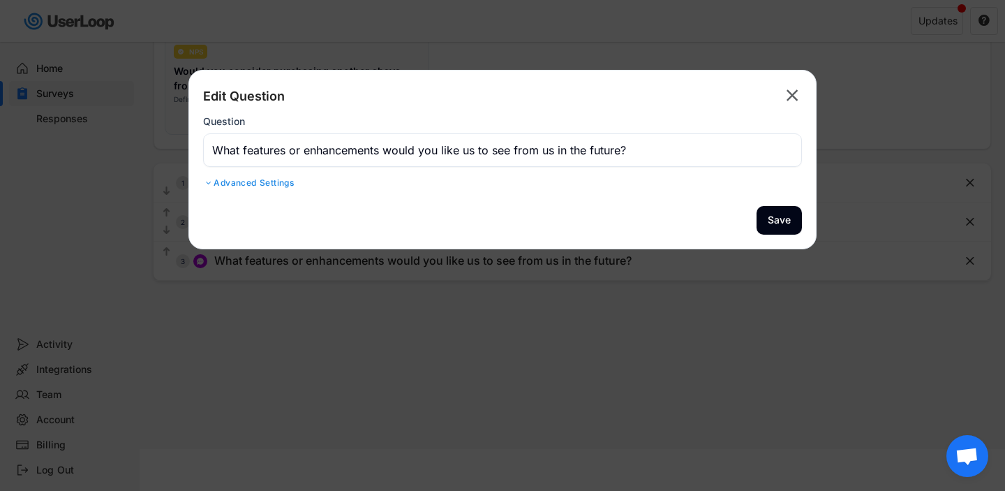
click at [519, 318] on div at bounding box center [502, 245] width 1005 height 491
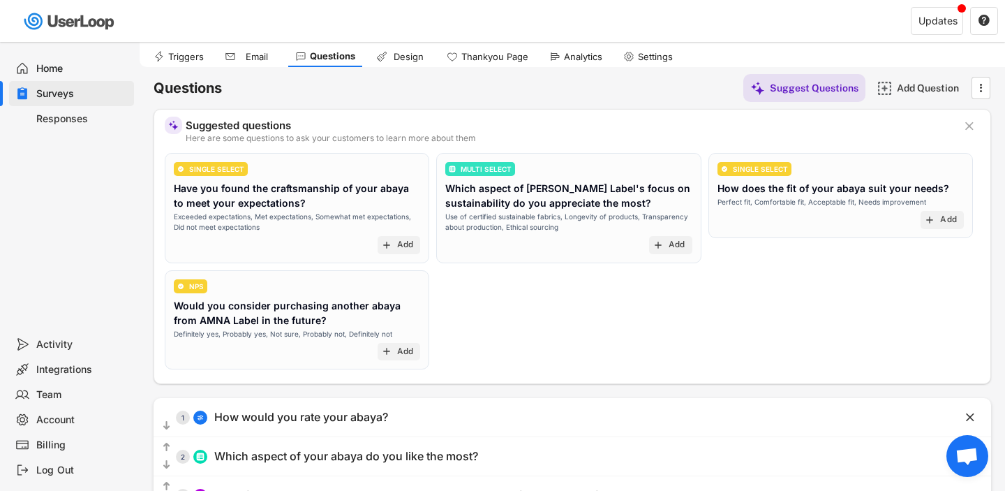
scroll to position [0, 0]
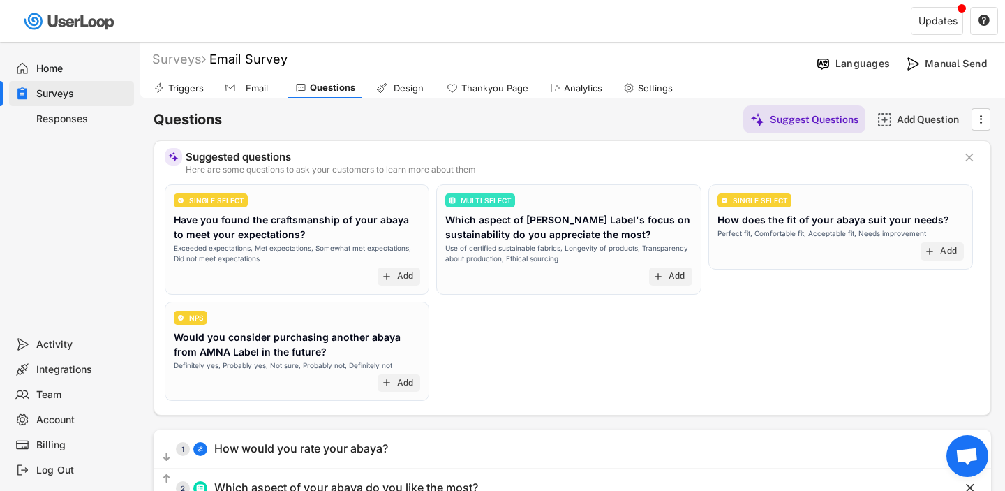
click at [403, 102] on div "Questions Suggest Questions Add Question  Suggested questions Here are some qu…" at bounding box center [572, 322] width 837 height 448
click at [398, 90] on div "Design" at bounding box center [408, 88] width 35 height 12
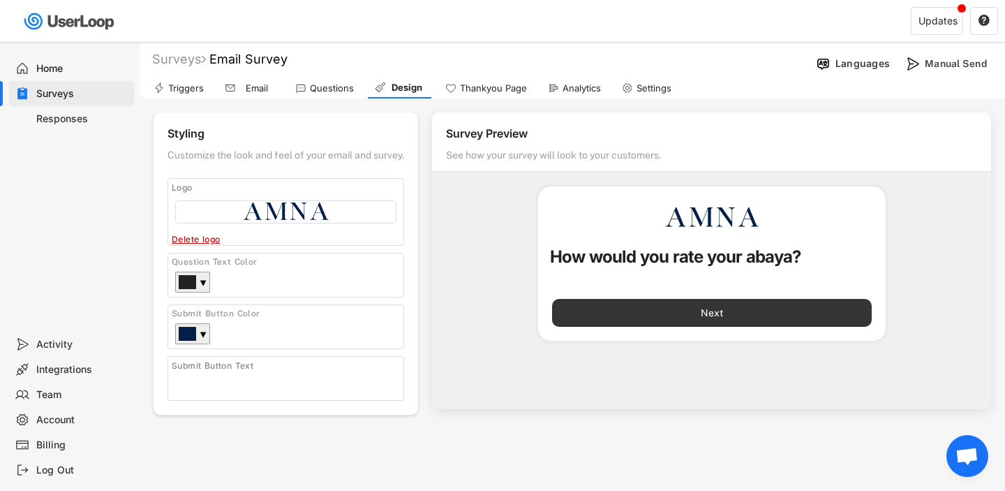
click at [728, 315] on button "Next" at bounding box center [712, 313] width 320 height 28
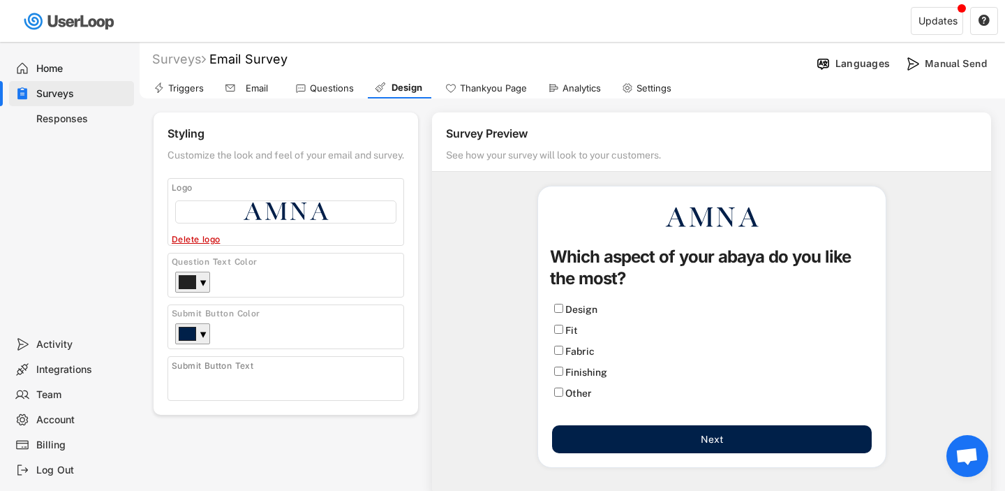
scroll to position [1, 0]
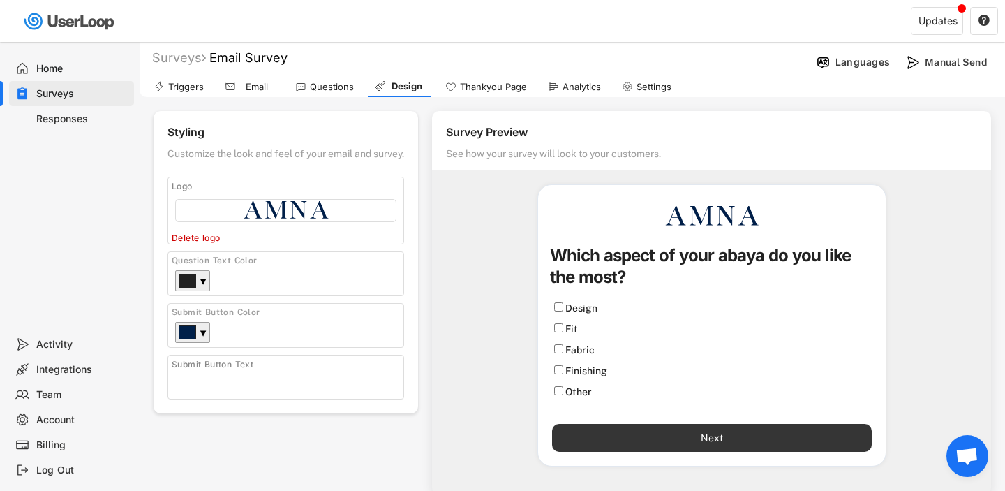
click at [590, 433] on button "Next" at bounding box center [712, 438] width 320 height 28
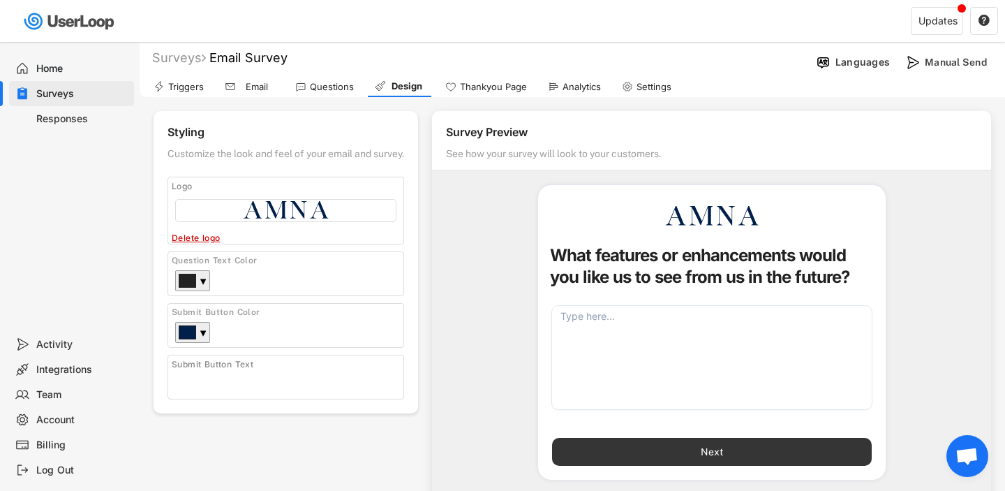
click at [611, 447] on button "Next" at bounding box center [712, 452] width 320 height 28
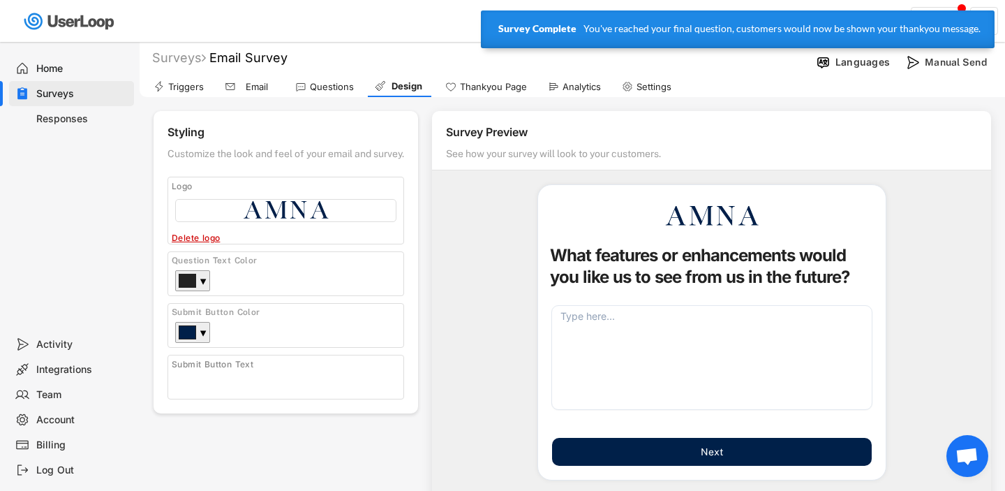
click at [340, 84] on div "Questions" at bounding box center [332, 87] width 44 height 12
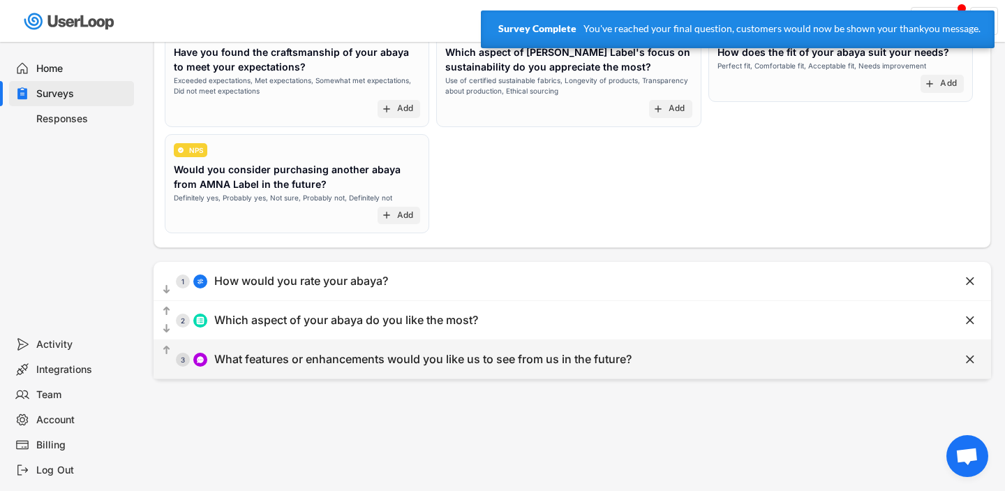
scroll to position [169, 0]
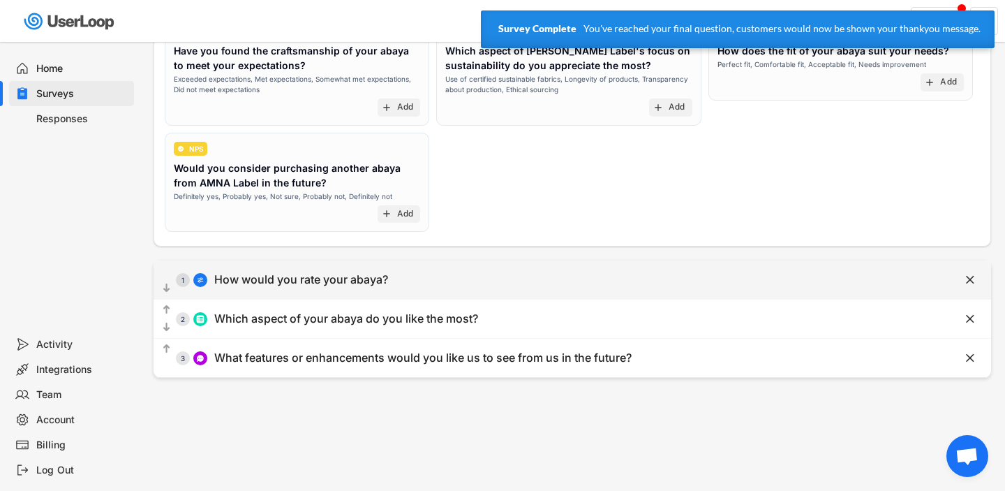
click at [376, 290] on div "  1 How would you rate your abaya?" at bounding box center [538, 279] width 768 height 31
select select ""1_5""
type input "Poor"
type input "Excellent"
type input "How would you rate your abaya?"
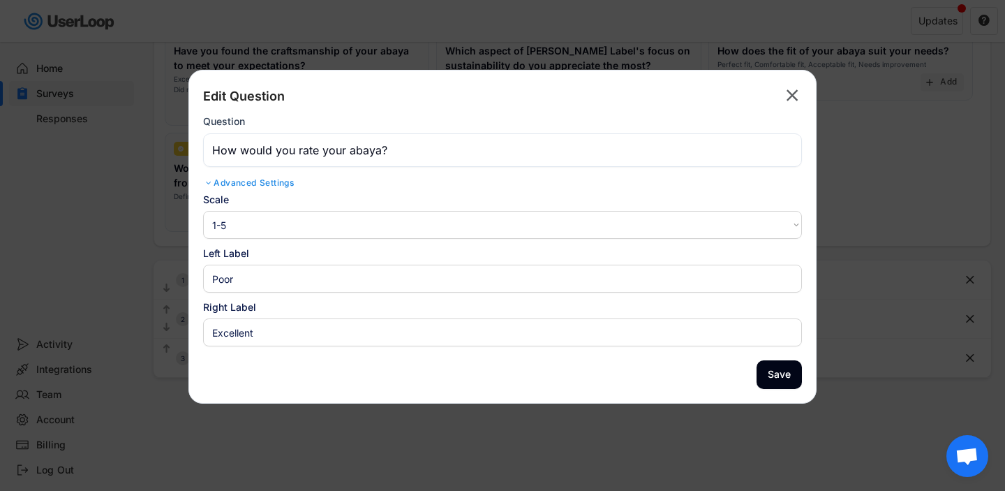
click at [287, 221] on select "1-10 10-1 1-5 5-1" at bounding box center [502, 225] width 599 height 28
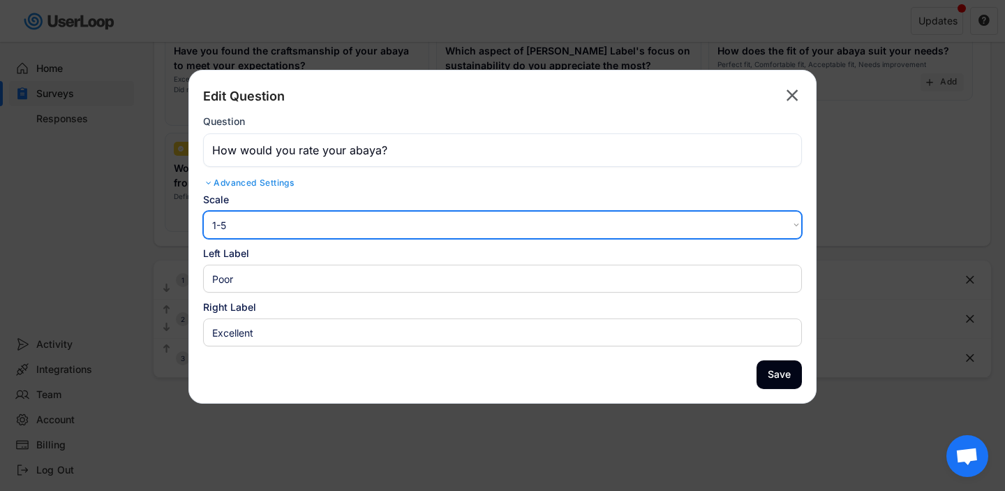
click at [203, 211] on select "1-10 10-1 1-5 5-1" at bounding box center [502, 225] width 599 height 28
click at [304, 273] on input "input" at bounding box center [502, 279] width 599 height 28
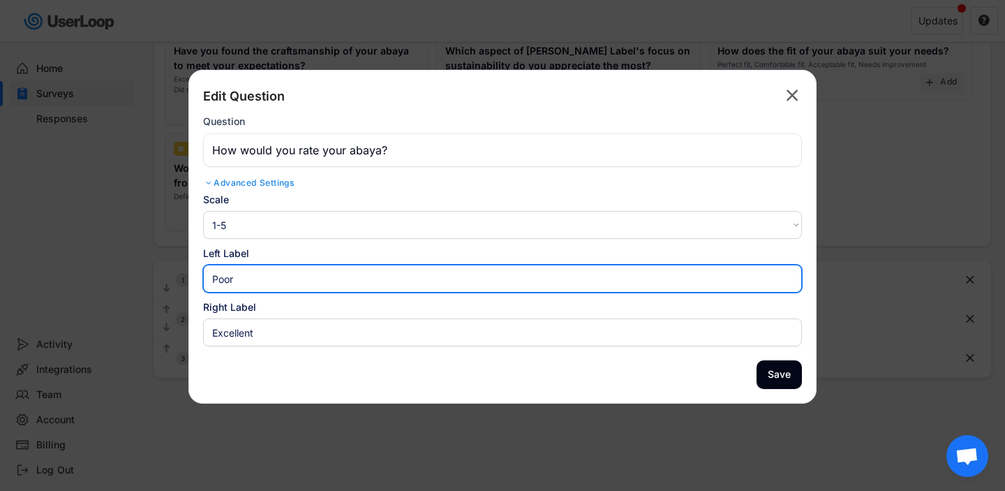
click at [345, 363] on div "Edit Question  Question Advanced Settings Scale 1-10 10-1 1-5 5-1 Left Label R…" at bounding box center [502, 237] width 628 height 334
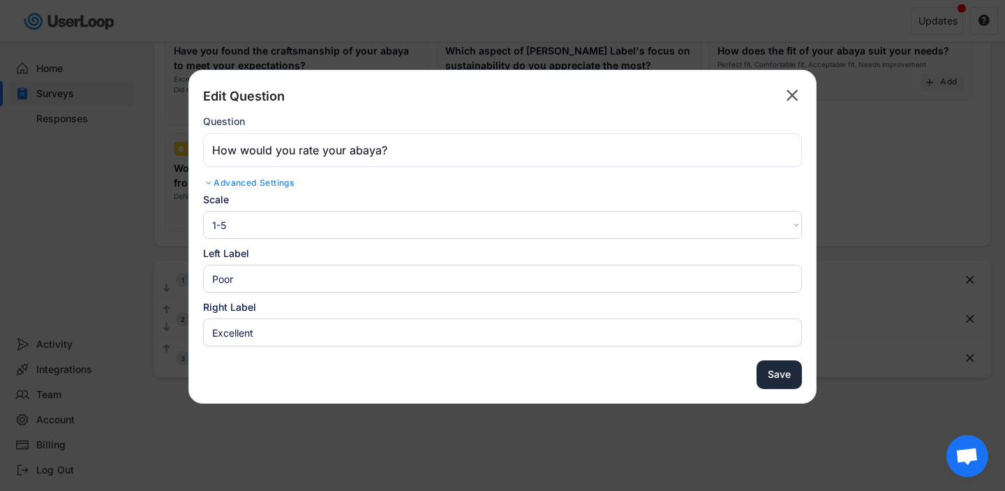
click at [775, 373] on button "Save" at bounding box center [779, 374] width 45 height 29
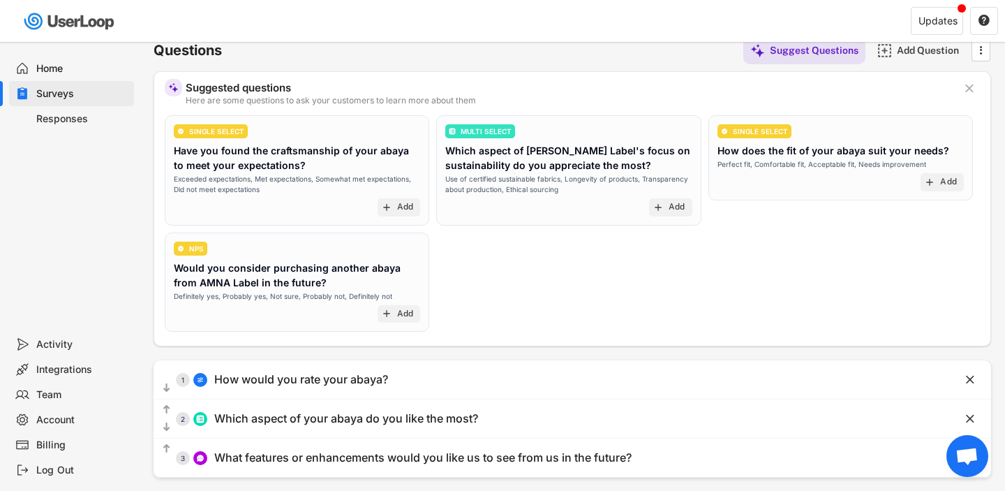
scroll to position [0, 0]
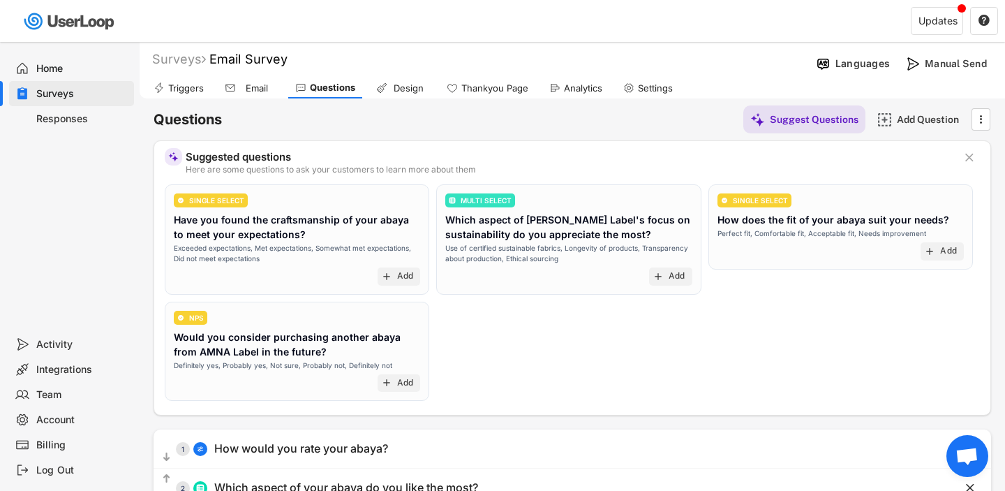
click at [380, 88] on use at bounding box center [381, 87] width 11 height 11
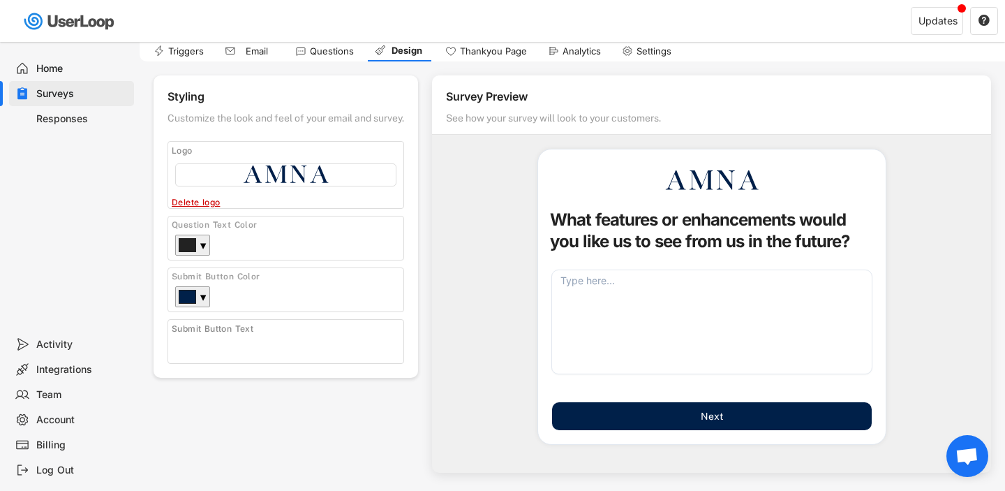
scroll to position [38, 0]
click at [474, 102] on div "Survey Preview" at bounding box center [718, 98] width 545 height 19
click at [476, 43] on div "Thankyou Page" at bounding box center [486, 50] width 96 height 21
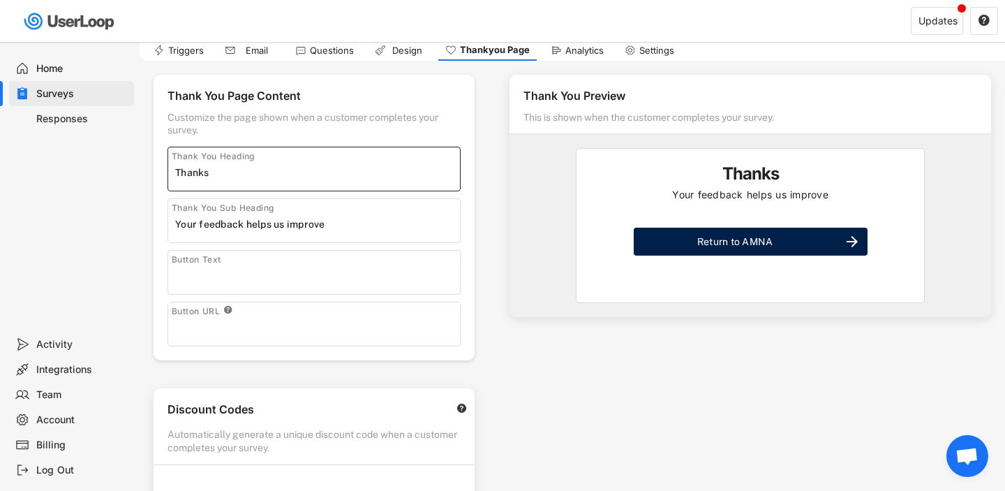
drag, startPoint x: 202, startPoint y: 172, endPoint x: 233, endPoint y: 172, distance: 30.7
click at [232, 172] on input "input" at bounding box center [317, 172] width 285 height 21
type input "Thank you"
click at [246, 225] on input "input" at bounding box center [317, 224] width 285 height 21
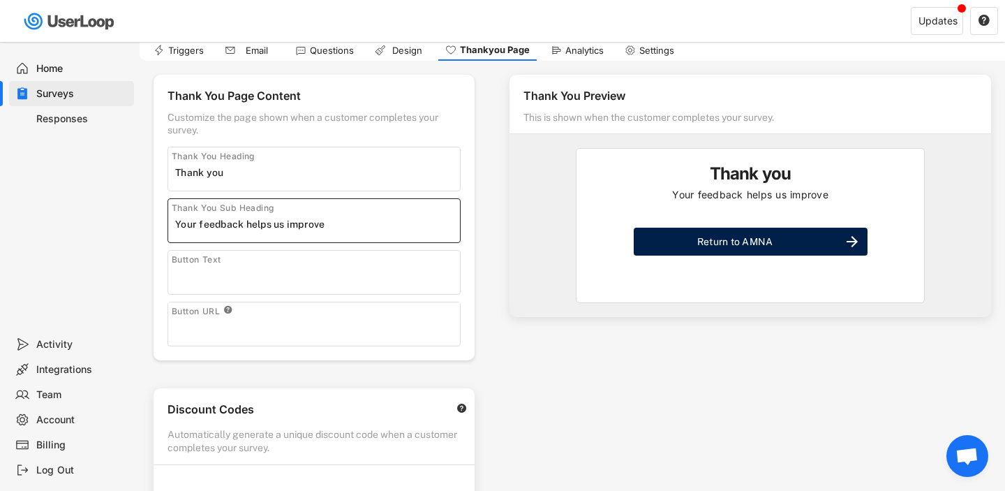
click at [246, 225] on input "input" at bounding box center [317, 224] width 285 height 21
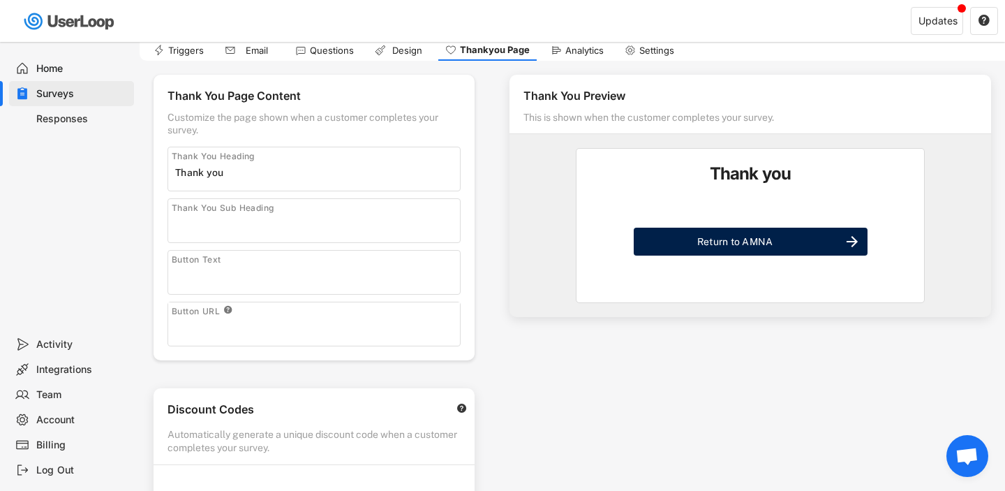
click at [533, 304] on div "Thank You Preview This is shown when the customer completes your survey. Thank …" at bounding box center [750, 196] width 482 height 242
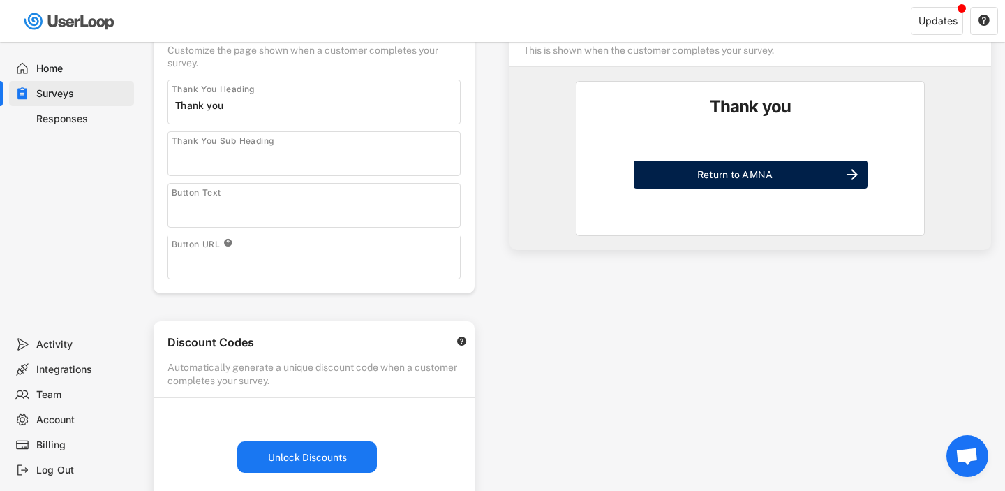
scroll to position [113, 0]
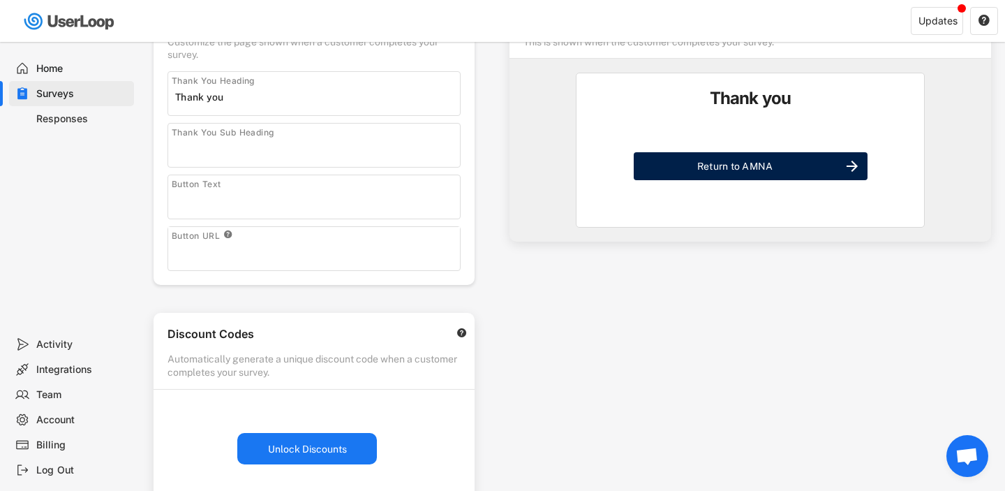
click at [214, 252] on input "input" at bounding box center [317, 251] width 285 height 21
click at [250, 254] on input "input" at bounding box center [317, 251] width 285 height 21
paste input "[URL][DOMAIN_NAME]"
type input "[URL][DOMAIN_NAME]"
click at [282, 285] on div "Thank You Page Content Customize the page shown when a customer completes your …" at bounding box center [314, 364] width 349 height 758
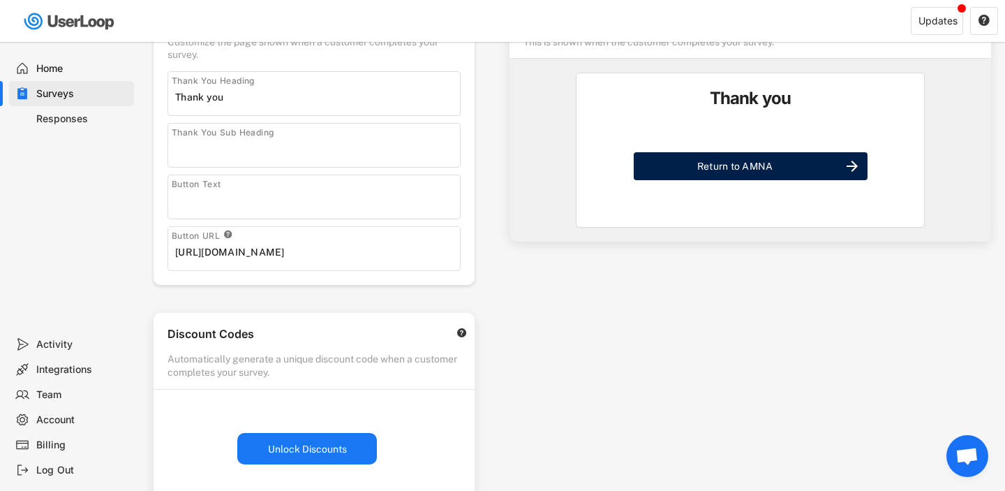
click at [234, 150] on input "input" at bounding box center [317, 148] width 285 height 21
click at [342, 151] on input "input" at bounding box center [317, 148] width 285 height 21
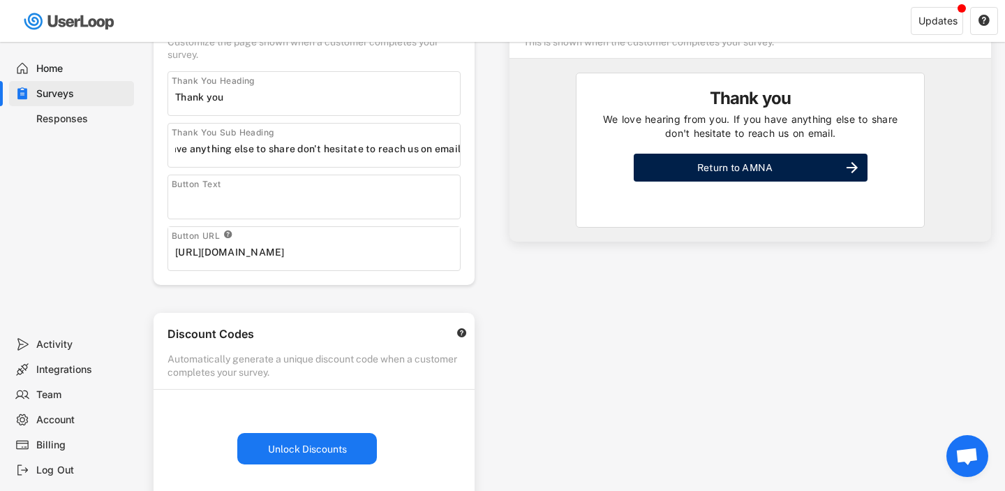
scroll to position [0, 0]
click at [519, 197] on div "Thank You Preview This is shown when the customer completes your survey. Thank …" at bounding box center [750, 120] width 482 height 242
click at [423, 154] on input "input" at bounding box center [317, 148] width 285 height 21
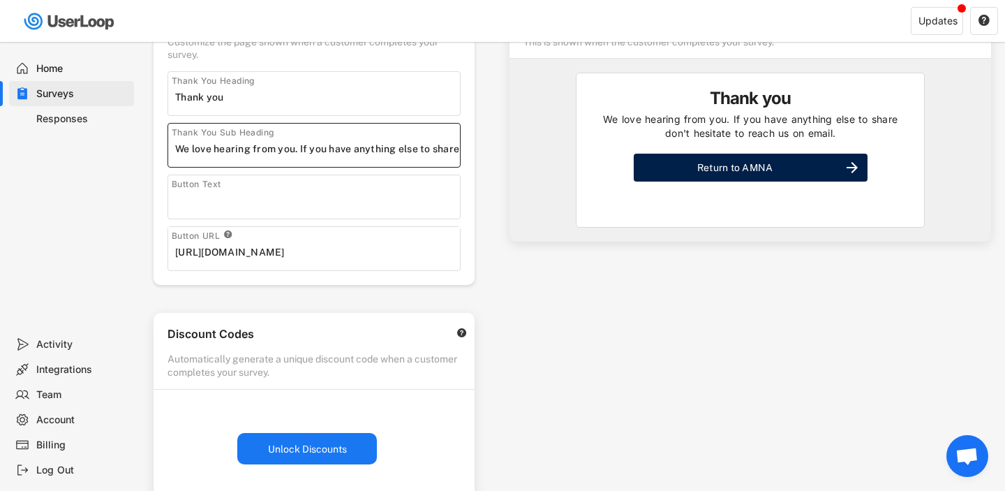
scroll to position [0, 164]
drag, startPoint x: 422, startPoint y: 151, endPoint x: 523, endPoint y: 151, distance: 101.2
click at [523, 151] on div "Thank You Page Content Customize the page shown when a customer completes your …" at bounding box center [572, 376] width 865 height 782
click at [522, 245] on div "Thank You Preview This is shown when the customer completes your survey. Thank …" at bounding box center [750, 276] width 509 height 583
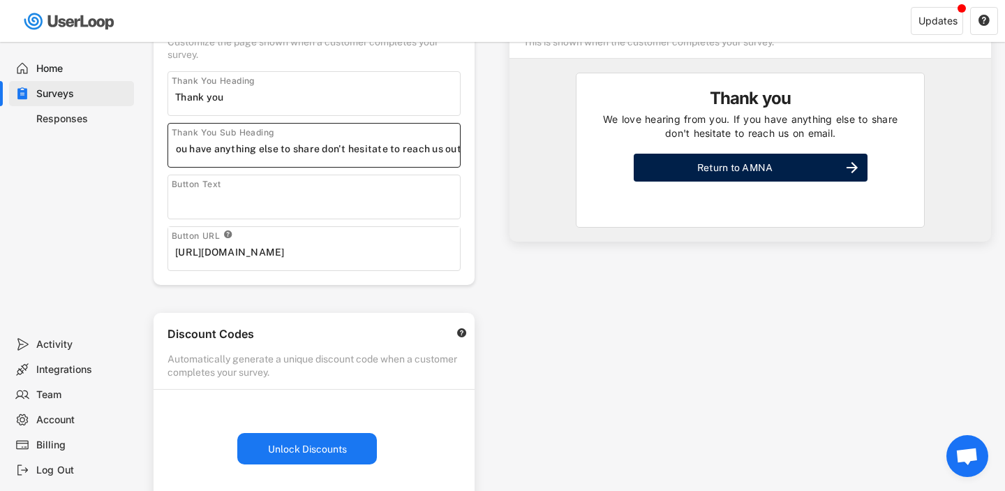
scroll to position [0, 0]
click at [295, 153] on input "input" at bounding box center [317, 148] width 285 height 21
type input "We love hearing from you! If you have anything else to share don't hesitate to …"
click at [435, 220] on div "Thank You Page Content Customize the page shown when a customer completes your …" at bounding box center [314, 141] width 321 height 285
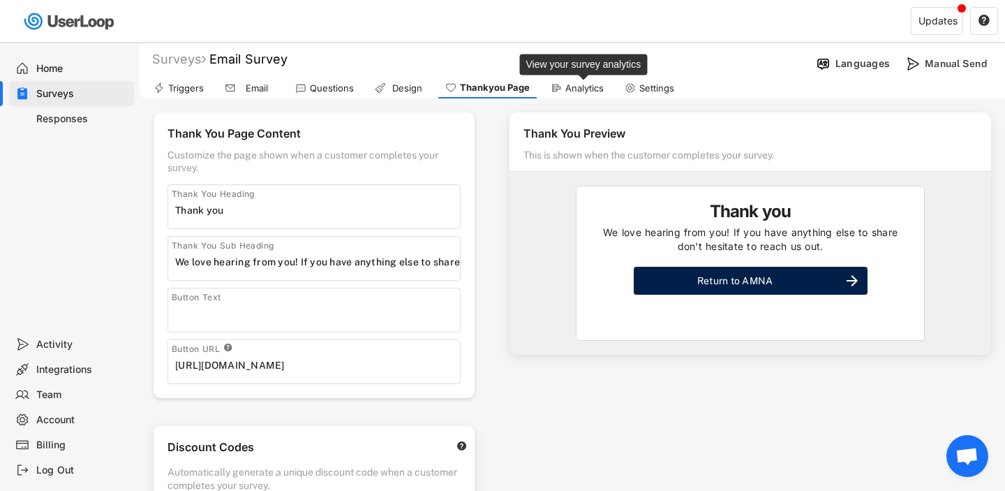
click at [573, 85] on div "Analytics" at bounding box center [584, 88] width 38 height 12
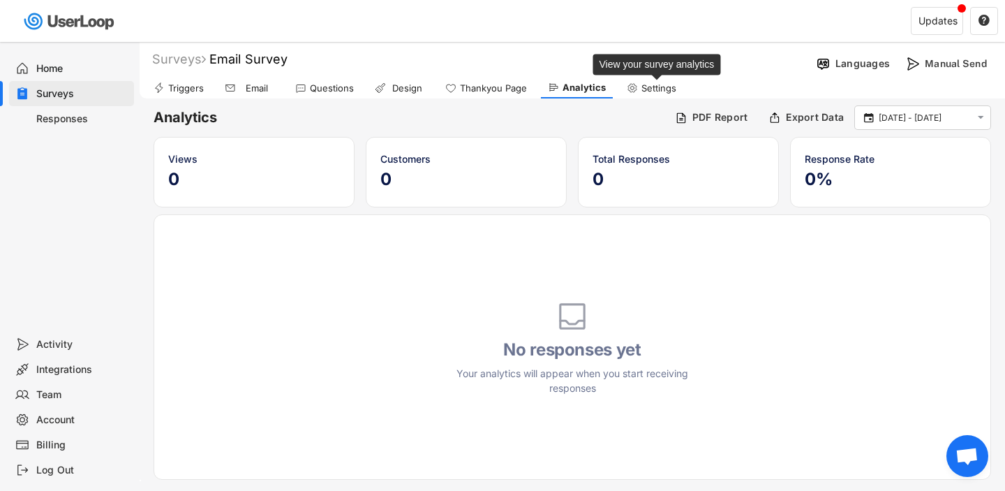
click at [665, 86] on div "Settings" at bounding box center [658, 88] width 35 height 12
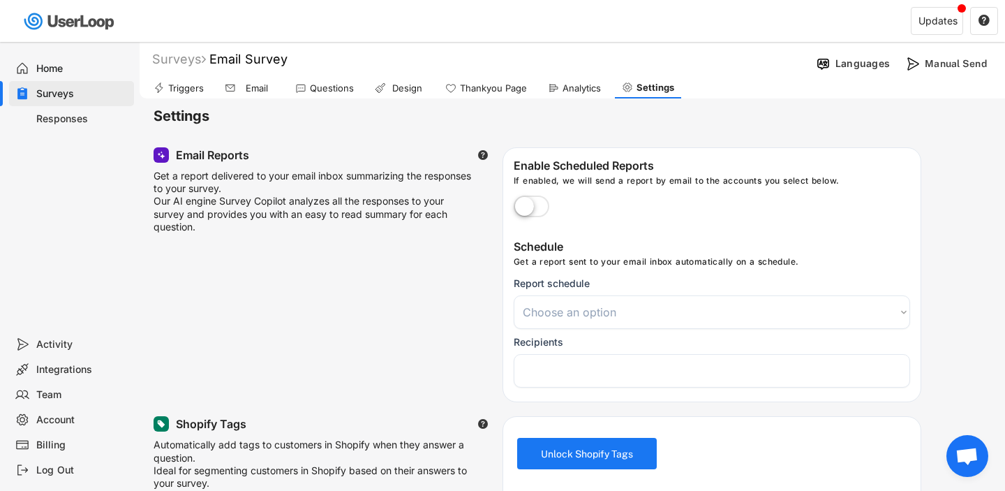
select select
click at [923, 70] on div "Manual Send" at bounding box center [949, 63] width 98 height 21
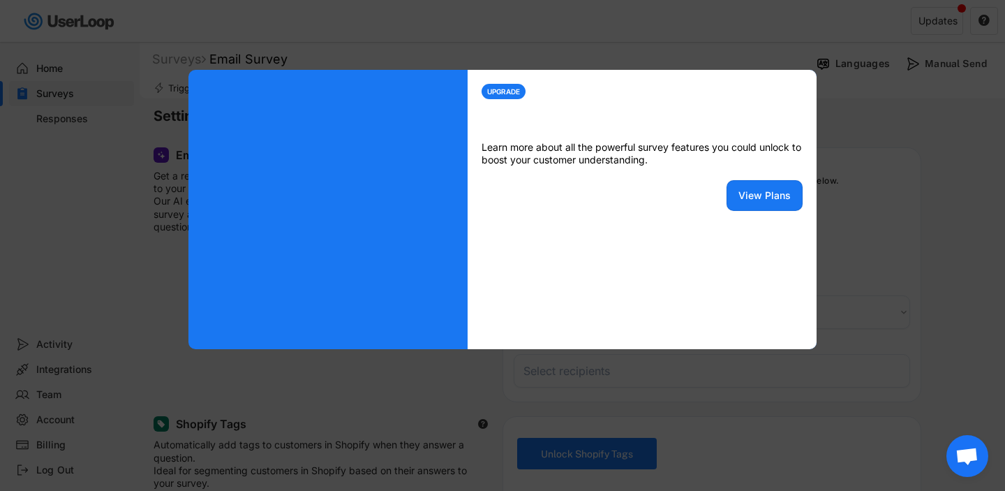
click at [895, 177] on div at bounding box center [502, 245] width 1005 height 491
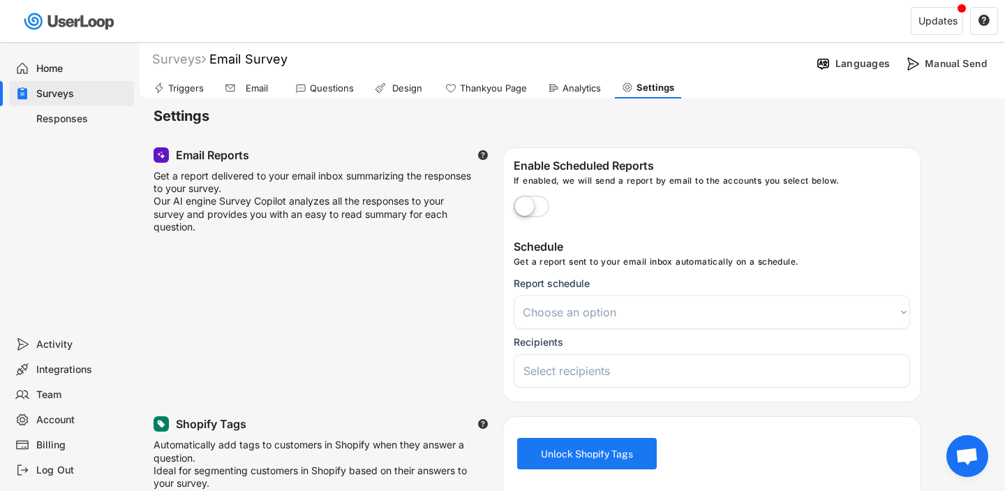
click at [199, 88] on div "Triggers" at bounding box center [186, 88] width 36 height 12
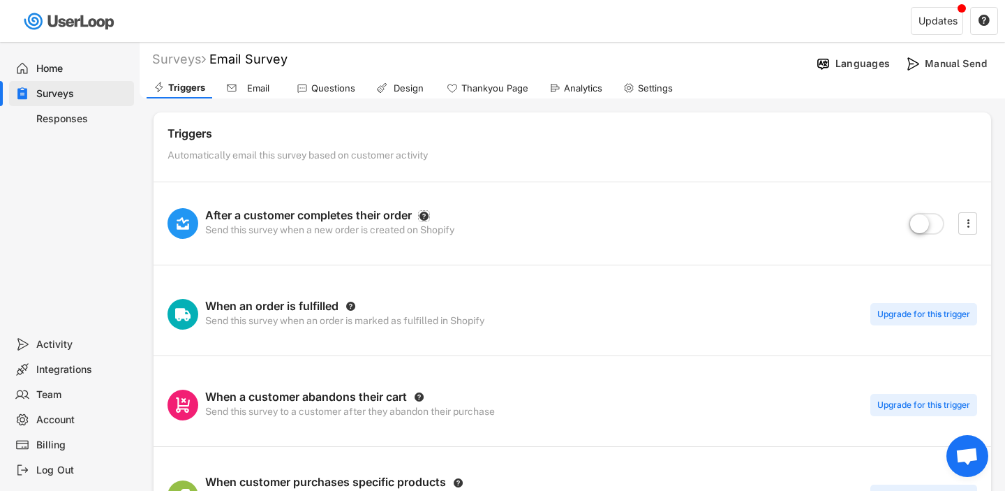
click at [426, 218] on text "" at bounding box center [424, 215] width 10 height 10
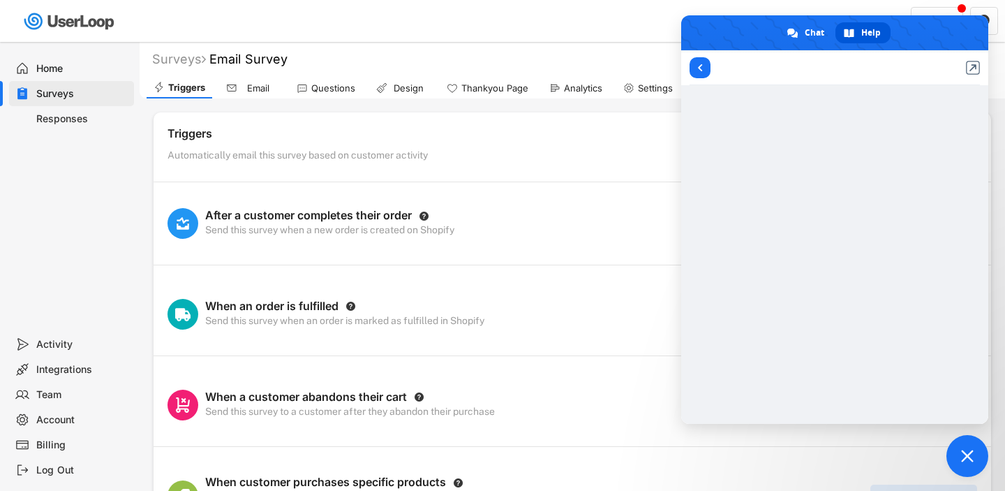
scroll to position [103, 0]
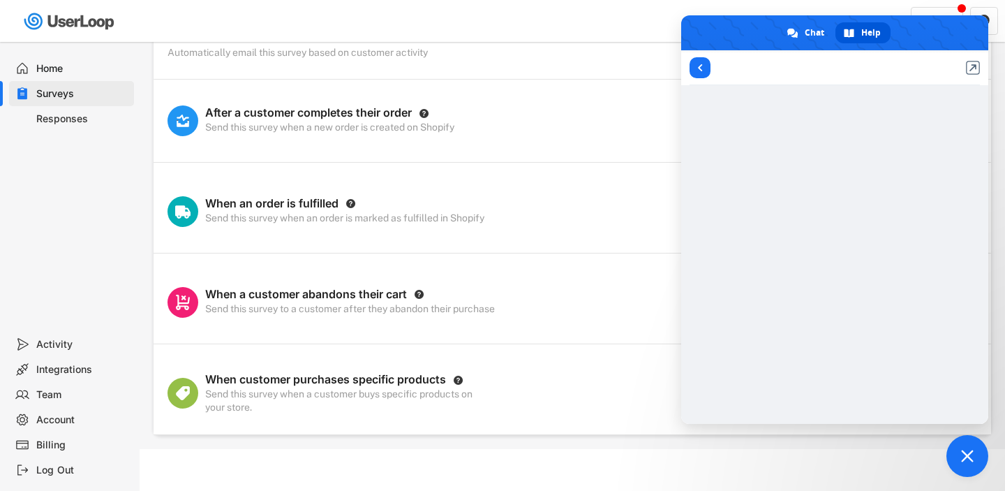
click at [90, 445] on div "Billing" at bounding box center [82, 444] width 92 height 13
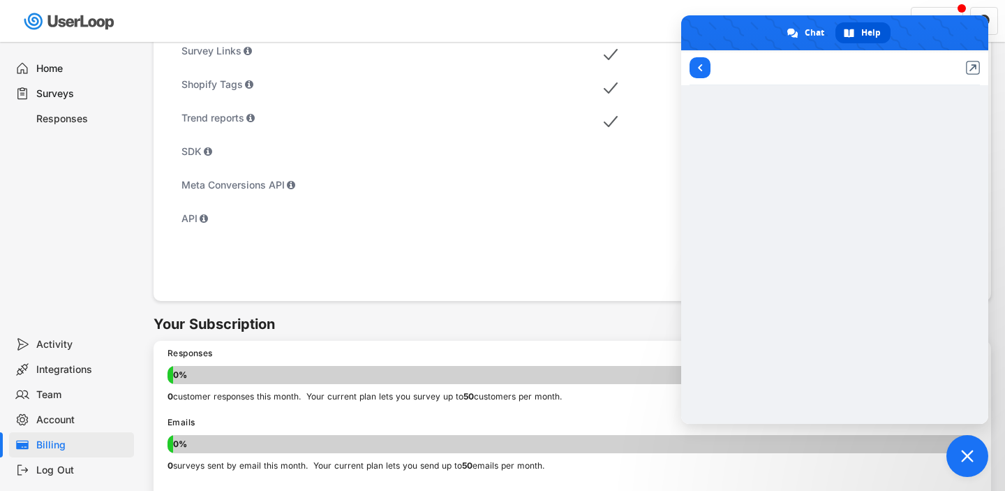
scroll to position [800, 0]
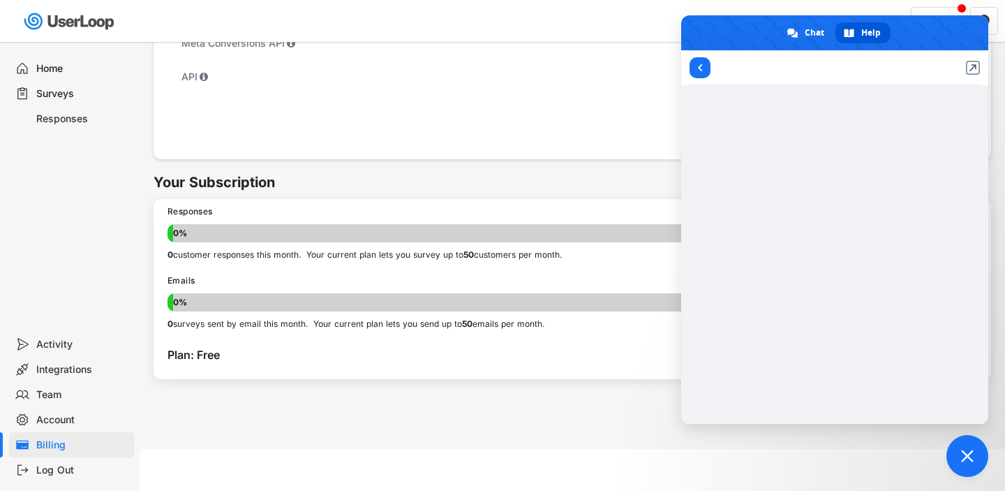
click at [966, 452] on span "Close chat" at bounding box center [967, 455] width 13 height 13
